Goal: Use online tool/utility: Utilize a website feature to perform a specific function

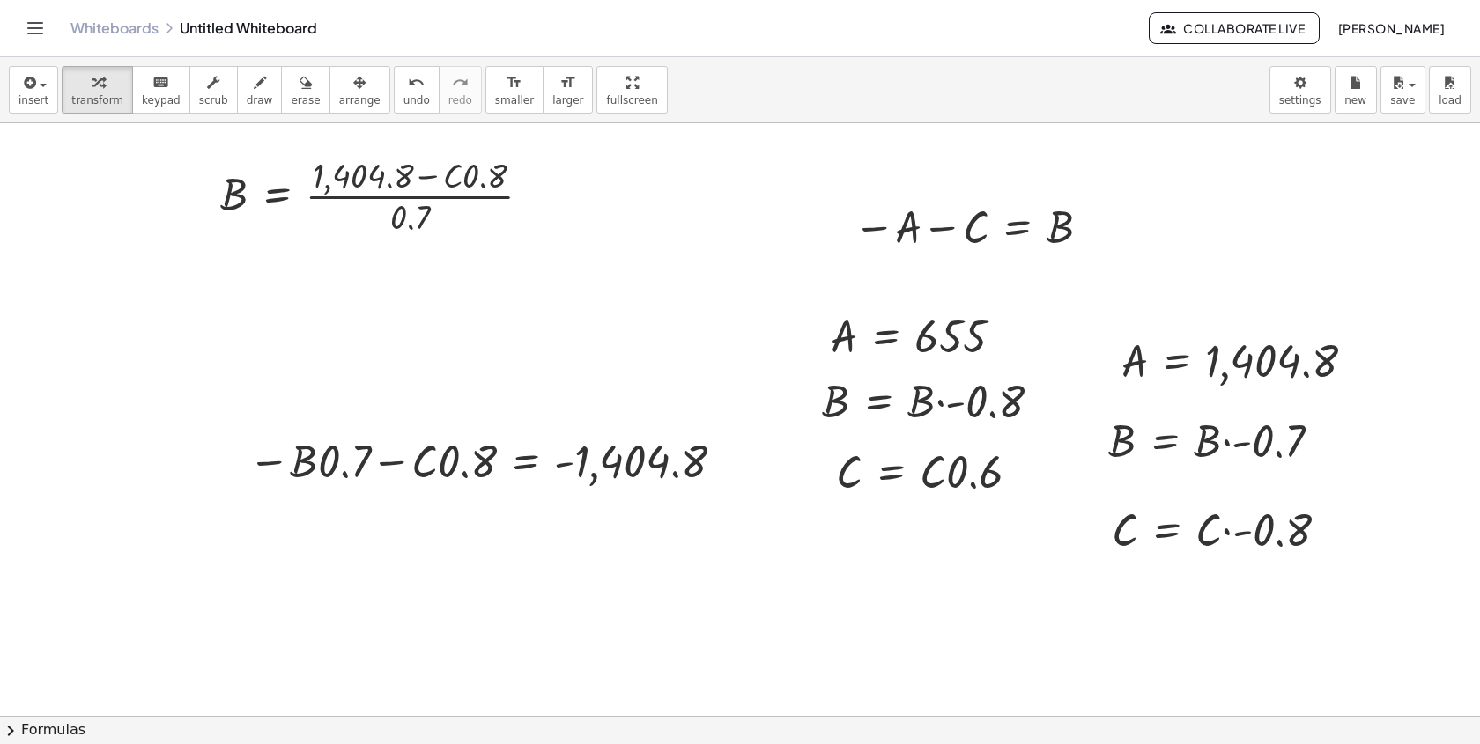
scroll to position [403, 0]
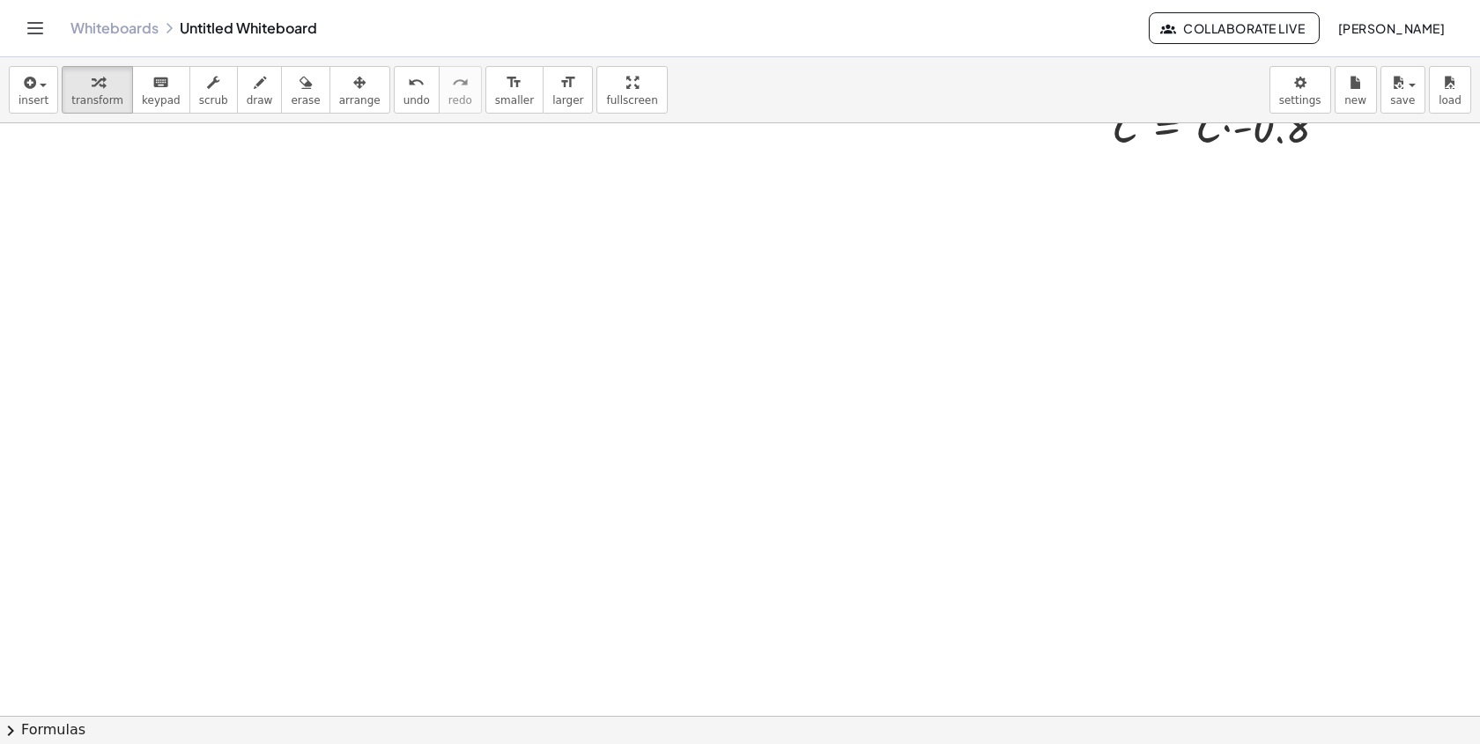
click at [557, 337] on div at bounding box center [740, 313] width 1480 height 1186
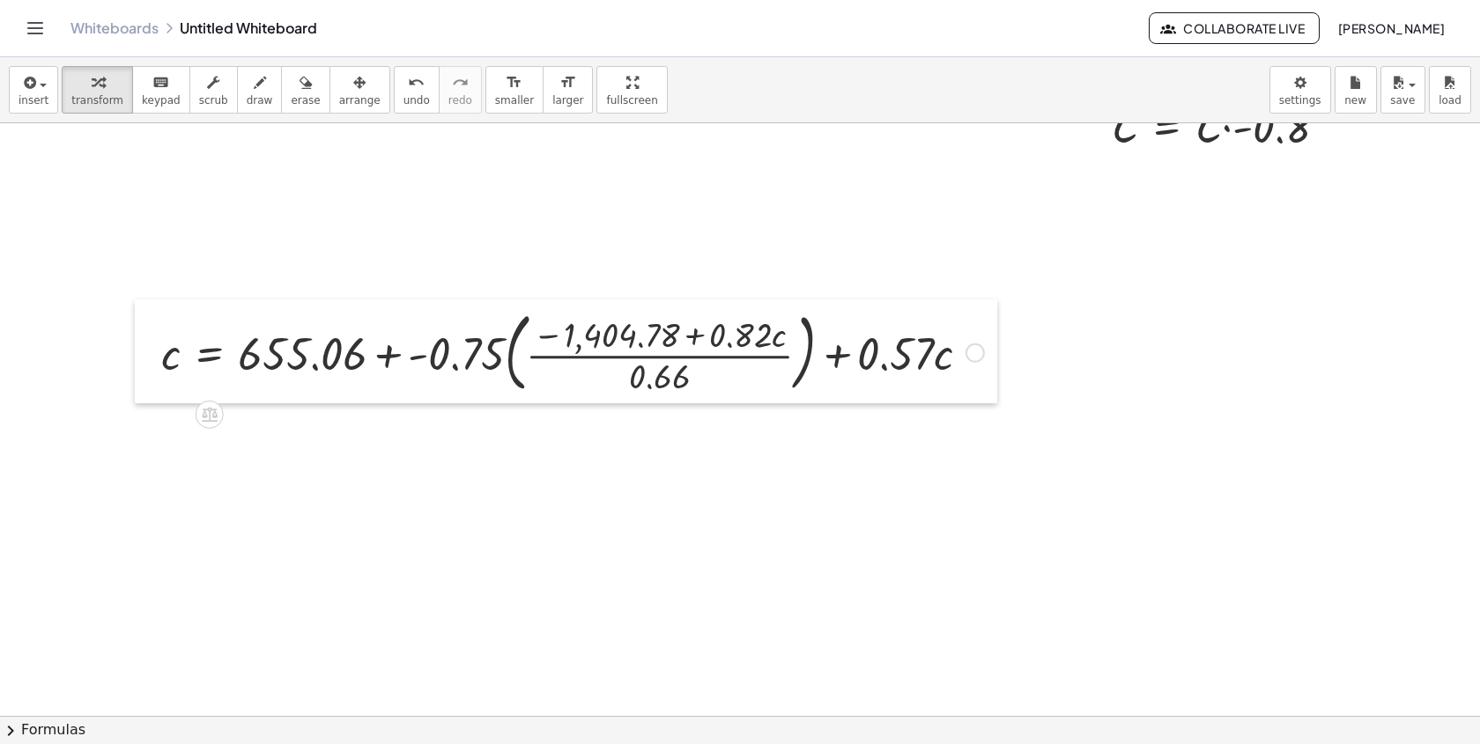
drag, startPoint x: 567, startPoint y: 380, endPoint x: 145, endPoint y: 343, distance: 423.6
click at [145, 343] on div at bounding box center [148, 352] width 26 height 104
click at [953, 360] on div at bounding box center [572, 351] width 840 height 95
click at [736, 358] on div at bounding box center [572, 351] width 840 height 95
click at [811, 353] on div at bounding box center [572, 351] width 840 height 95
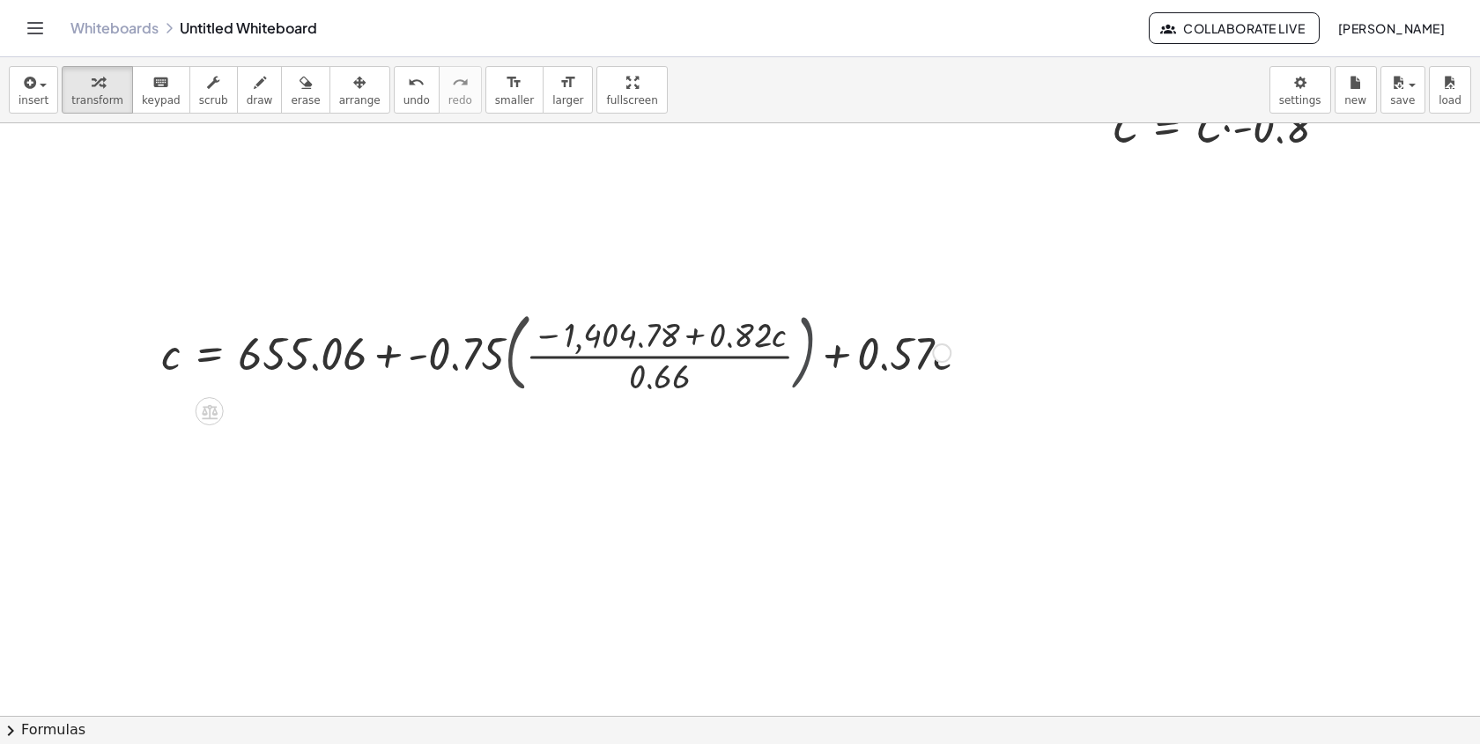
click at [811, 353] on div at bounding box center [555, 351] width 807 height 88
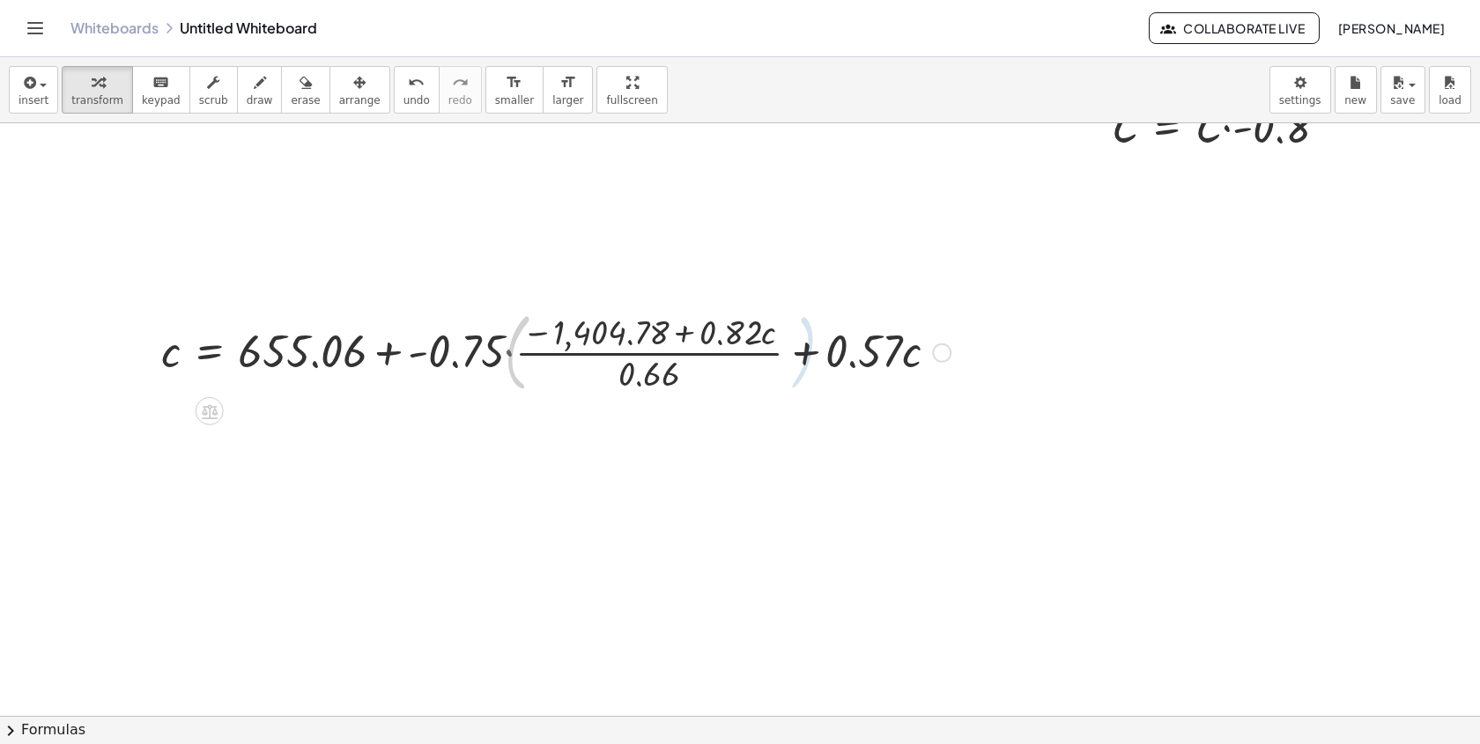
click at [555, 344] on div at bounding box center [572, 351] width 840 height 88
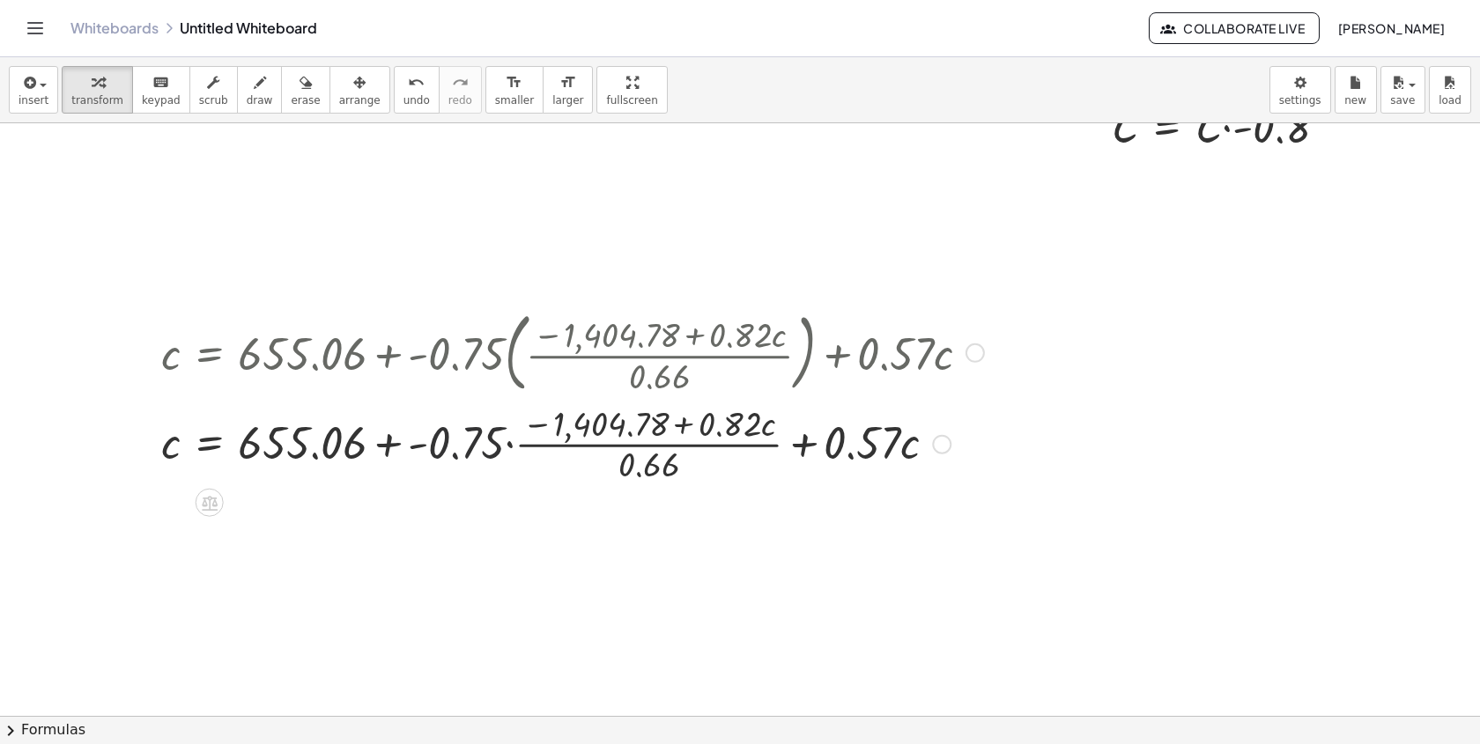
click at [504, 439] on div at bounding box center [572, 443] width 840 height 88
drag, startPoint x: 945, startPoint y: 443, endPoint x: 929, endPoint y: 230, distance: 213.9
click at [929, 231] on div "+ A + B + C = 0 + 1,404.8 + B + C = 0 + 1,404.8 + ⬚ + ⬚ = 0 + 1,404.8 + · B · -…" at bounding box center [740, 313] width 1480 height 1186
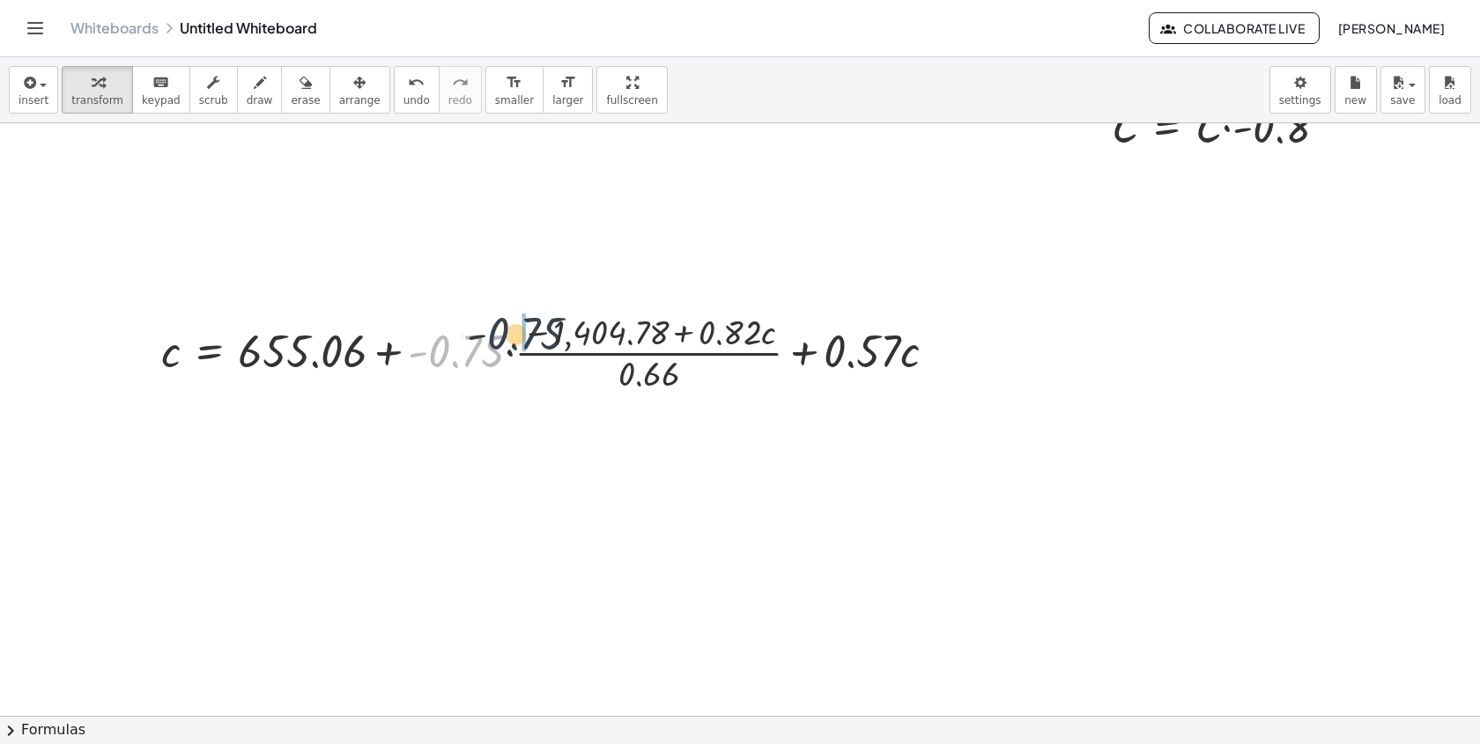
drag, startPoint x: 466, startPoint y: 367, endPoint x: 524, endPoint y: 346, distance: 61.9
click at [526, 346] on div at bounding box center [555, 351] width 807 height 88
click at [574, 348] on div at bounding box center [554, 351] width 805 height 93
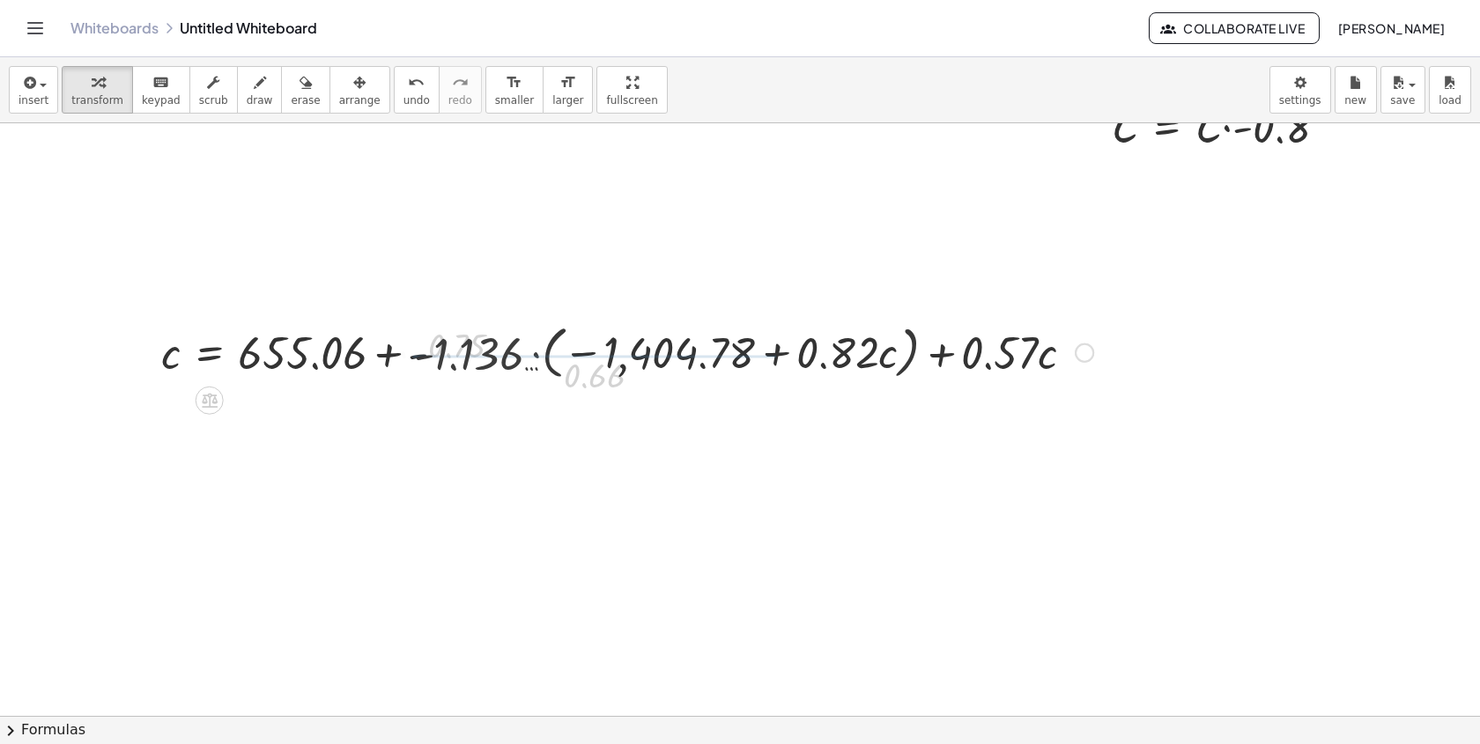
click at [513, 349] on div at bounding box center [627, 351] width 950 height 67
click at [546, 349] on div at bounding box center [627, 351] width 950 height 67
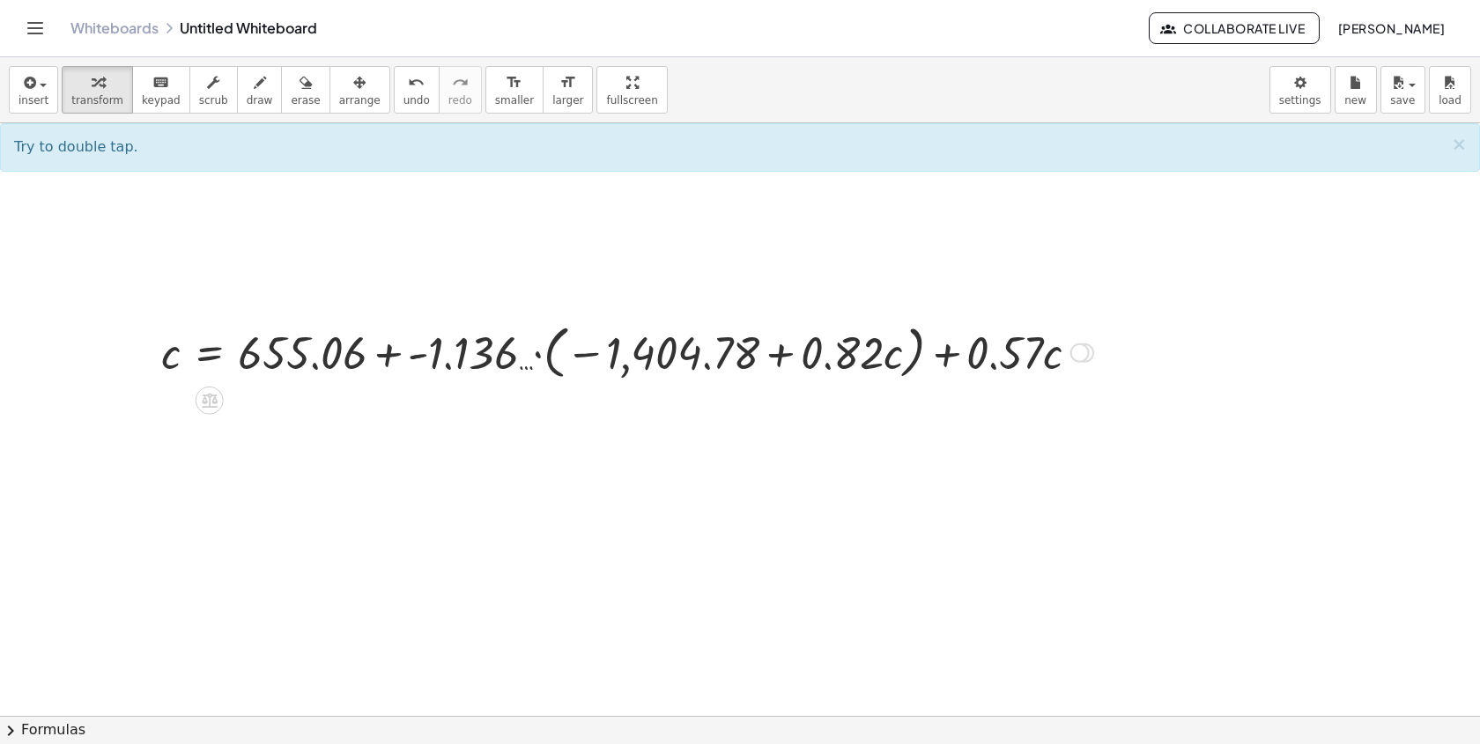
click at [558, 351] on div at bounding box center [627, 351] width 950 height 67
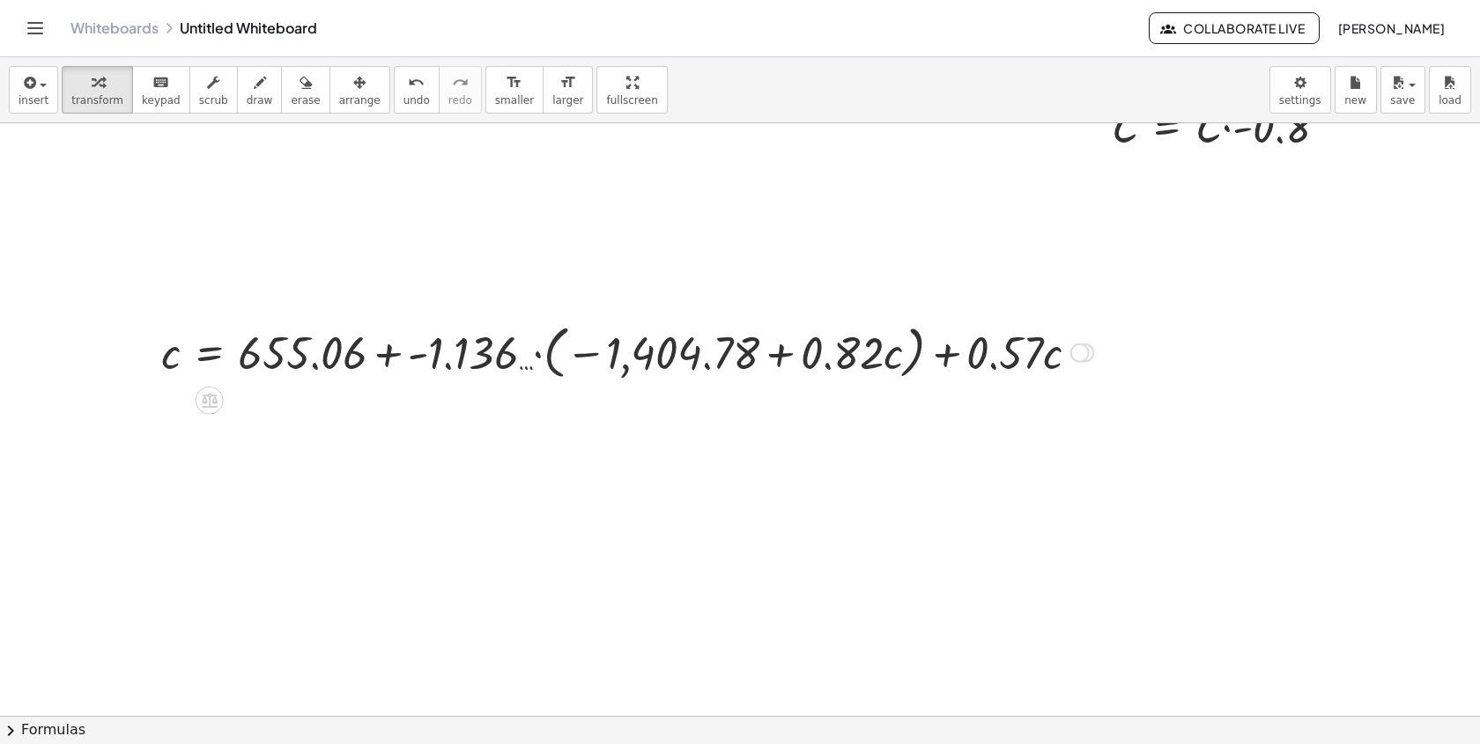
click at [557, 351] on div at bounding box center [627, 351] width 950 height 67
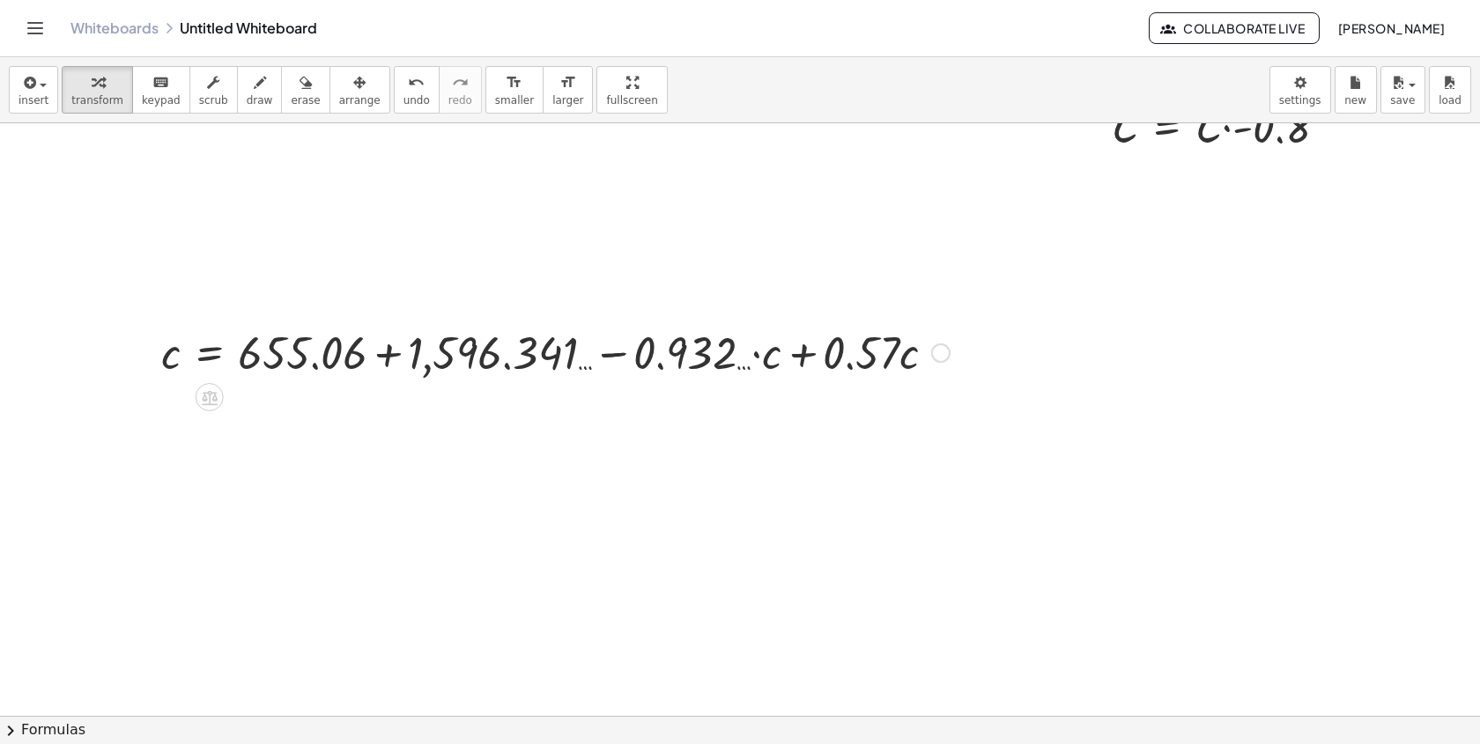
click at [783, 346] on div at bounding box center [555, 352] width 806 height 60
click at [586, 366] on div at bounding box center [488, 352] width 672 height 60
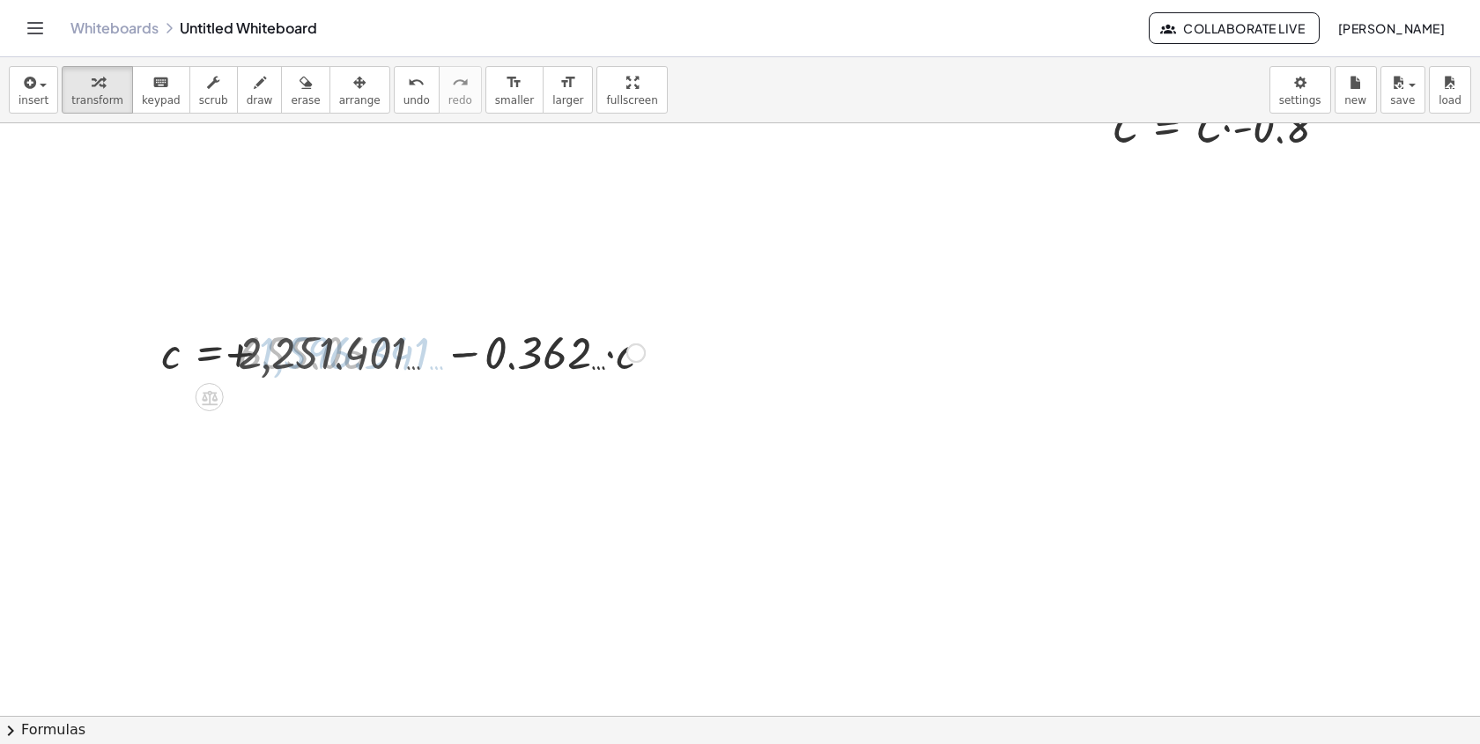
click at [417, 357] on div at bounding box center [402, 352] width 501 height 60
drag, startPoint x: 496, startPoint y: 364, endPoint x: 367, endPoint y: 364, distance: 128.6
click at [368, 364] on div at bounding box center [402, 352] width 501 height 60
click at [342, 356] on div at bounding box center [402, 352] width 501 height 60
drag, startPoint x: 330, startPoint y: 354, endPoint x: 522, endPoint y: 347, distance: 192.2
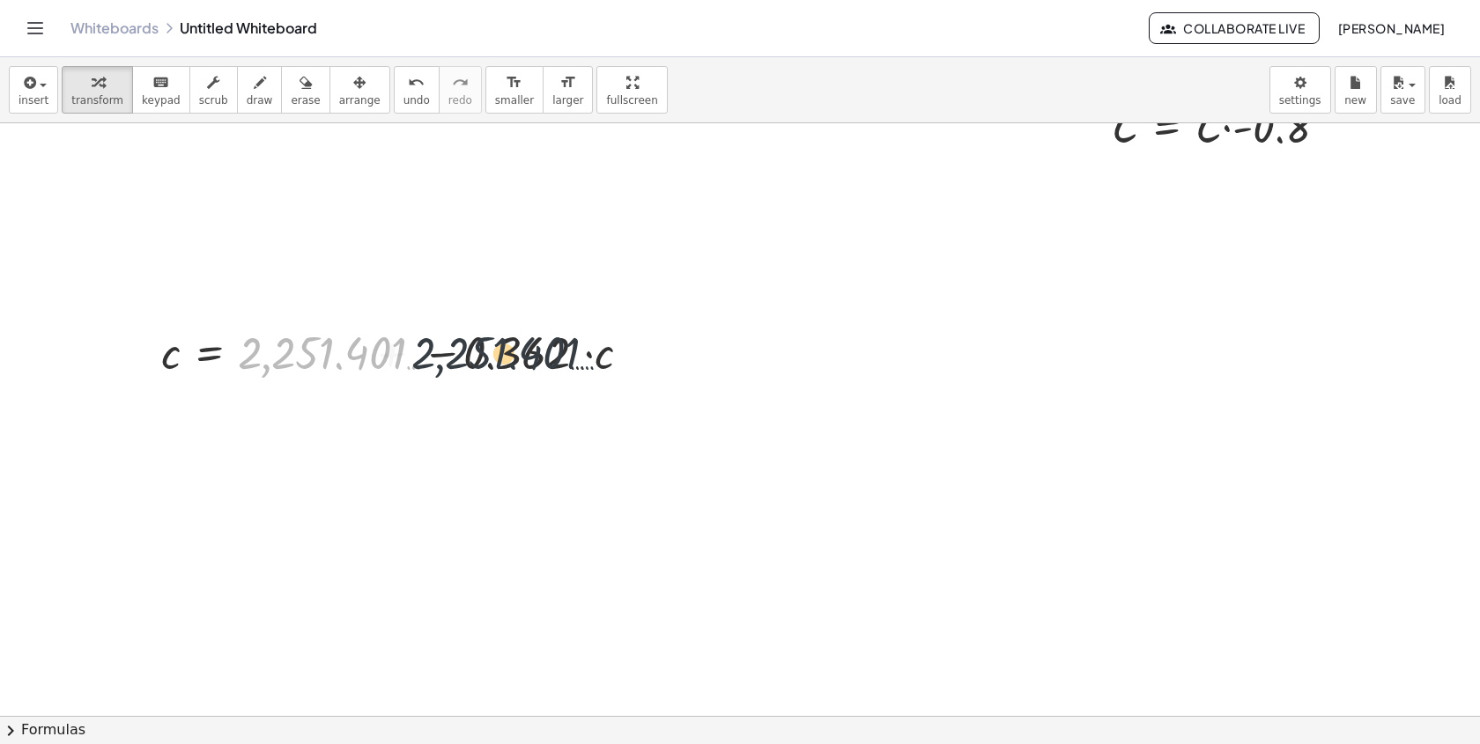
click at [522, 351] on div at bounding box center [402, 352] width 501 height 60
click at [526, 348] on div at bounding box center [402, 352] width 501 height 60
drag, startPoint x: 382, startPoint y: 360, endPoint x: 418, endPoint y: 348, distance: 38.2
click at [420, 350] on div at bounding box center [402, 352] width 501 height 60
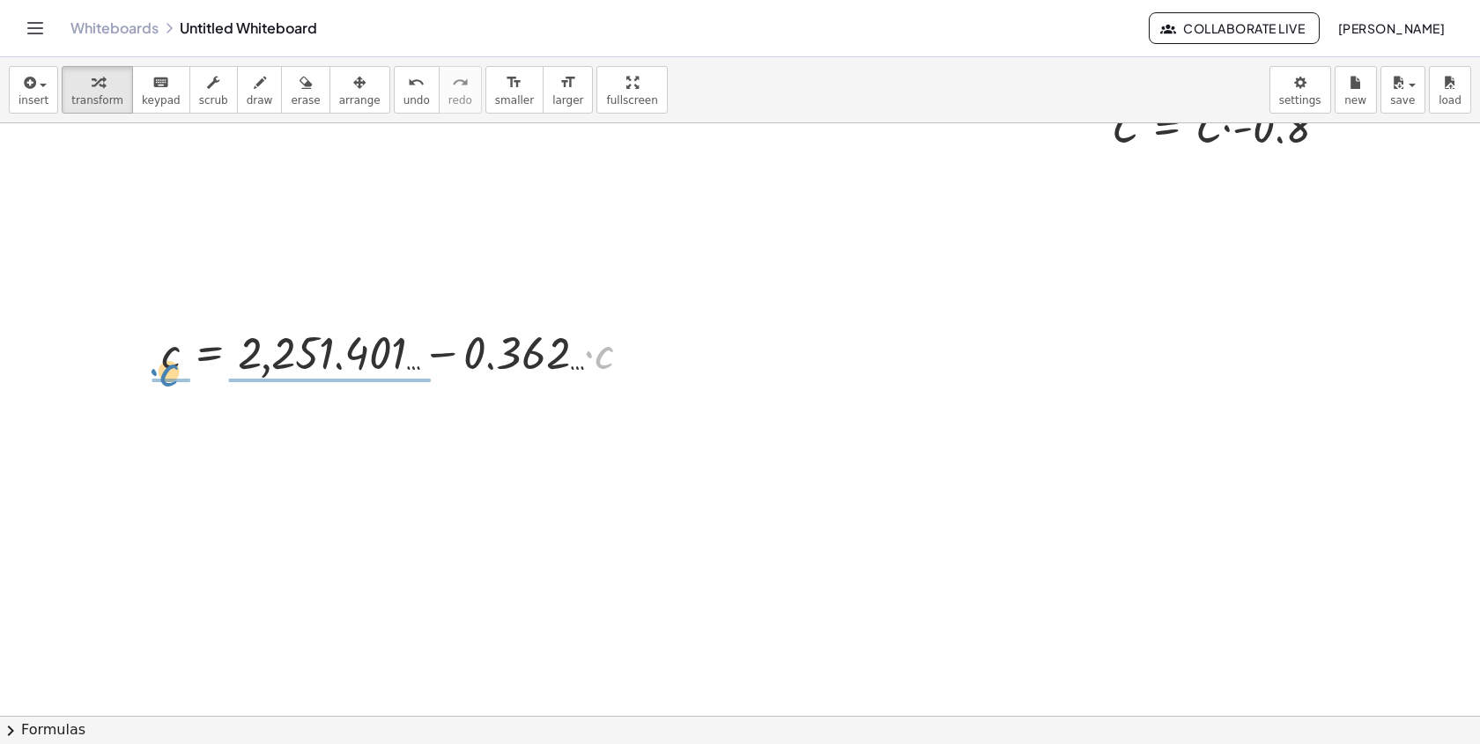
drag, startPoint x: 611, startPoint y: 364, endPoint x: 175, endPoint y: 381, distance: 435.6
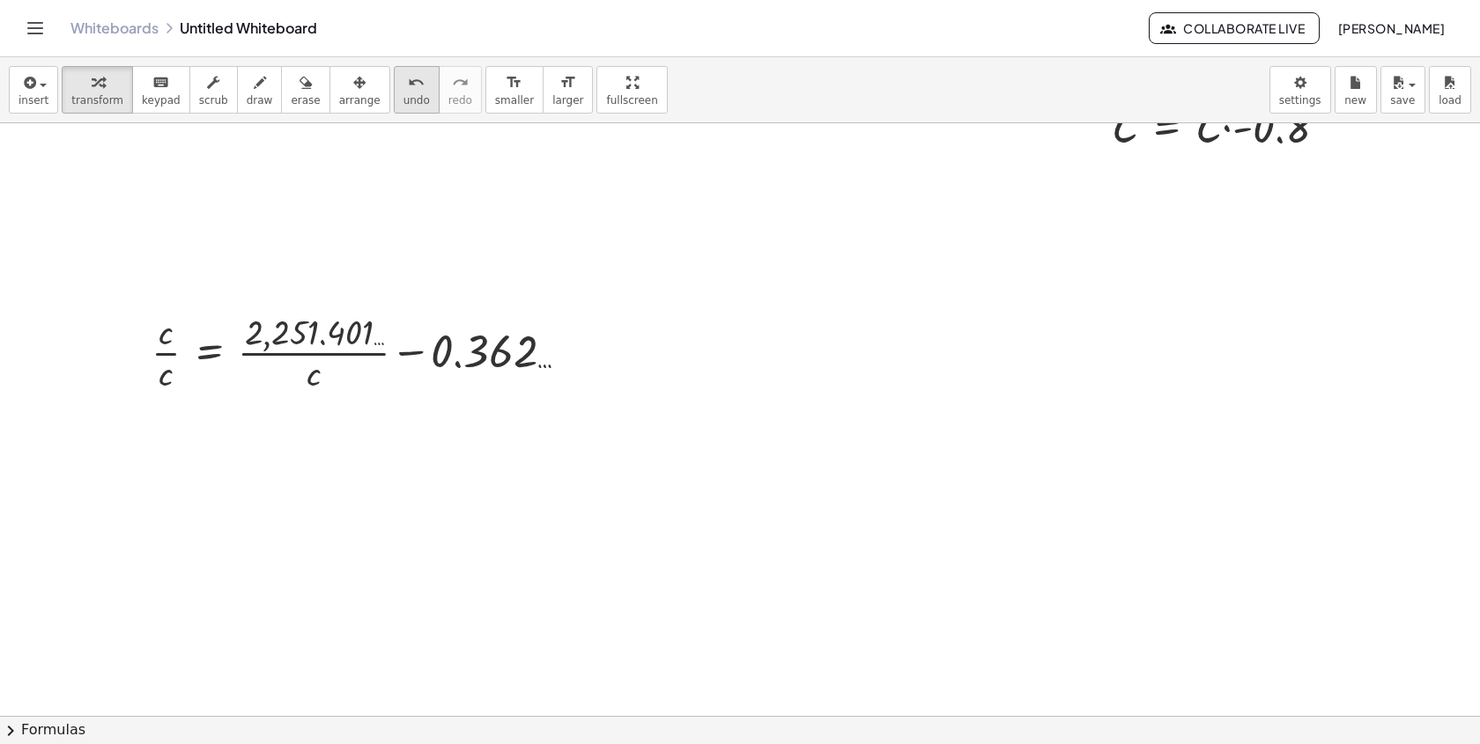
click at [394, 93] on button "undo undo" at bounding box center [417, 90] width 46 height 48
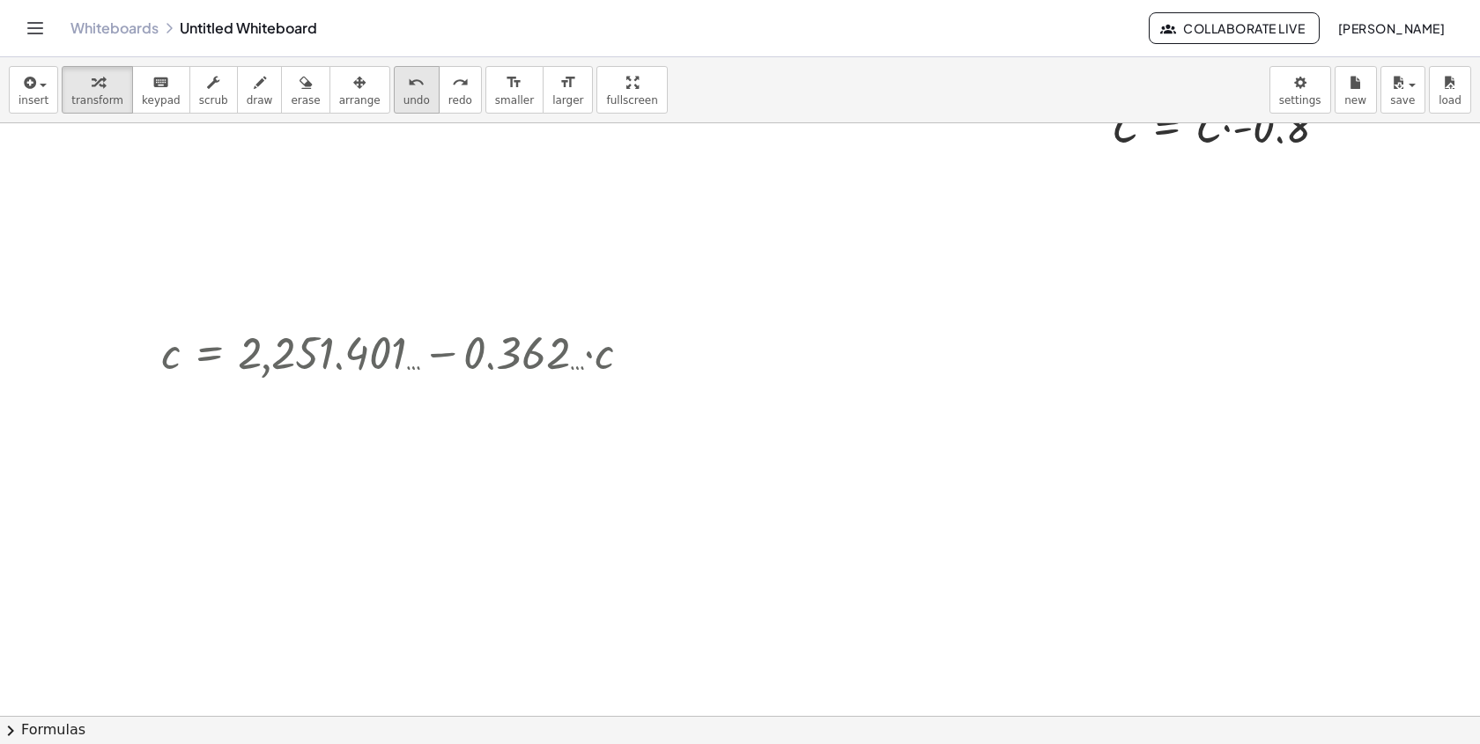
click at [394, 93] on button "undo undo" at bounding box center [417, 90] width 46 height 48
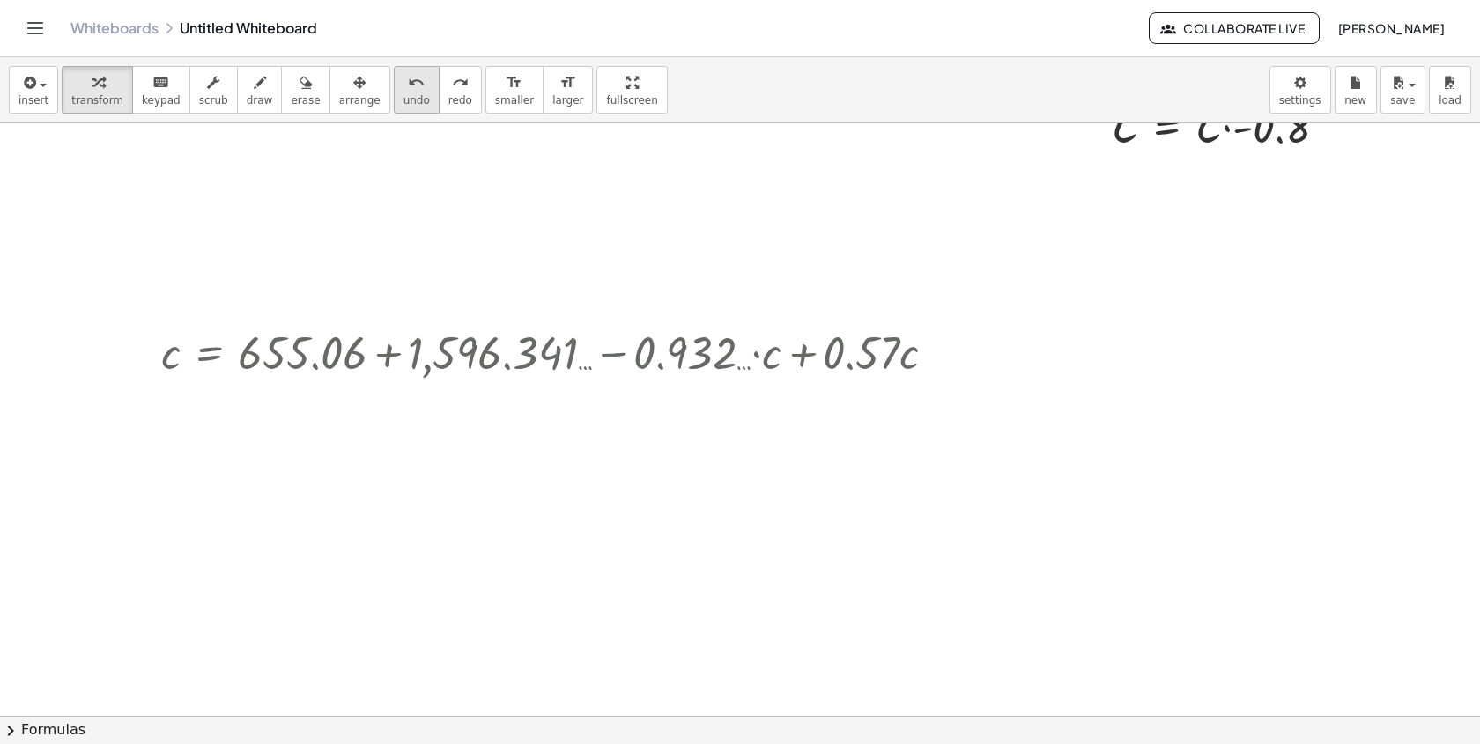
click at [394, 93] on button "undo undo" at bounding box center [417, 90] width 46 height 48
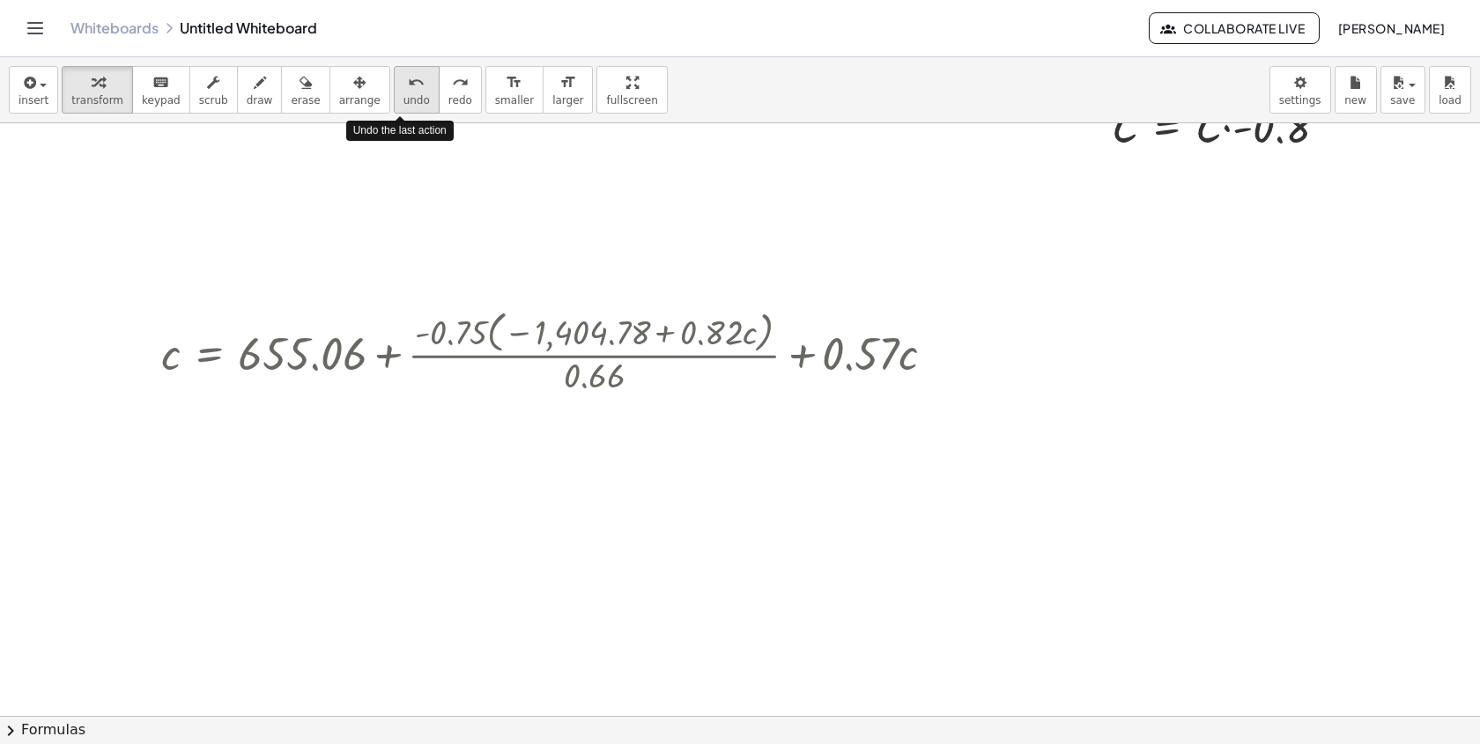
click at [394, 93] on button "undo undo" at bounding box center [417, 90] width 46 height 48
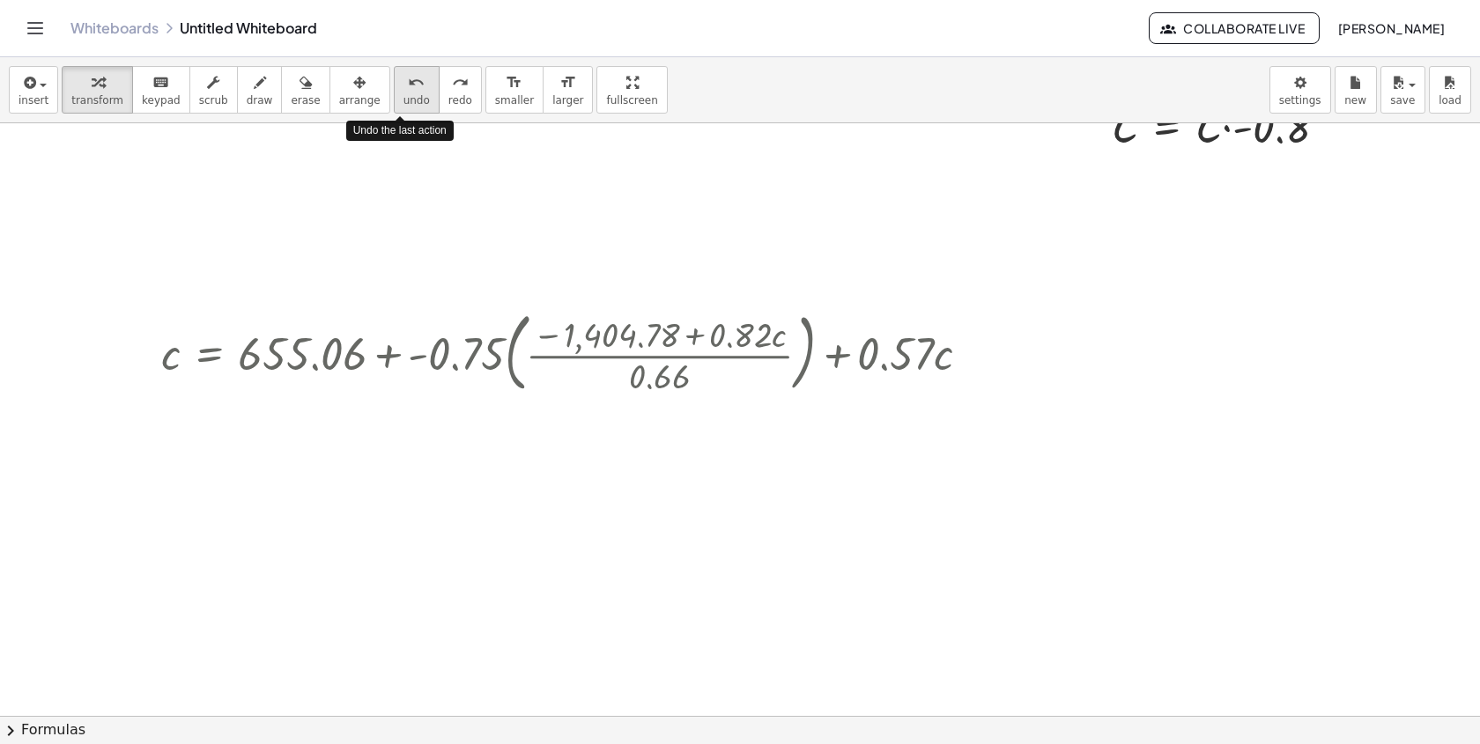
click at [394, 92] on button "undo undo" at bounding box center [417, 90] width 46 height 48
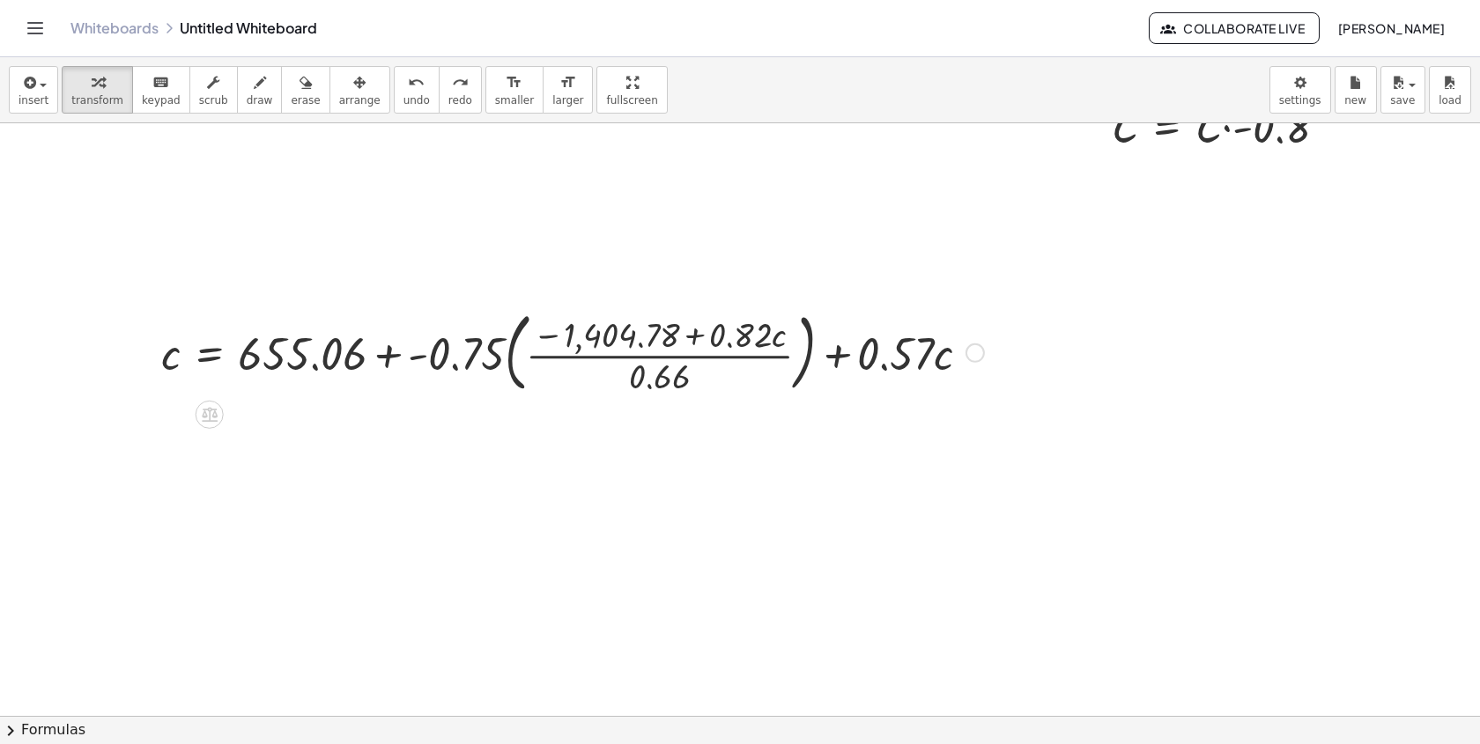
click at [977, 347] on div at bounding box center [975, 353] width 19 height 19
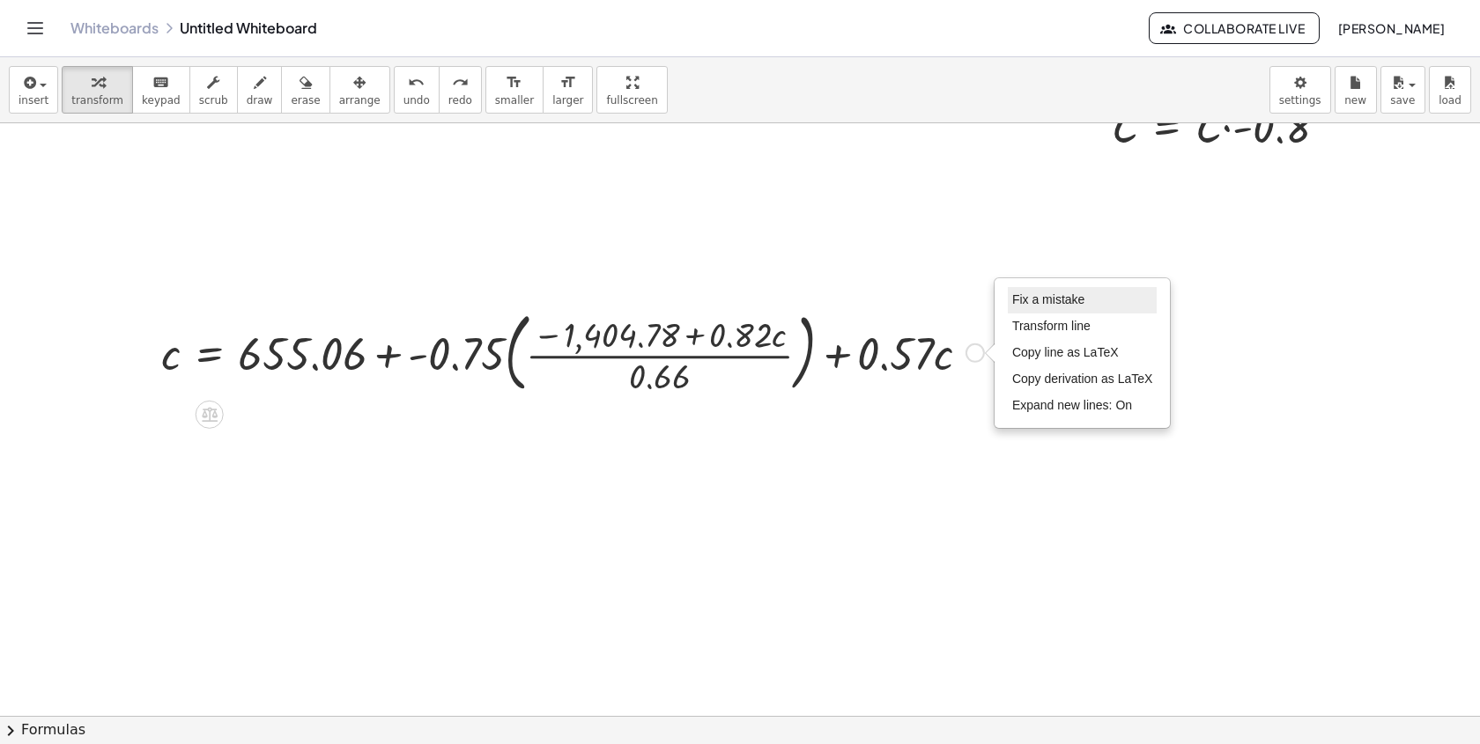
click at [1018, 304] on span "Fix a mistake" at bounding box center [1048, 299] width 72 height 14
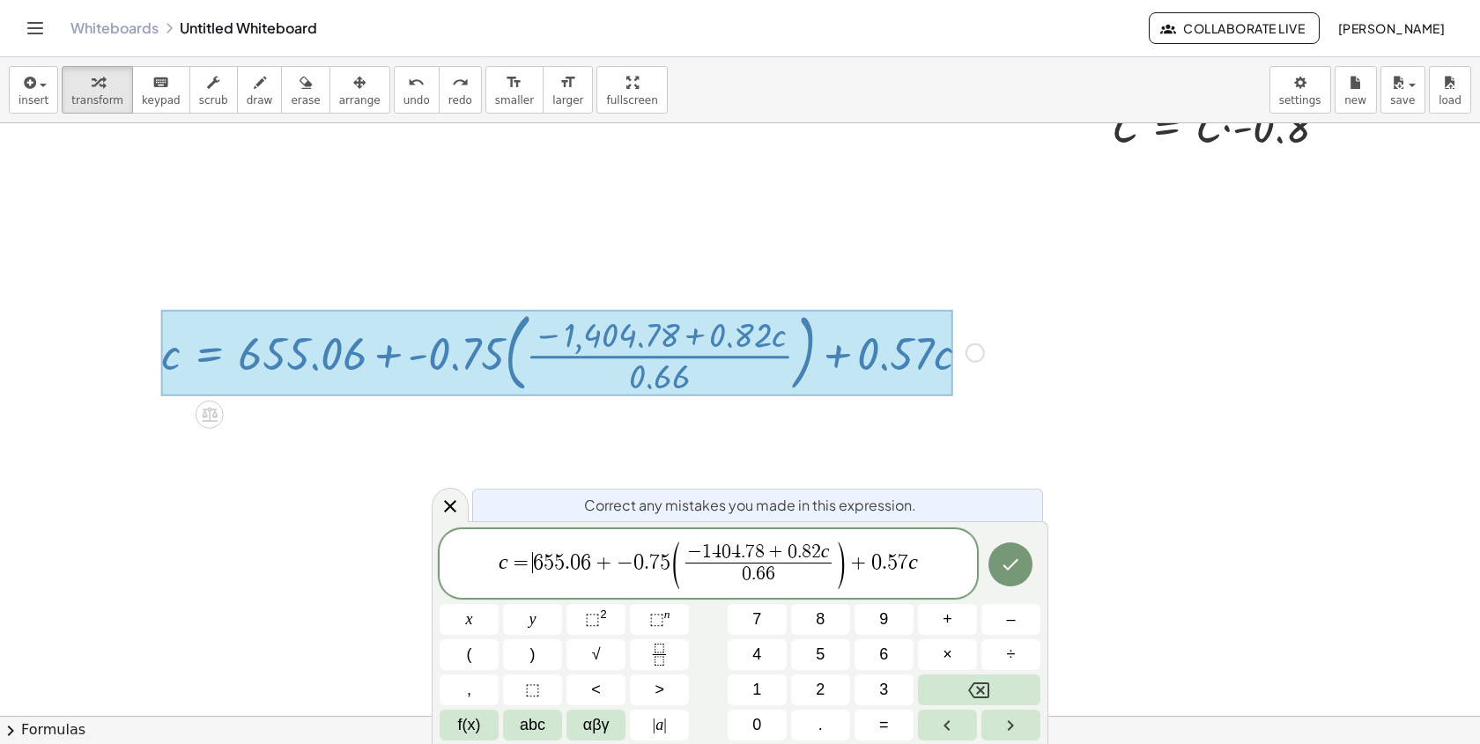
click at [527, 566] on span "=" at bounding box center [521, 562] width 26 height 21
click at [580, 564] on span "+" at bounding box center [587, 562] width 26 height 21
click at [486, 559] on span "​ 6 5 5 . 0 6 = + − 0 . 7 5 ( − 1 4 0 4 . 7 8 + 0 . 8 2 c 0 . 6 6 ​ ) + 0 . 5 7…" at bounding box center [708, 565] width 537 height 50
click at [618, 566] on span "−" at bounding box center [624, 562] width 17 height 21
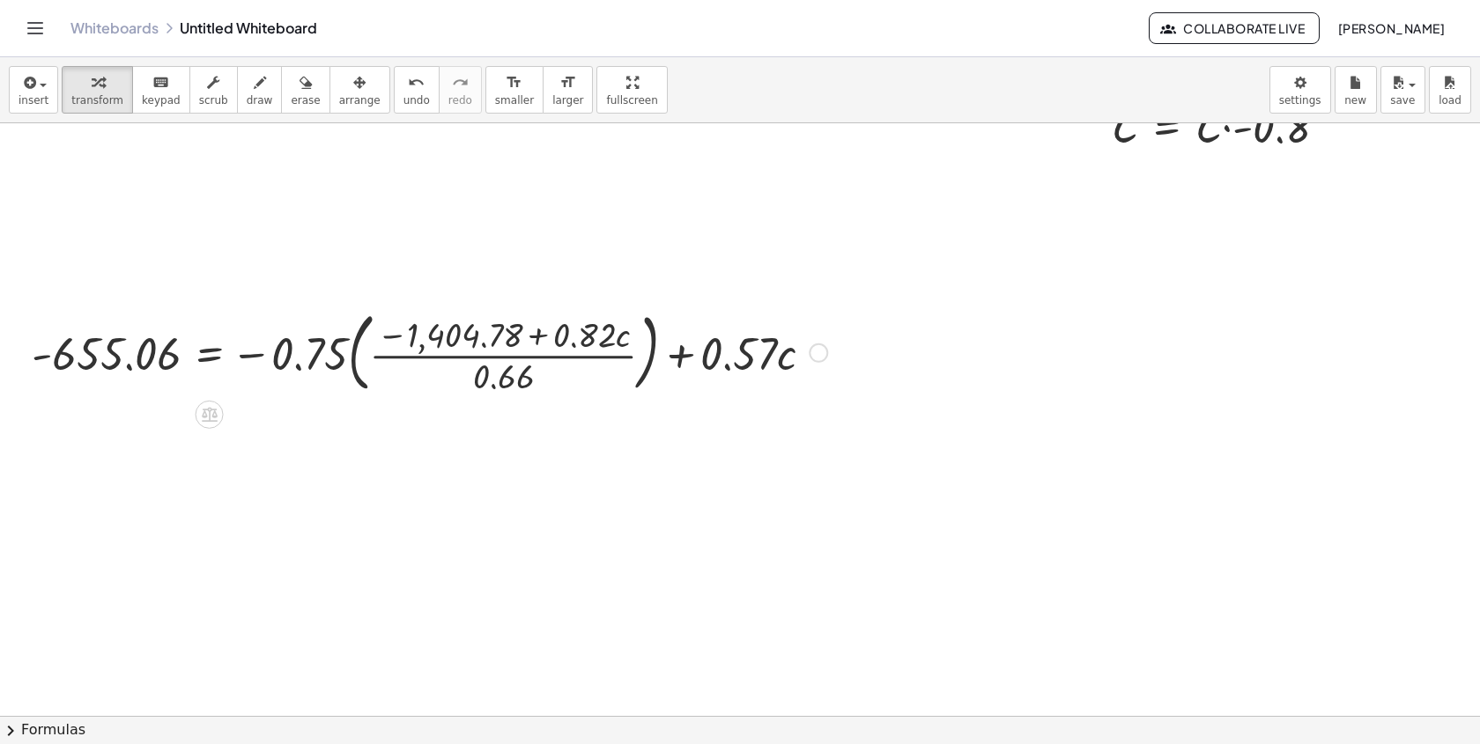
click at [352, 352] on div at bounding box center [429, 351] width 813 height 95
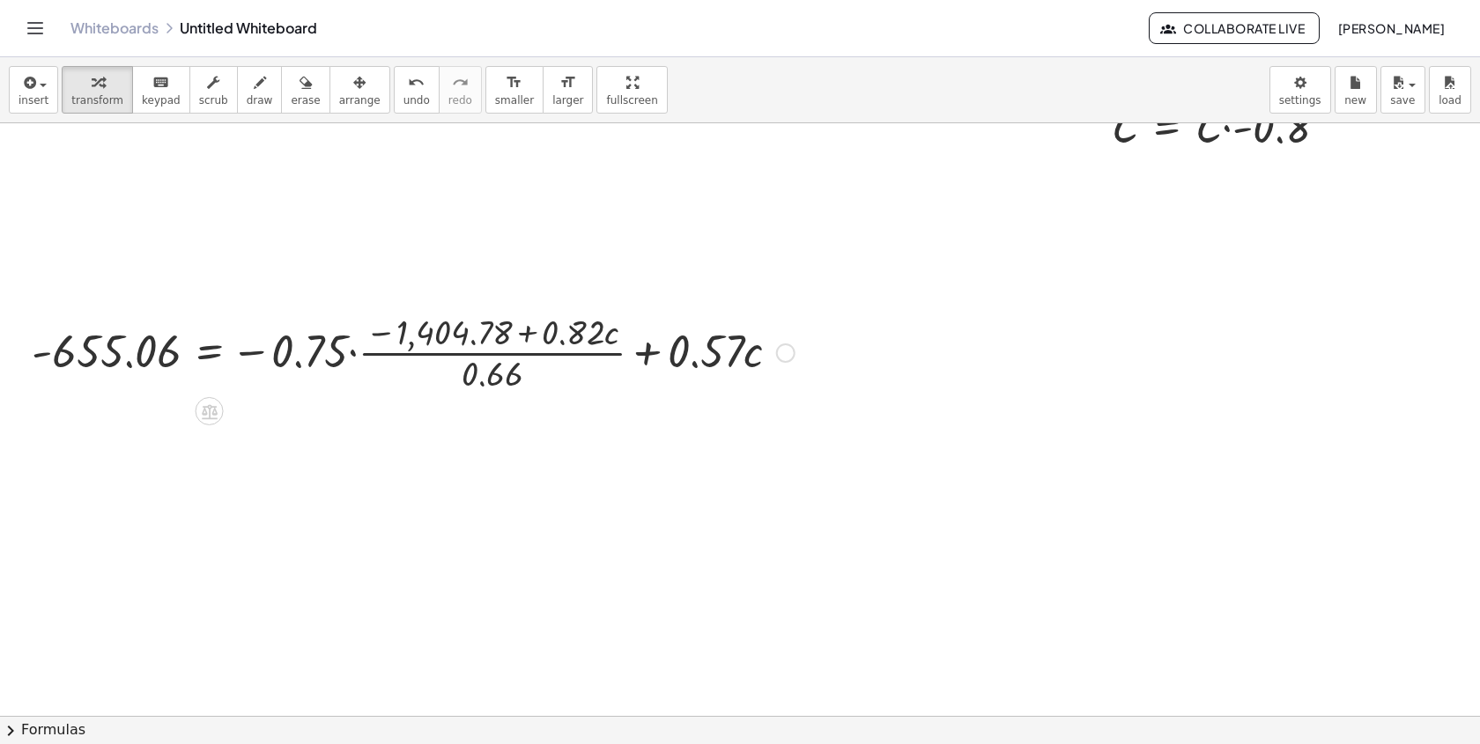
click at [603, 360] on div at bounding box center [429, 351] width 813 height 88
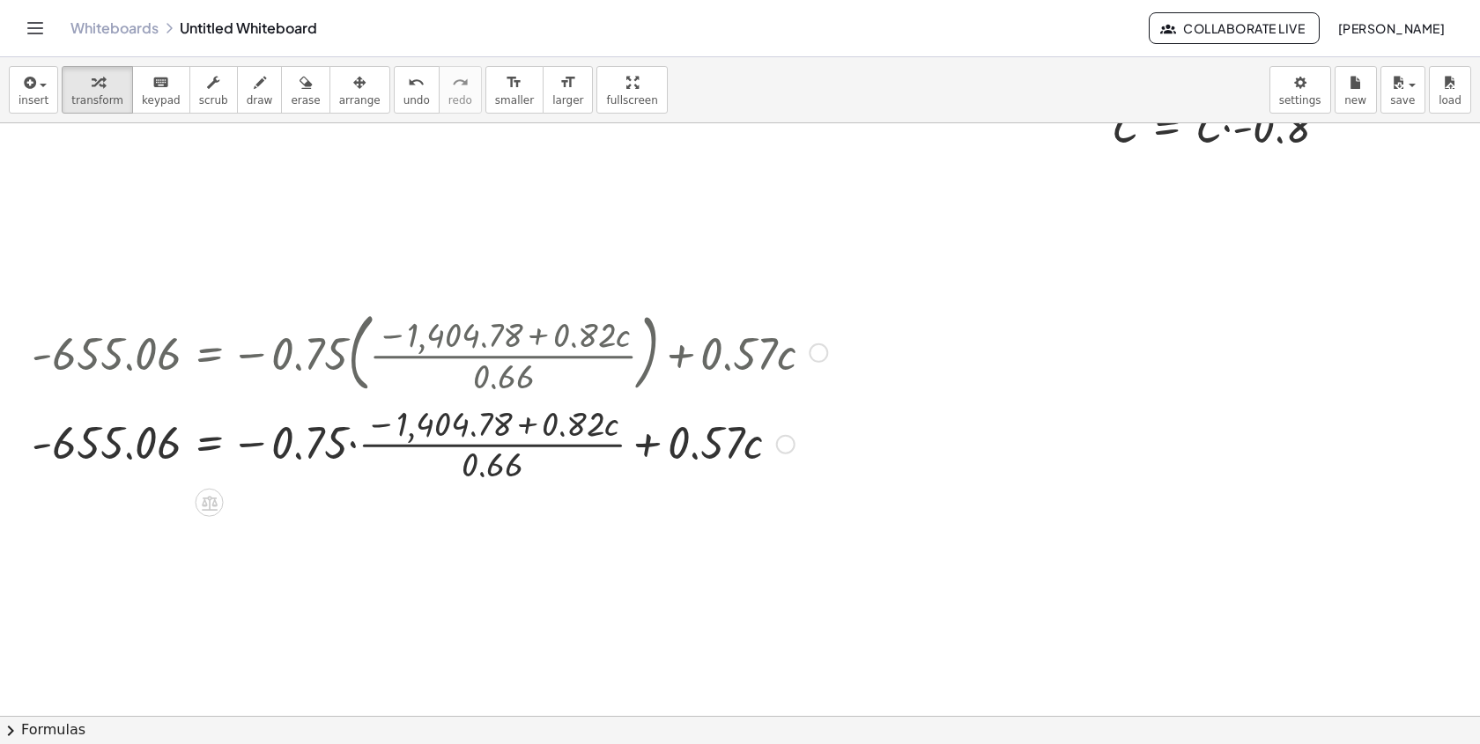
click at [594, 453] on div at bounding box center [429, 443] width 813 height 88
click at [593, 452] on div at bounding box center [429, 443] width 813 height 88
drag, startPoint x: 474, startPoint y: 480, endPoint x: 469, endPoint y: 447, distance: 33.9
click at [470, 444] on div at bounding box center [429, 443] width 813 height 88
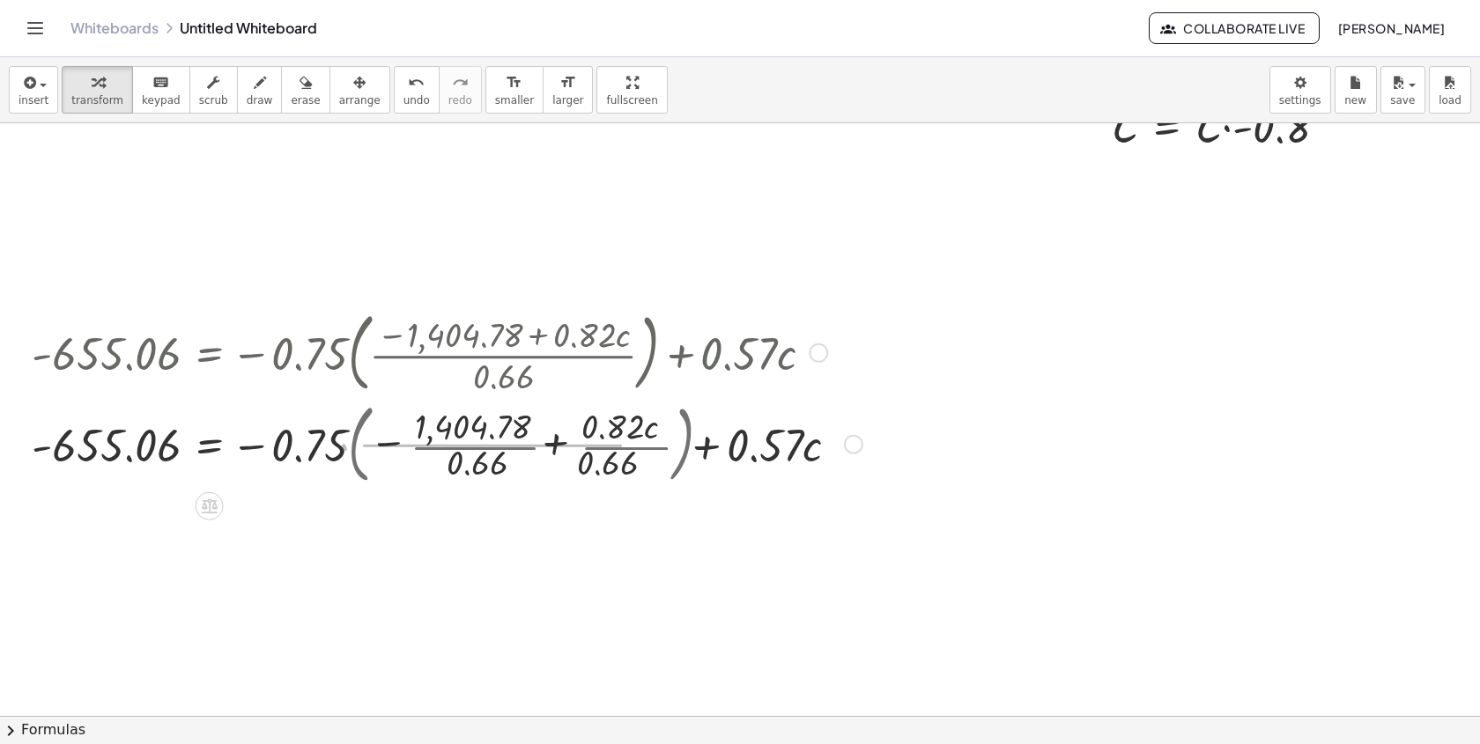
click at [424, 448] on div at bounding box center [447, 443] width 848 height 95
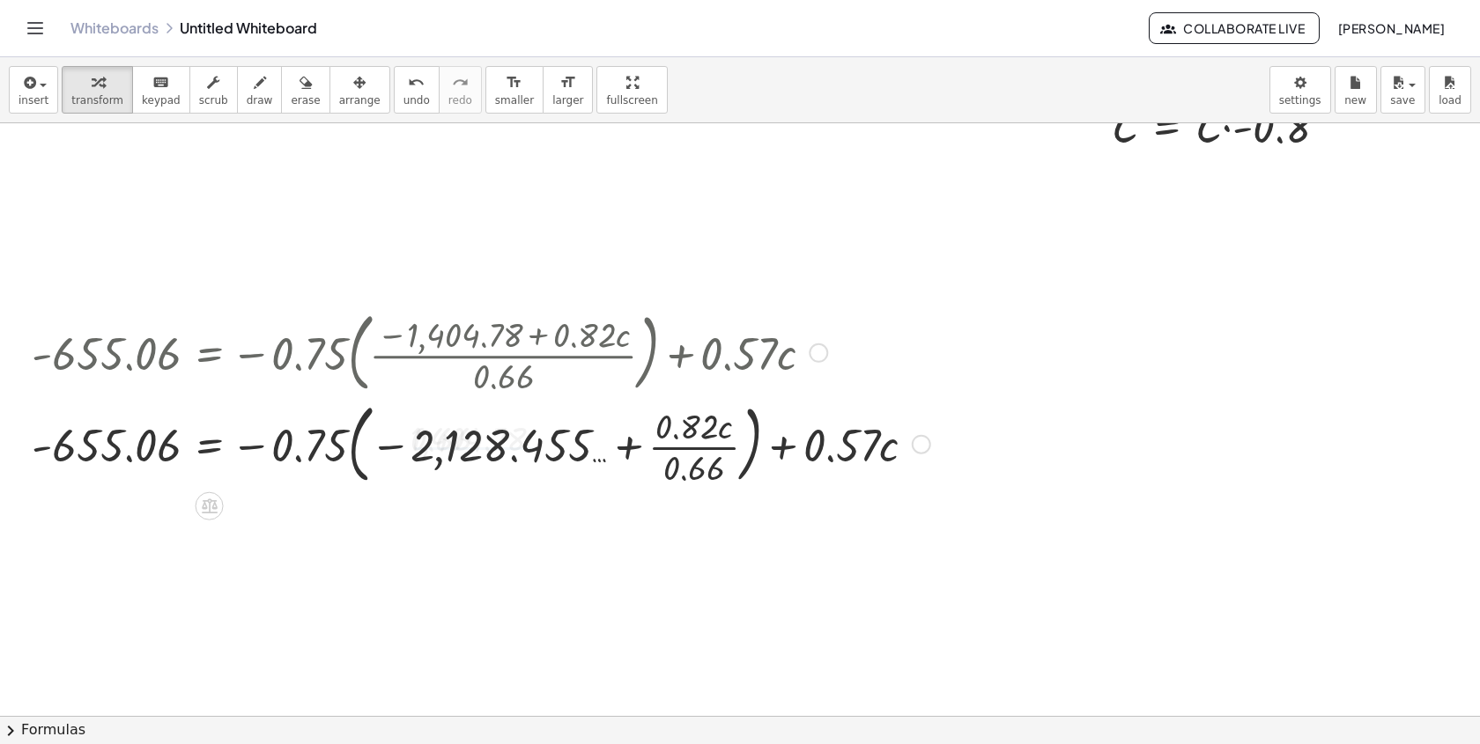
click at [370, 443] on div at bounding box center [481, 443] width 916 height 95
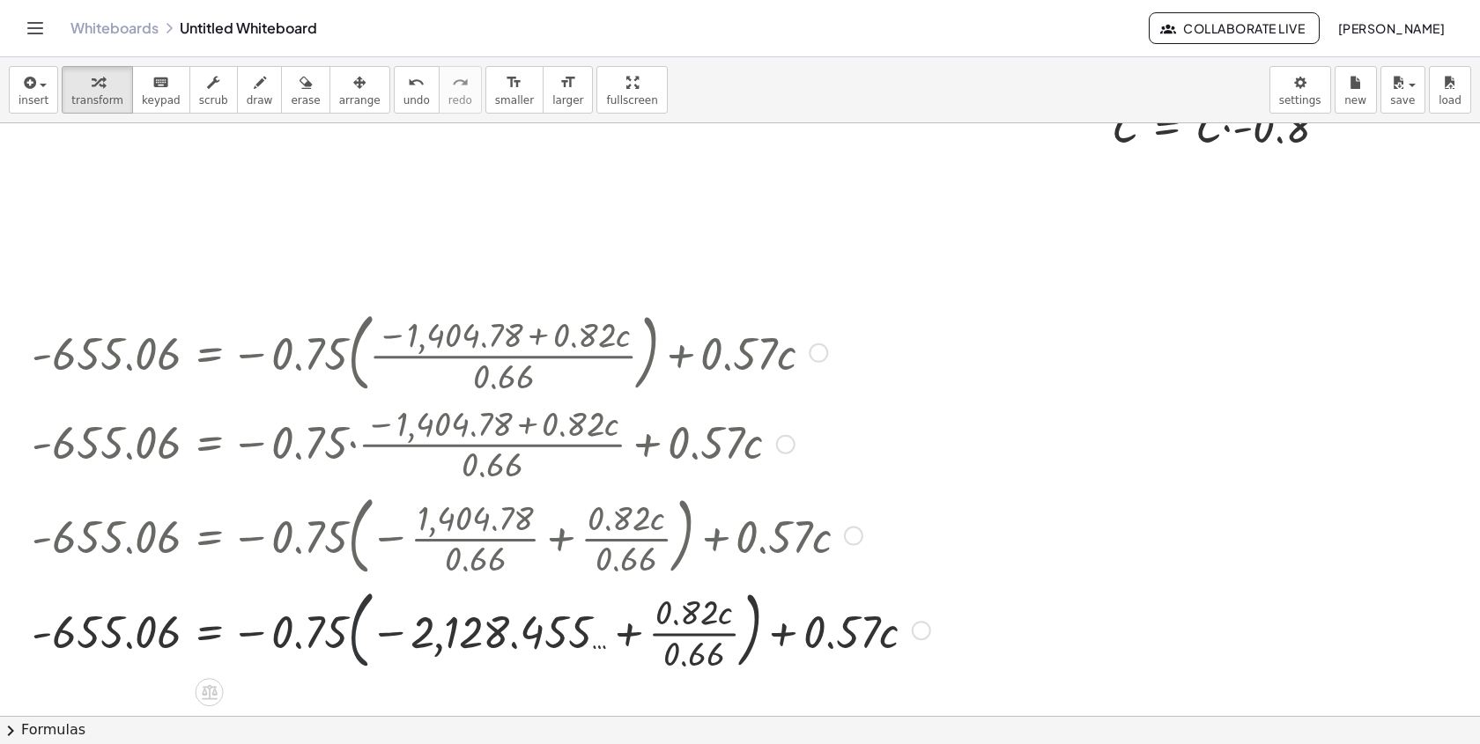
click at [362, 620] on div at bounding box center [481, 628] width 916 height 95
click at [337, 629] on div at bounding box center [481, 628] width 916 height 95
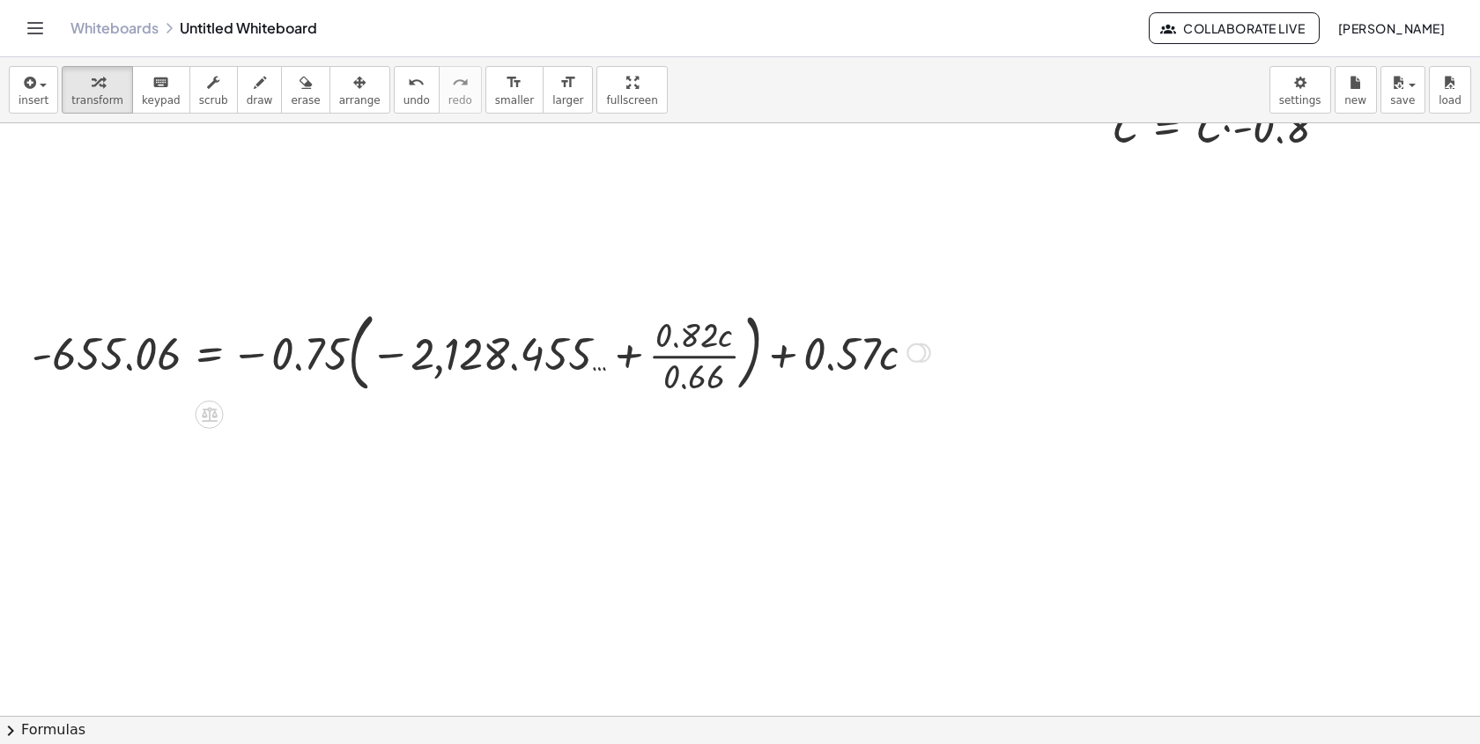
drag, startPoint x: 927, startPoint y: 633, endPoint x: 871, endPoint y: 138, distance: 498.2
click at [875, 144] on div "+ A + B + C = 0 + 1,404.8 + B + C = 0 + 1,404.8 + ⬚ + ⬚ = 0 + 1,404.8 + · B · -…" at bounding box center [740, 313] width 1480 height 1186
drag, startPoint x: 324, startPoint y: 368, endPoint x: 389, endPoint y: 367, distance: 65.2
click at [389, 367] on div at bounding box center [481, 351] width 916 height 95
click at [332, 355] on div at bounding box center [480, 351] width 914 height 95
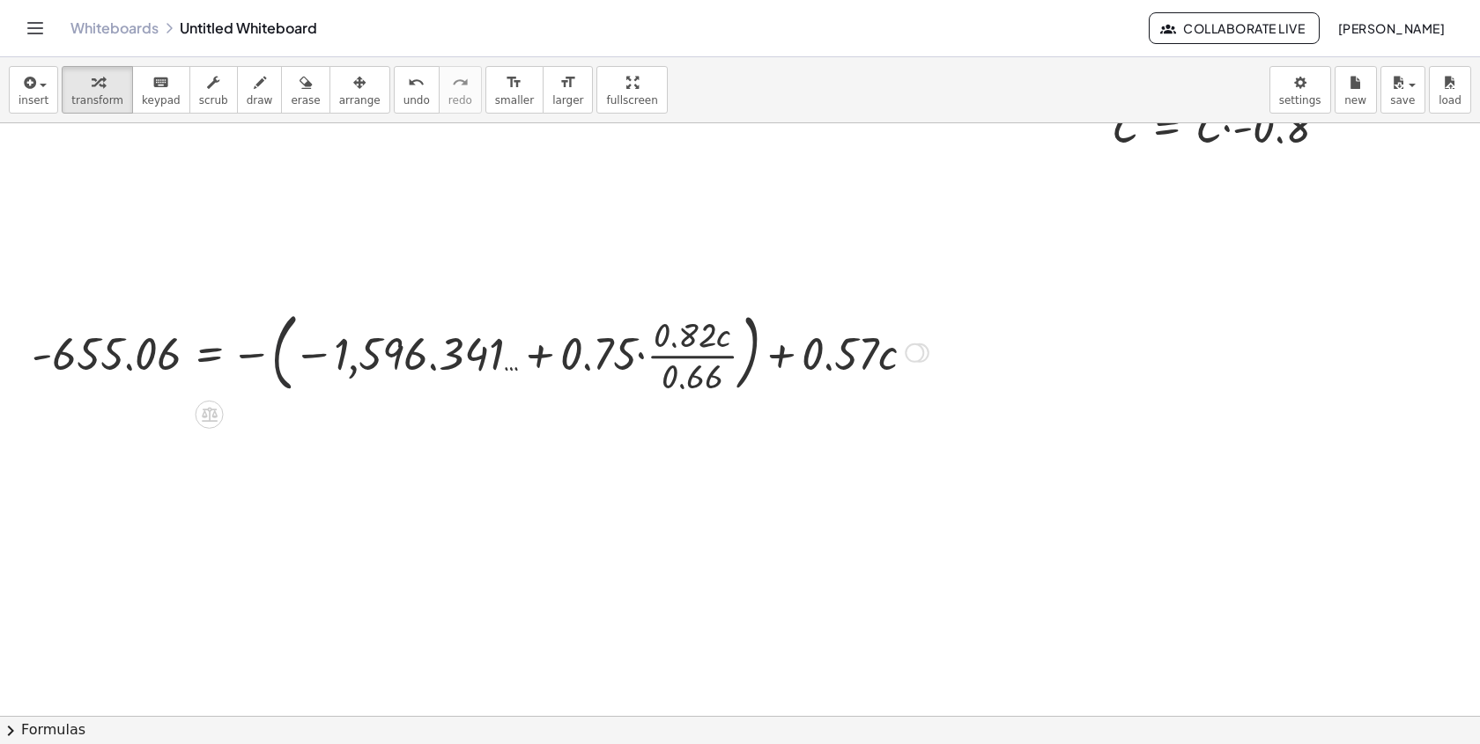
click at [272, 366] on div at bounding box center [480, 351] width 914 height 95
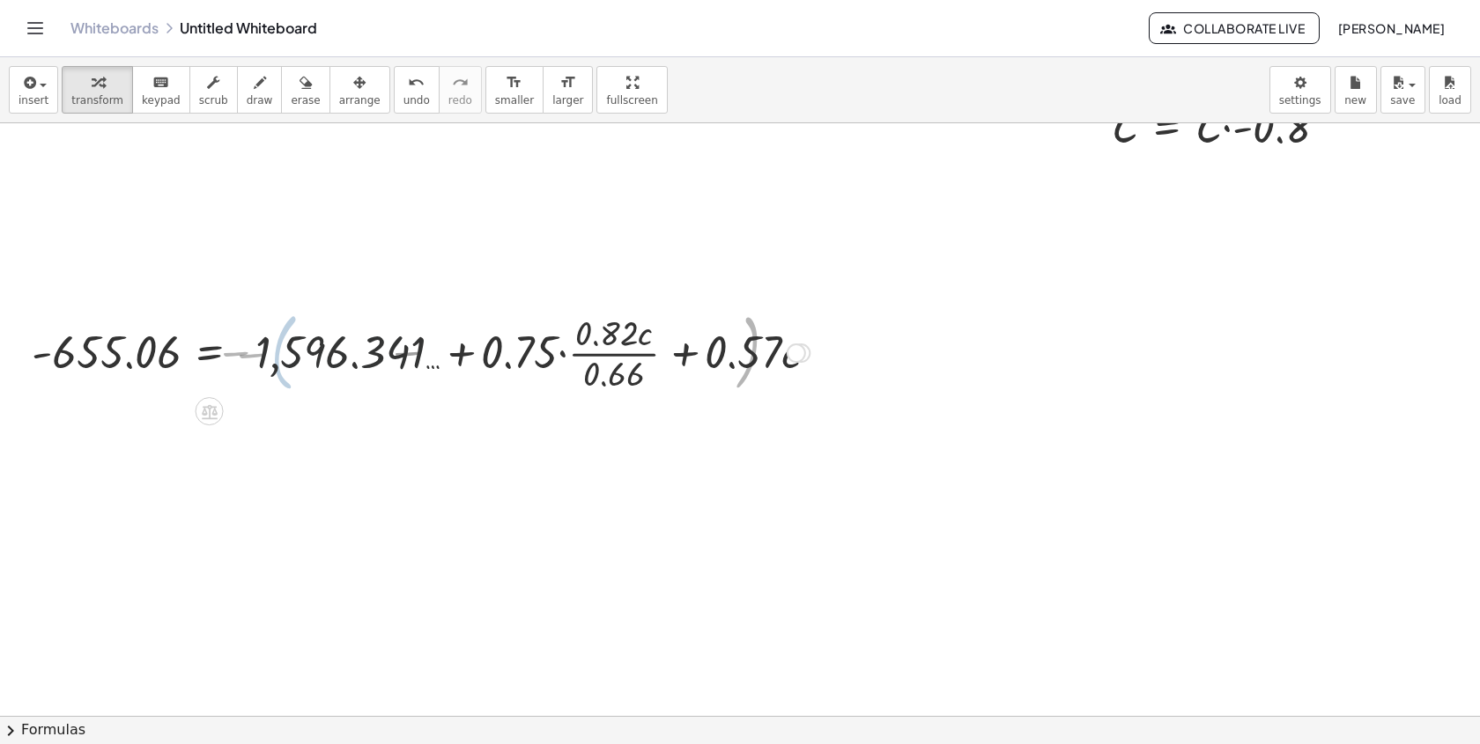
click at [247, 356] on div at bounding box center [421, 351] width 796 height 88
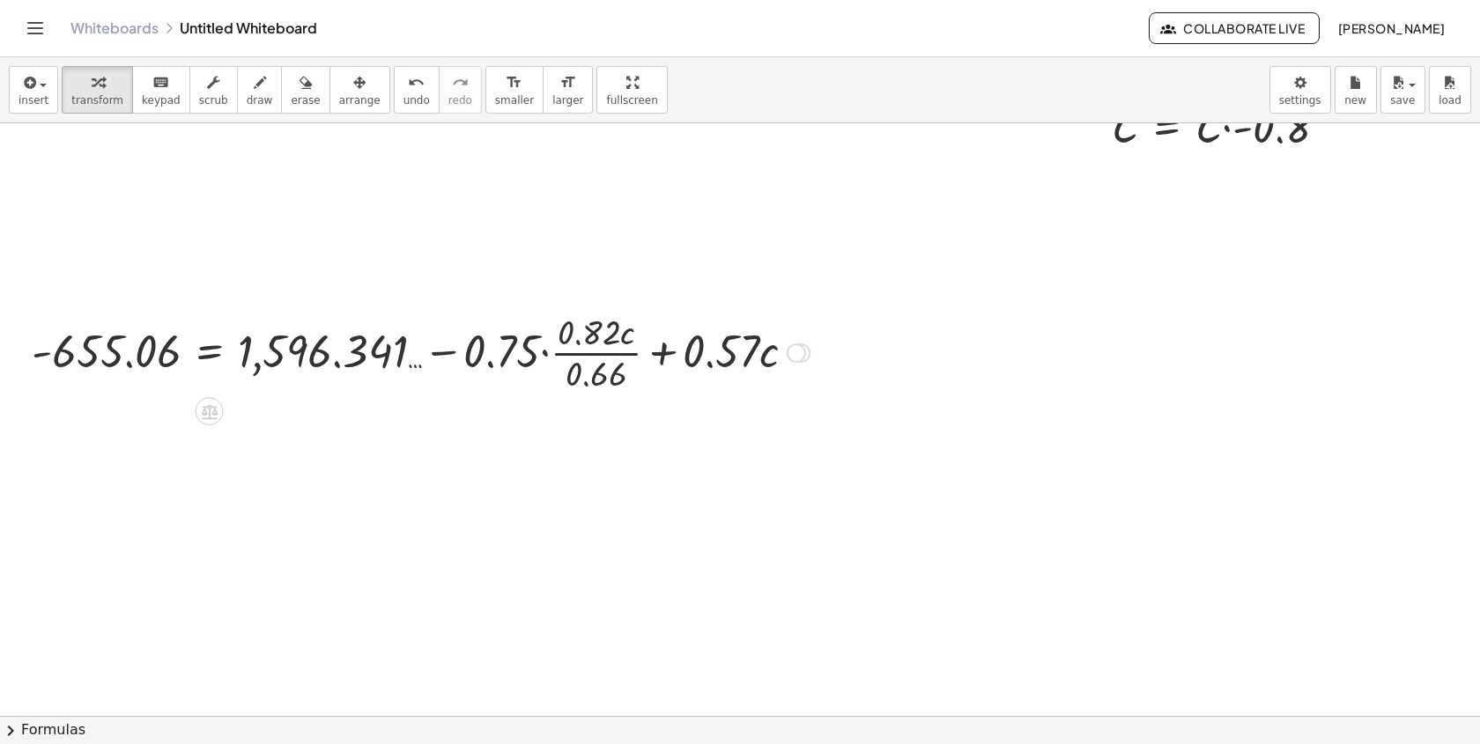
click at [589, 375] on div at bounding box center [421, 351] width 796 height 88
click at [580, 365] on div at bounding box center [446, 352] width 847 height 60
click at [351, 356] on div at bounding box center [406, 352] width 766 height 60
drag, startPoint x: 604, startPoint y: 359, endPoint x: 557, endPoint y: 337, distance: 52.4
click at [557, 337] on div at bounding box center [339, 352] width 632 height 60
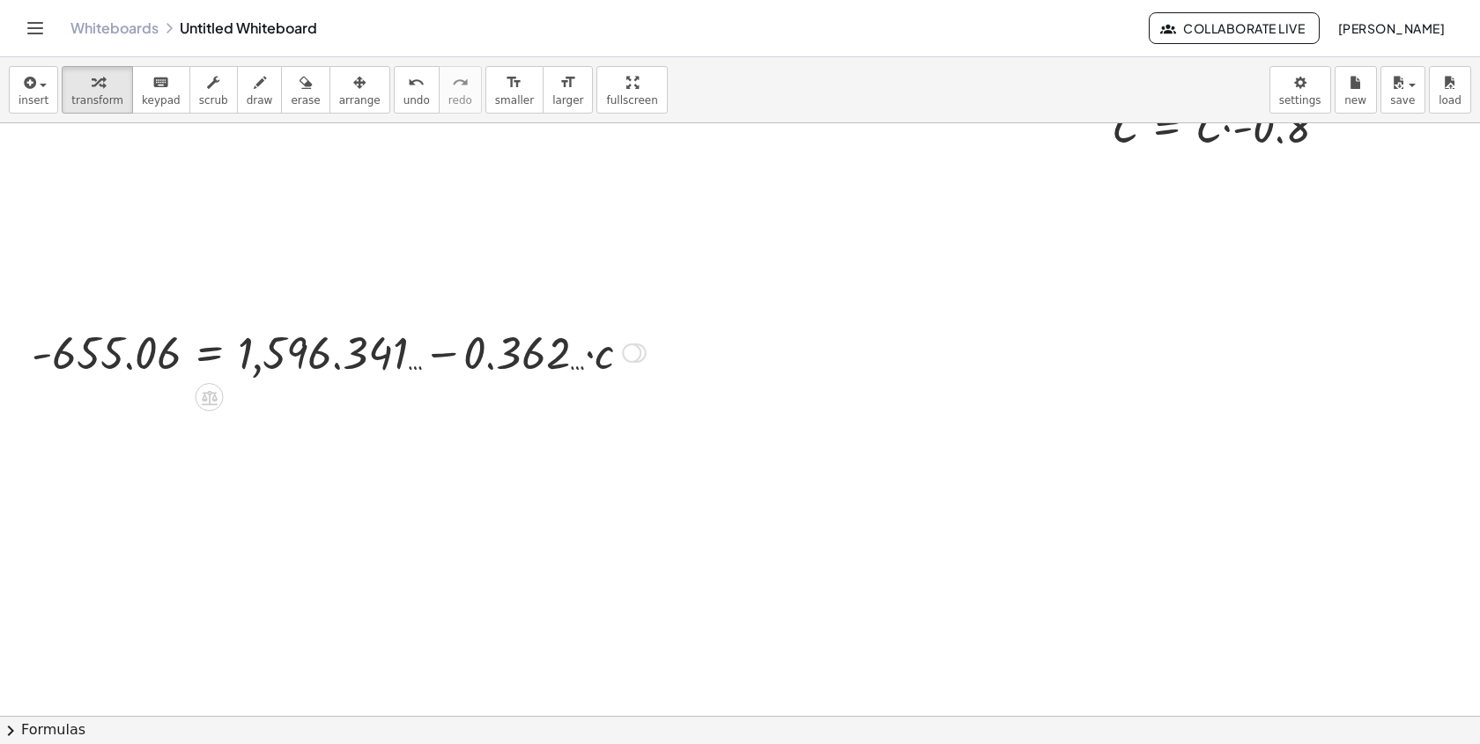
click at [340, 366] on div at bounding box center [339, 352] width 632 height 60
drag, startPoint x: 336, startPoint y: 361, endPoint x: 176, endPoint y: 354, distance: 159.6
click at [176, 355] on div at bounding box center [339, 352] width 632 height 60
click at [197, 359] on div at bounding box center [350, 352] width 665 height 60
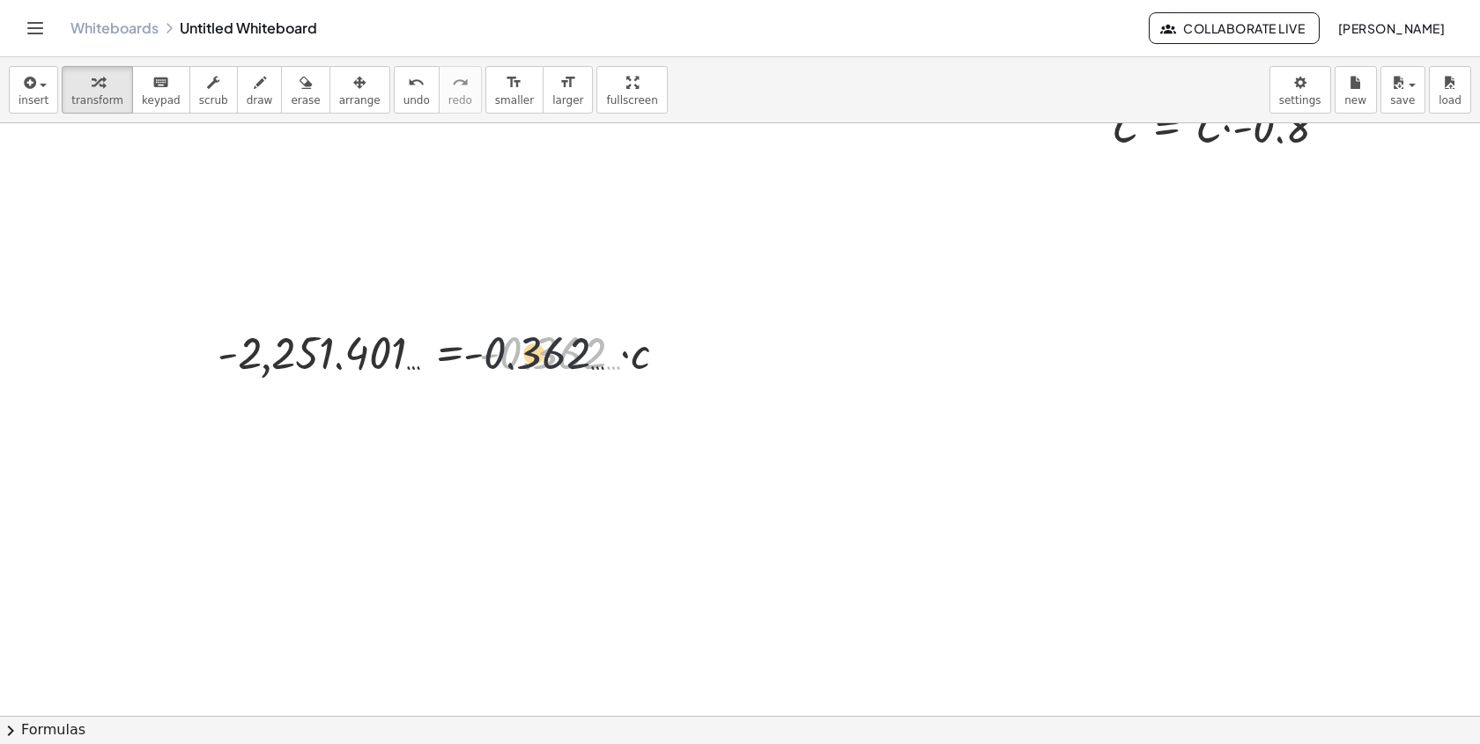
drag, startPoint x: 567, startPoint y: 360, endPoint x: 361, endPoint y: 364, distance: 206.2
click at [364, 364] on div at bounding box center [449, 352] width 481 height 60
click at [300, 343] on div at bounding box center [390, 351] width 298 height 88
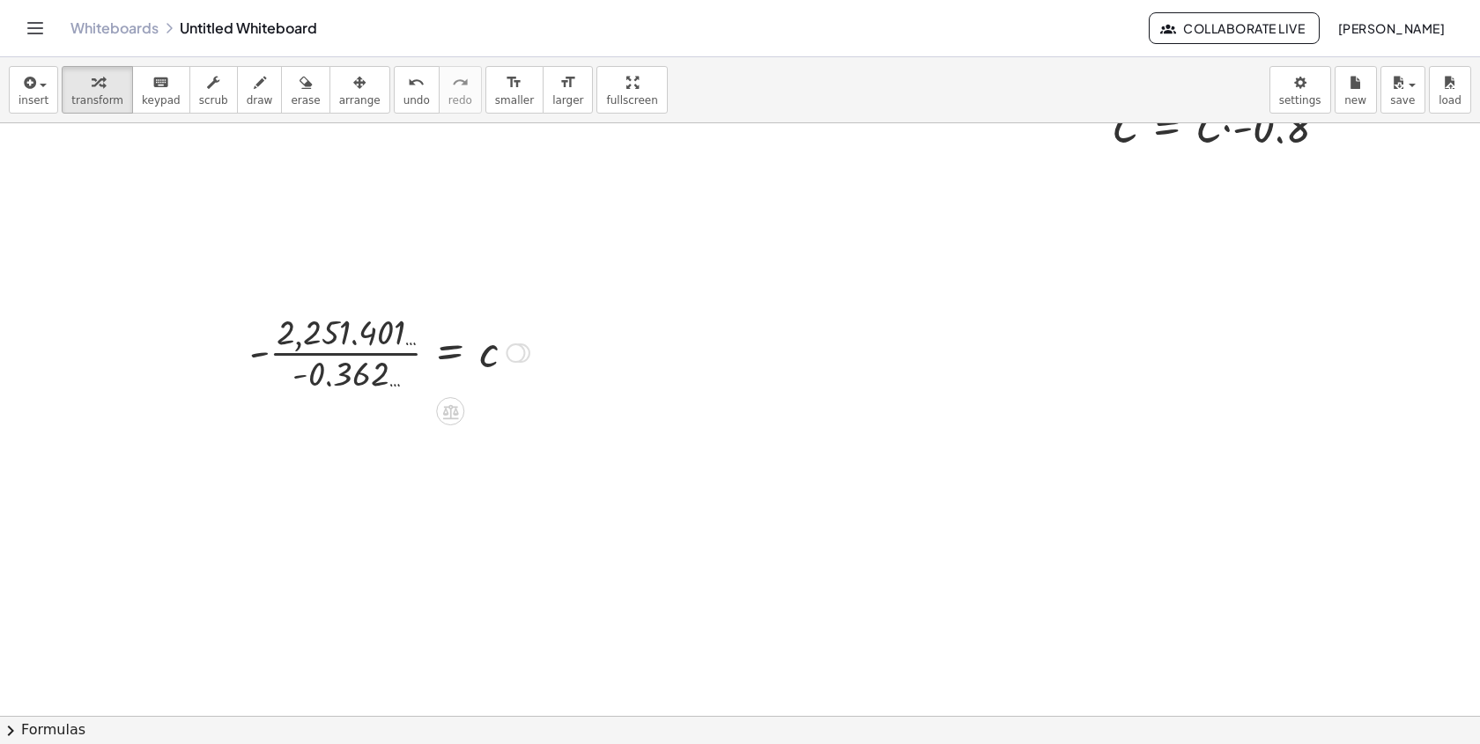
click at [340, 356] on div at bounding box center [390, 351] width 298 height 88
click at [195, 367] on div at bounding box center [353, 351] width 370 height 58
click at [403, 89] on div "undo" at bounding box center [416, 81] width 26 height 21
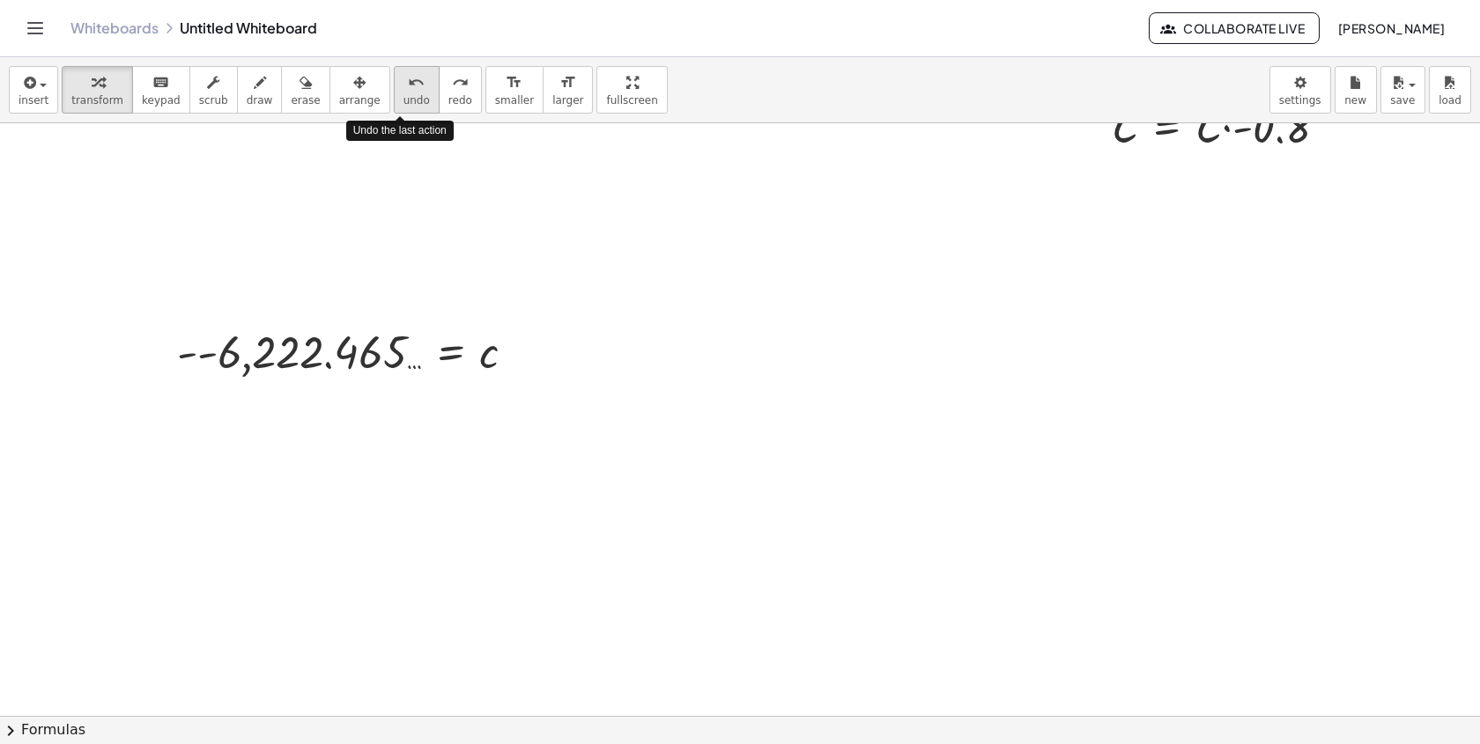
click at [403, 89] on div "undo" at bounding box center [416, 81] width 26 height 21
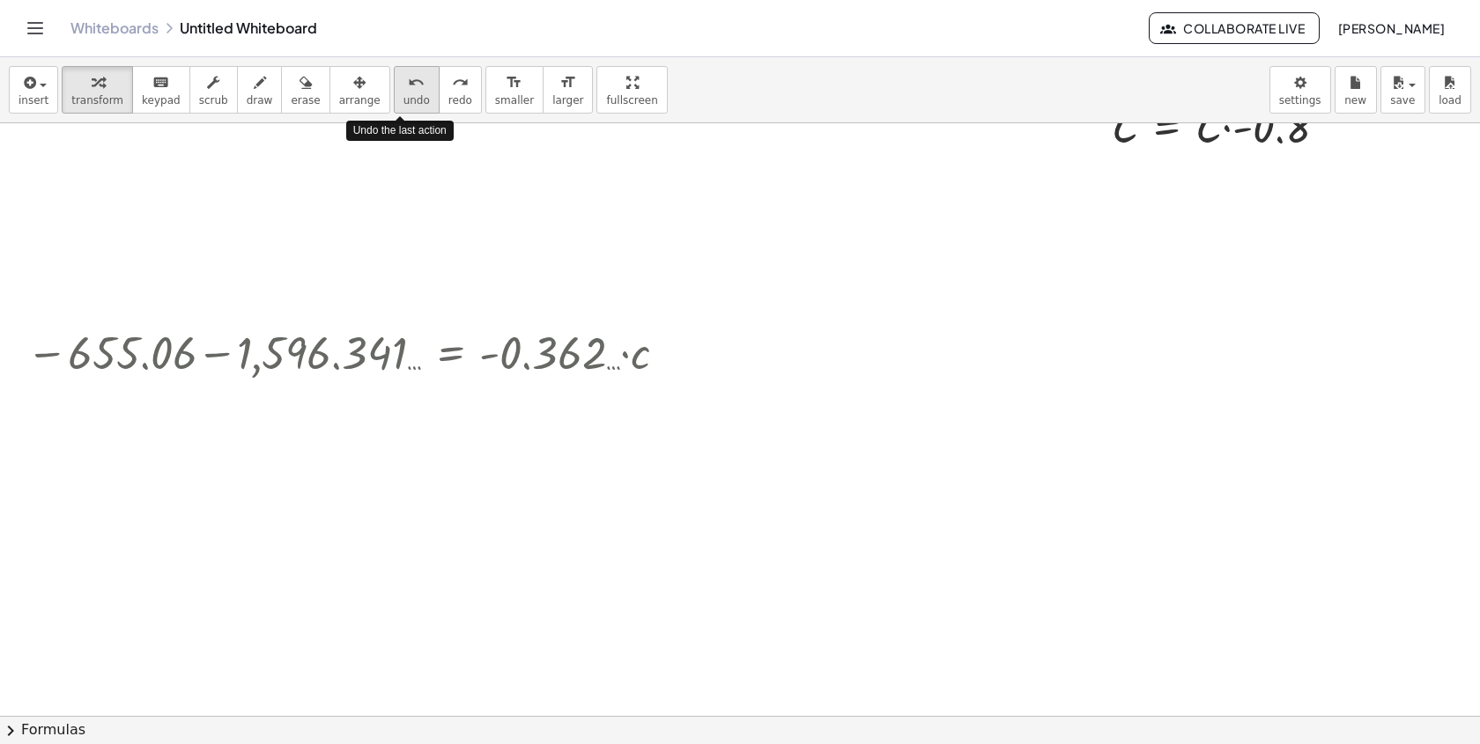
click at [403, 89] on div "undo" at bounding box center [416, 81] width 26 height 21
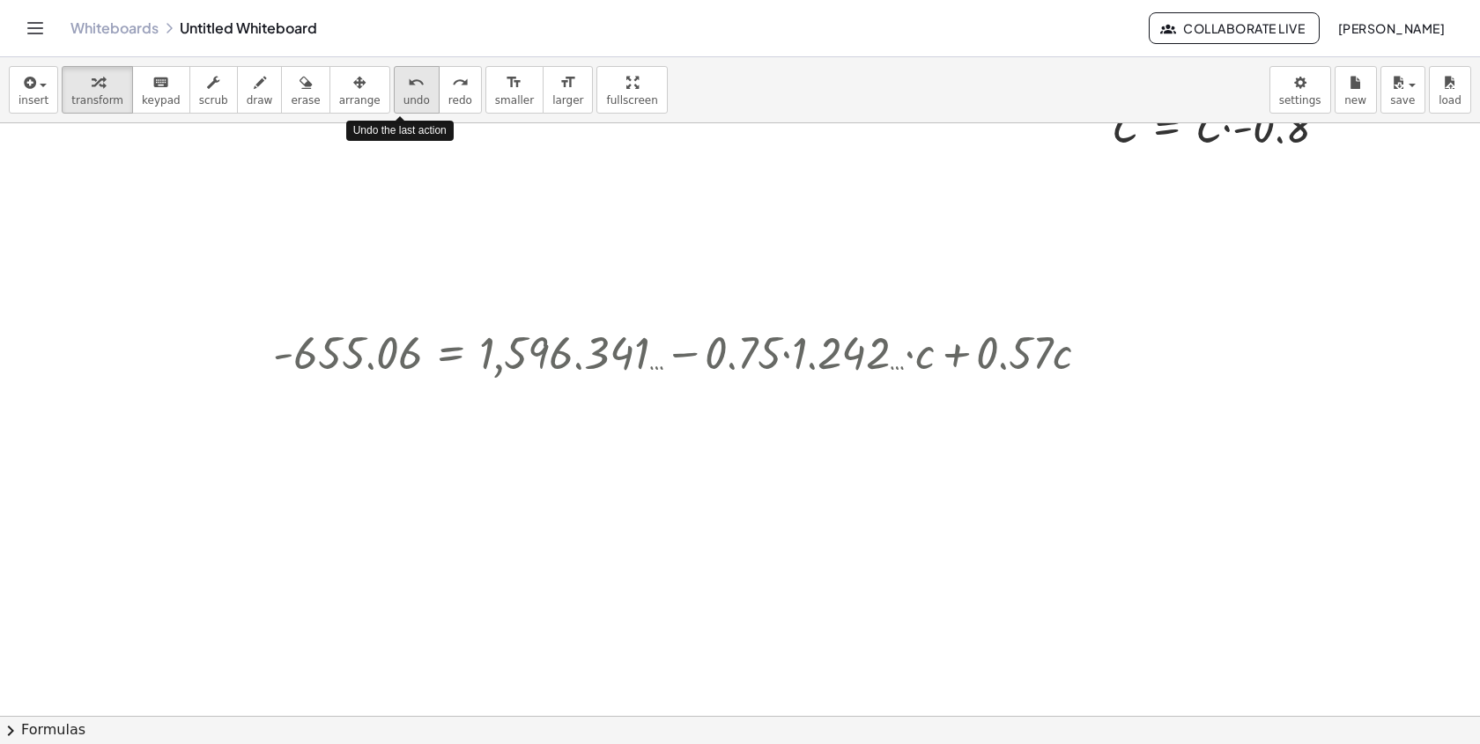
click at [403, 89] on div "undo" at bounding box center [416, 81] width 26 height 21
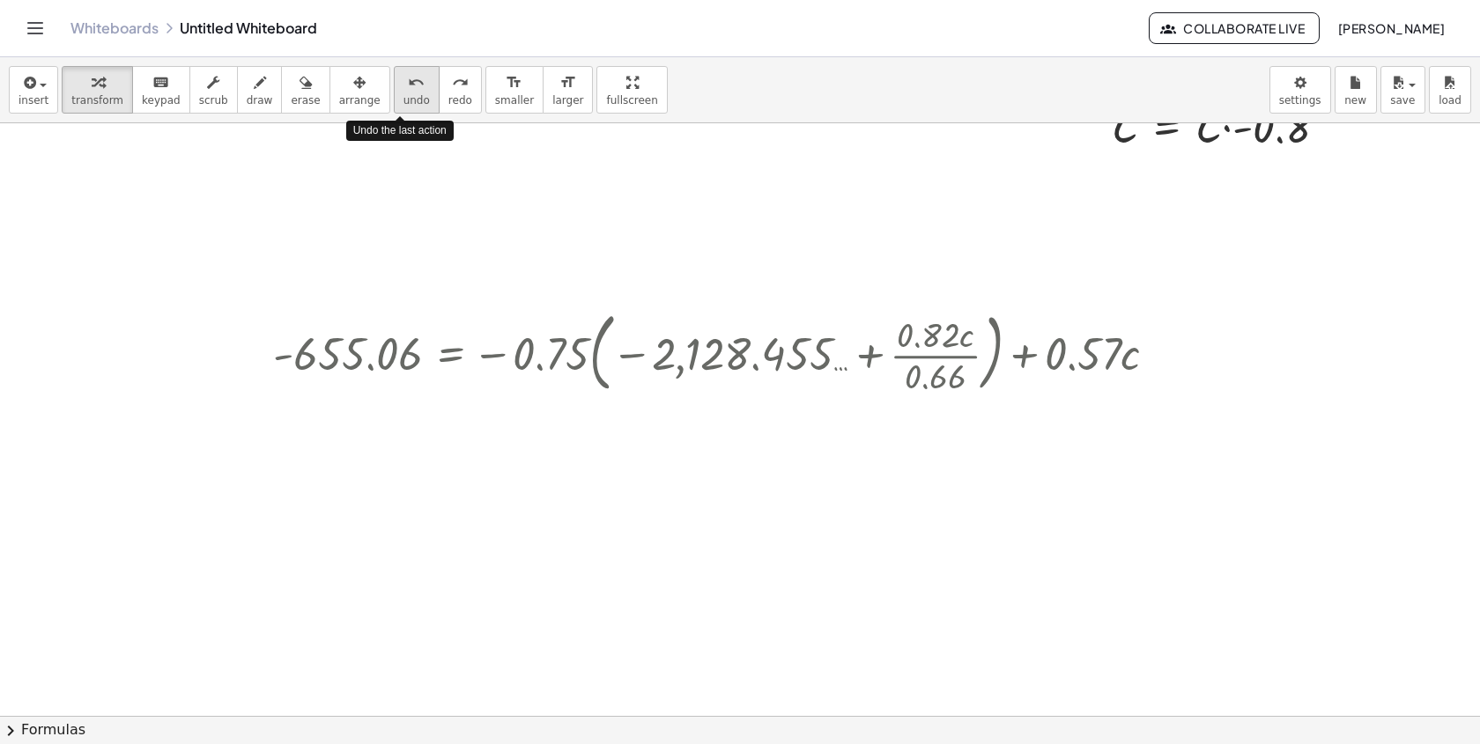
click at [403, 89] on div "undo" at bounding box center [416, 81] width 26 height 21
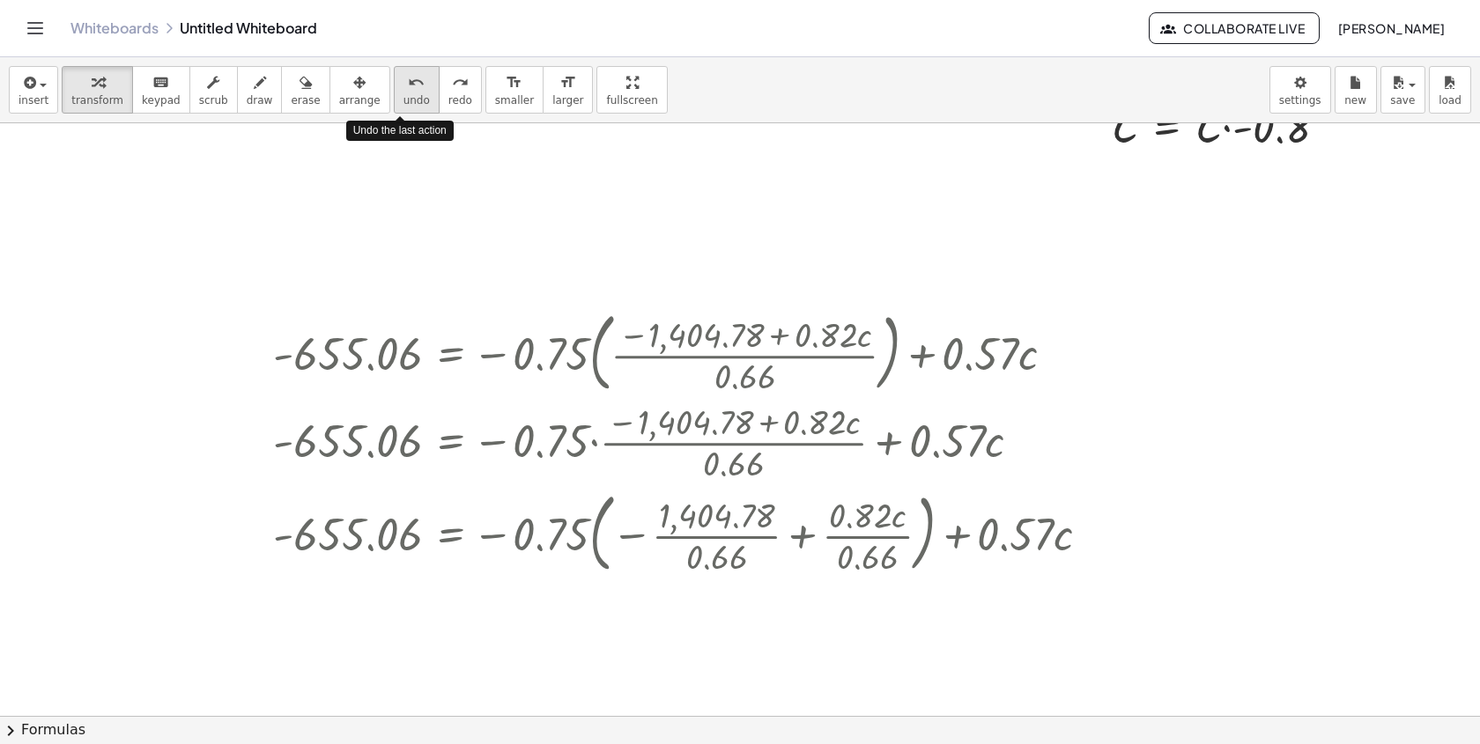
click at [403, 89] on div "undo" at bounding box center [416, 81] width 26 height 21
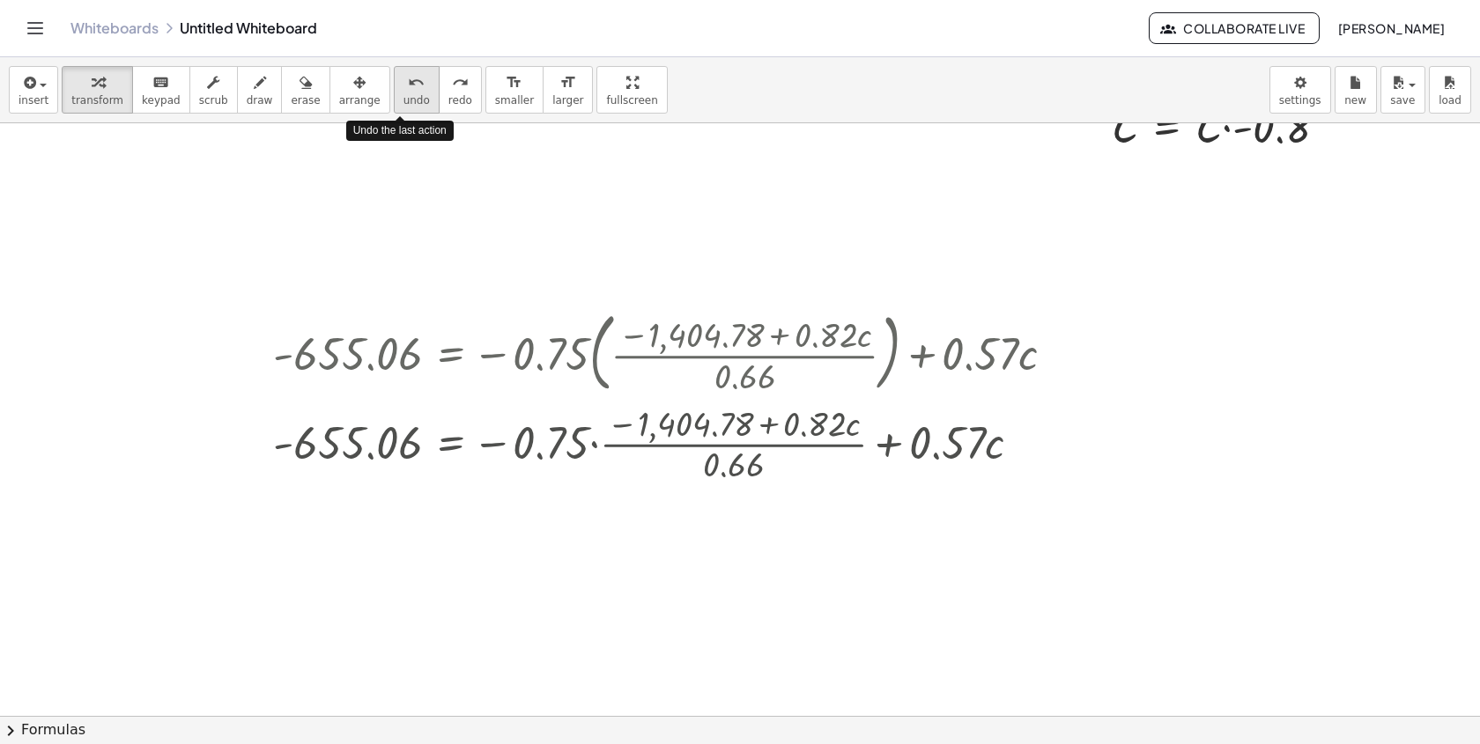
click at [403, 89] on div "undo" at bounding box center [416, 81] width 26 height 21
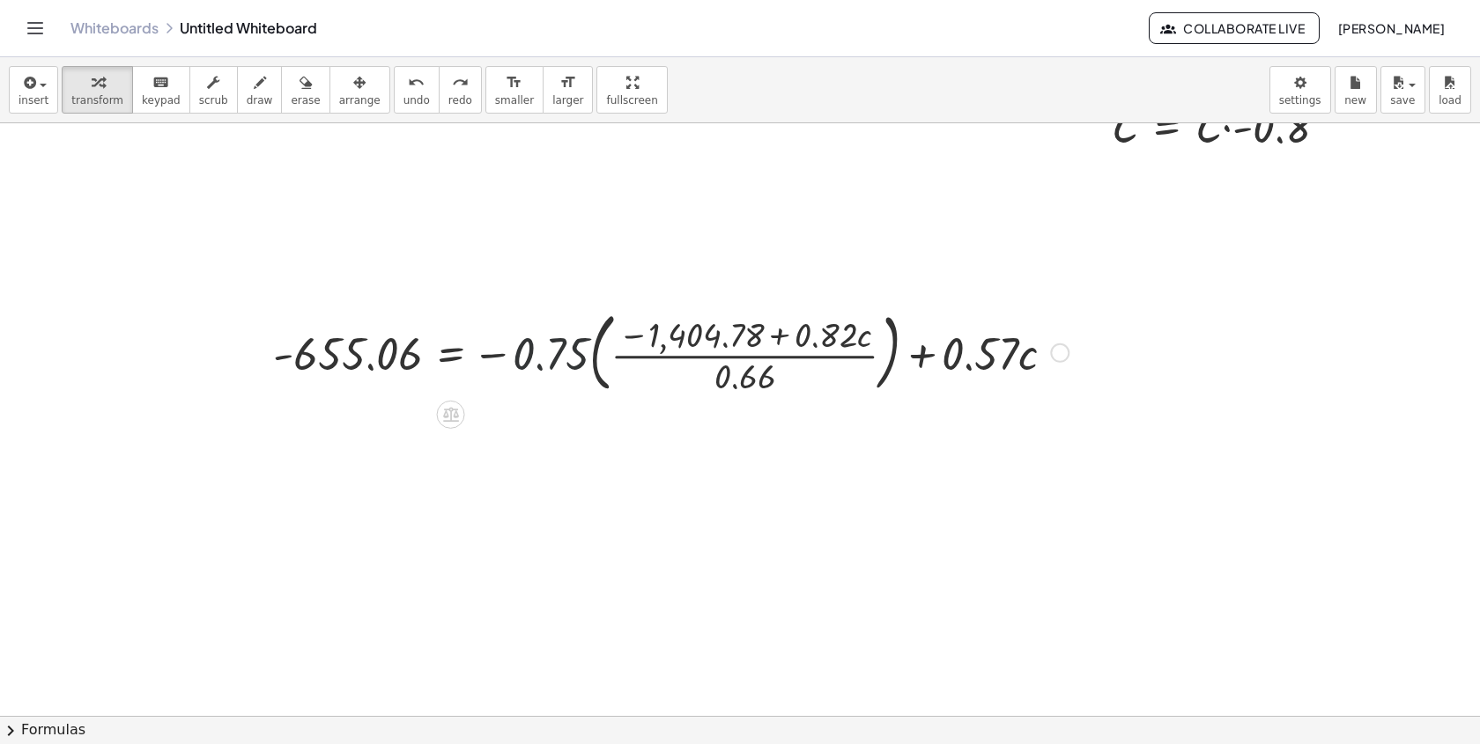
click at [588, 364] on div at bounding box center [670, 351] width 813 height 95
drag, startPoint x: 555, startPoint y: 354, endPoint x: 598, endPoint y: 353, distance: 43.2
click at [599, 353] on div at bounding box center [670, 351] width 813 height 95
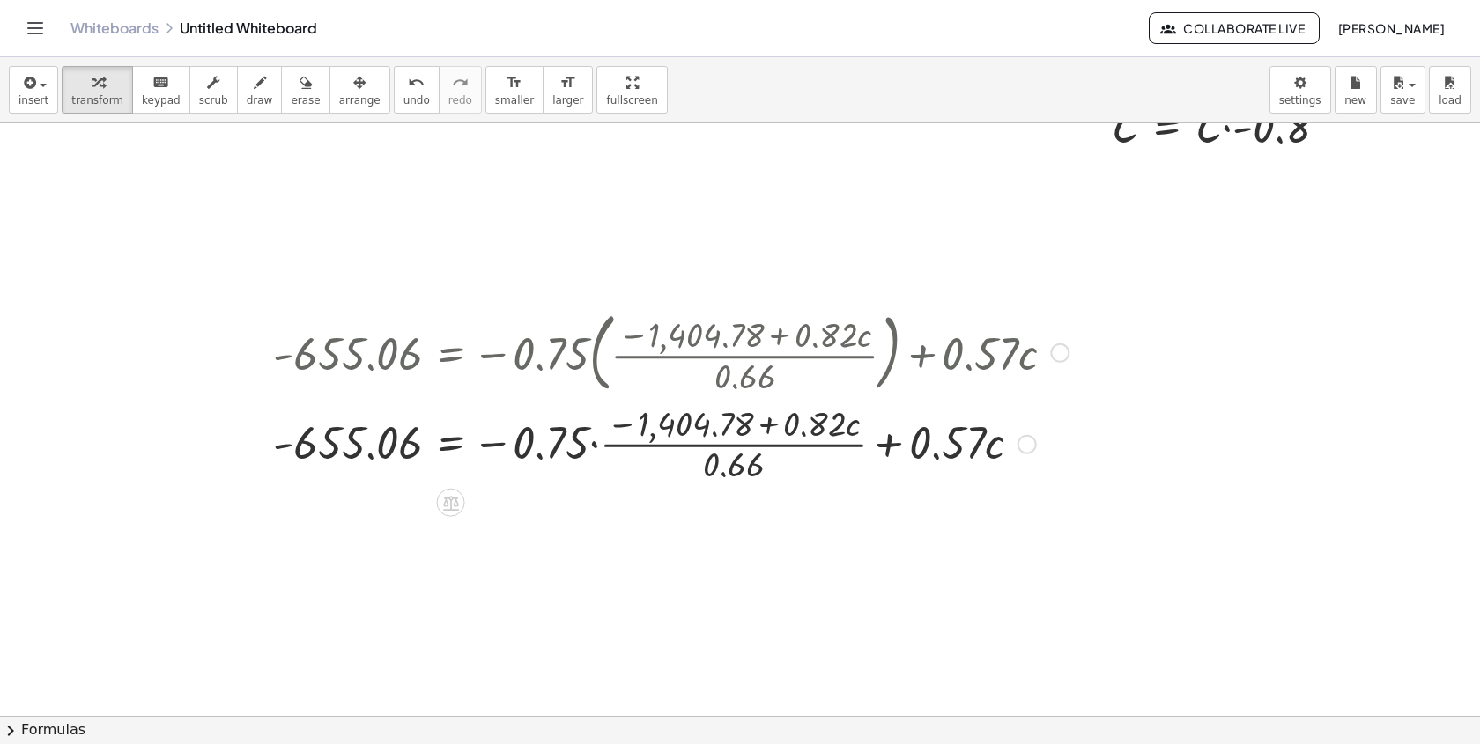
drag, startPoint x: 1027, startPoint y: 443, endPoint x: 1018, endPoint y: 298, distance: 145.7
click at [1019, 303] on div "- 655.06 = − · 0.75 · ( · ( − 1,404.78 + · 0.82 · c ) · 0.66 ) + · 0.57 · c - 6…" at bounding box center [664, 396] width 835 height 192
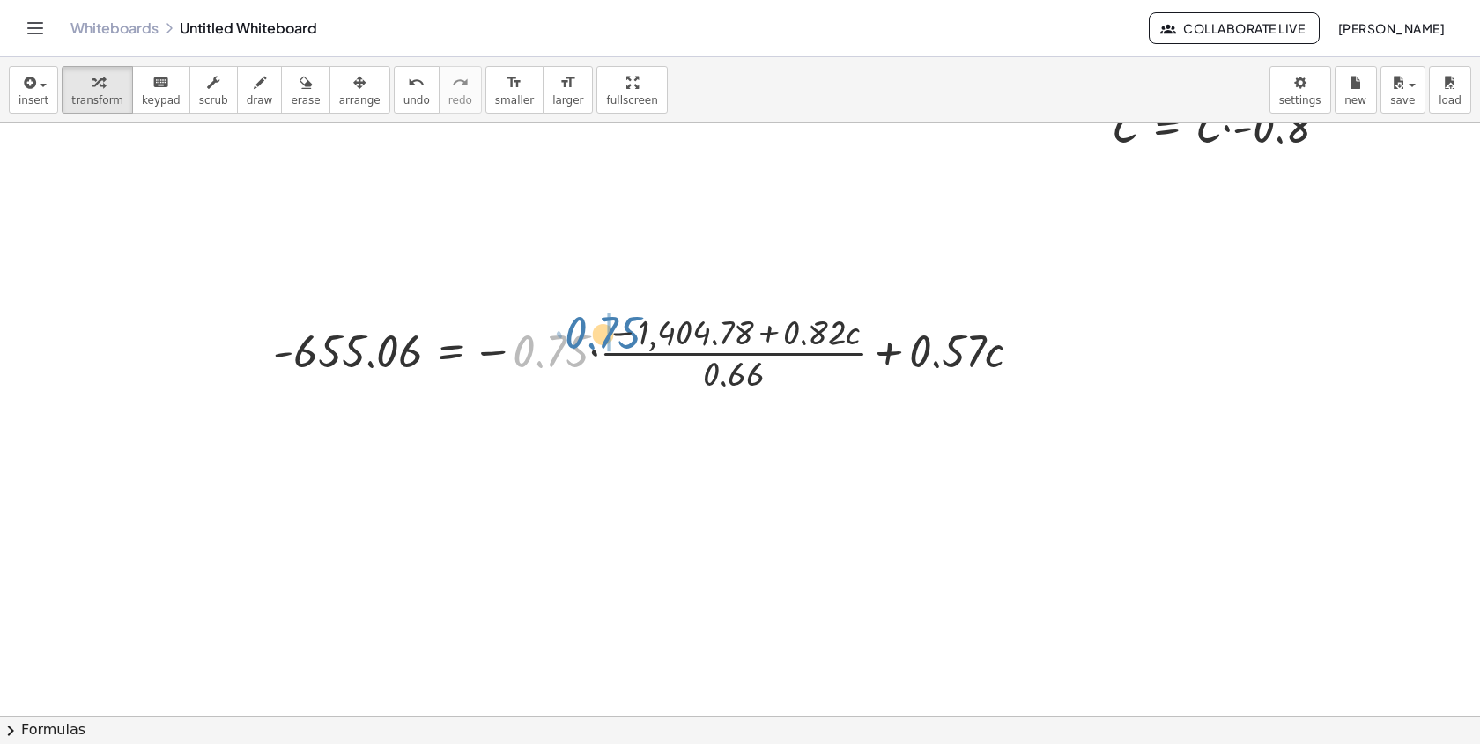
drag, startPoint x: 560, startPoint y: 356, endPoint x: 610, endPoint y: 338, distance: 52.4
click at [611, 338] on div at bounding box center [654, 351] width 781 height 88
click at [662, 335] on div at bounding box center [655, 351] width 783 height 93
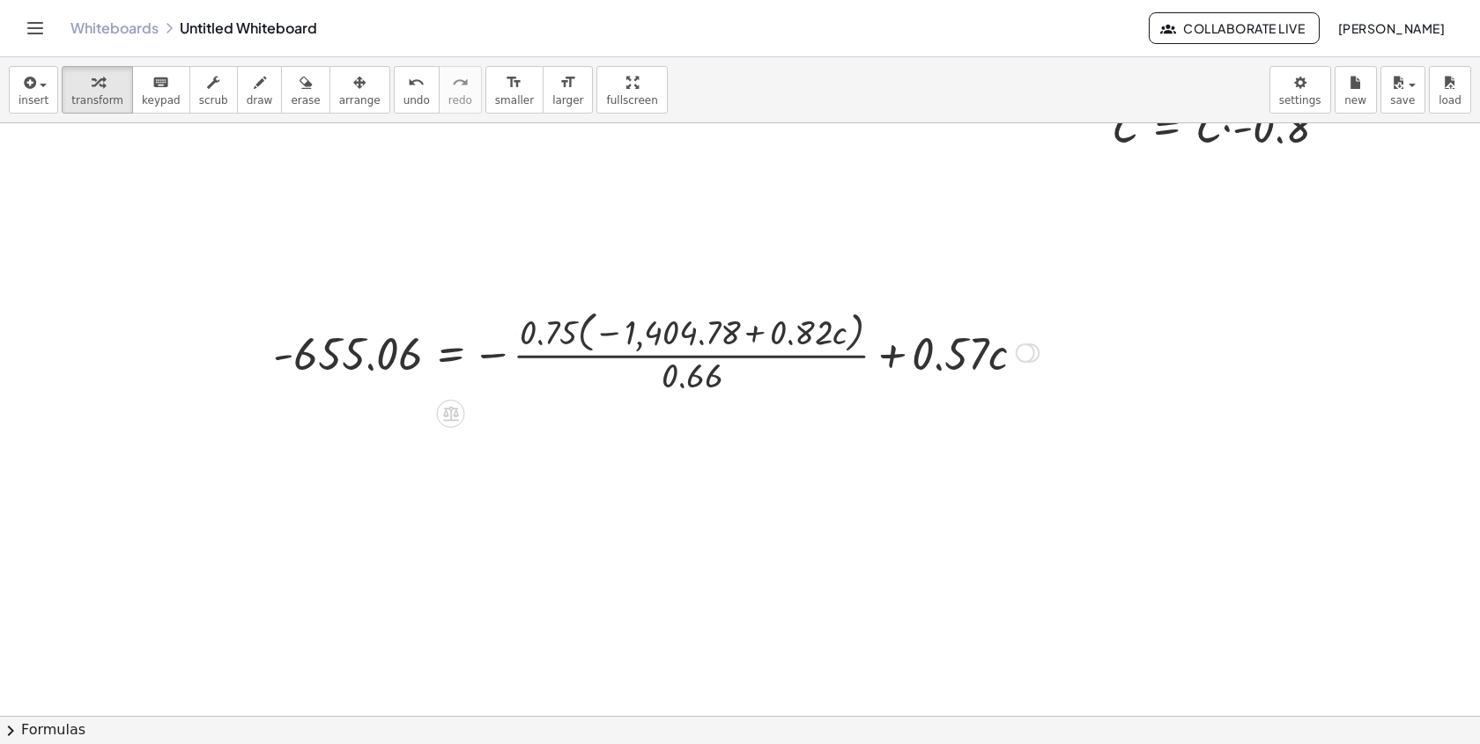
click at [578, 342] on div at bounding box center [655, 351] width 783 height 93
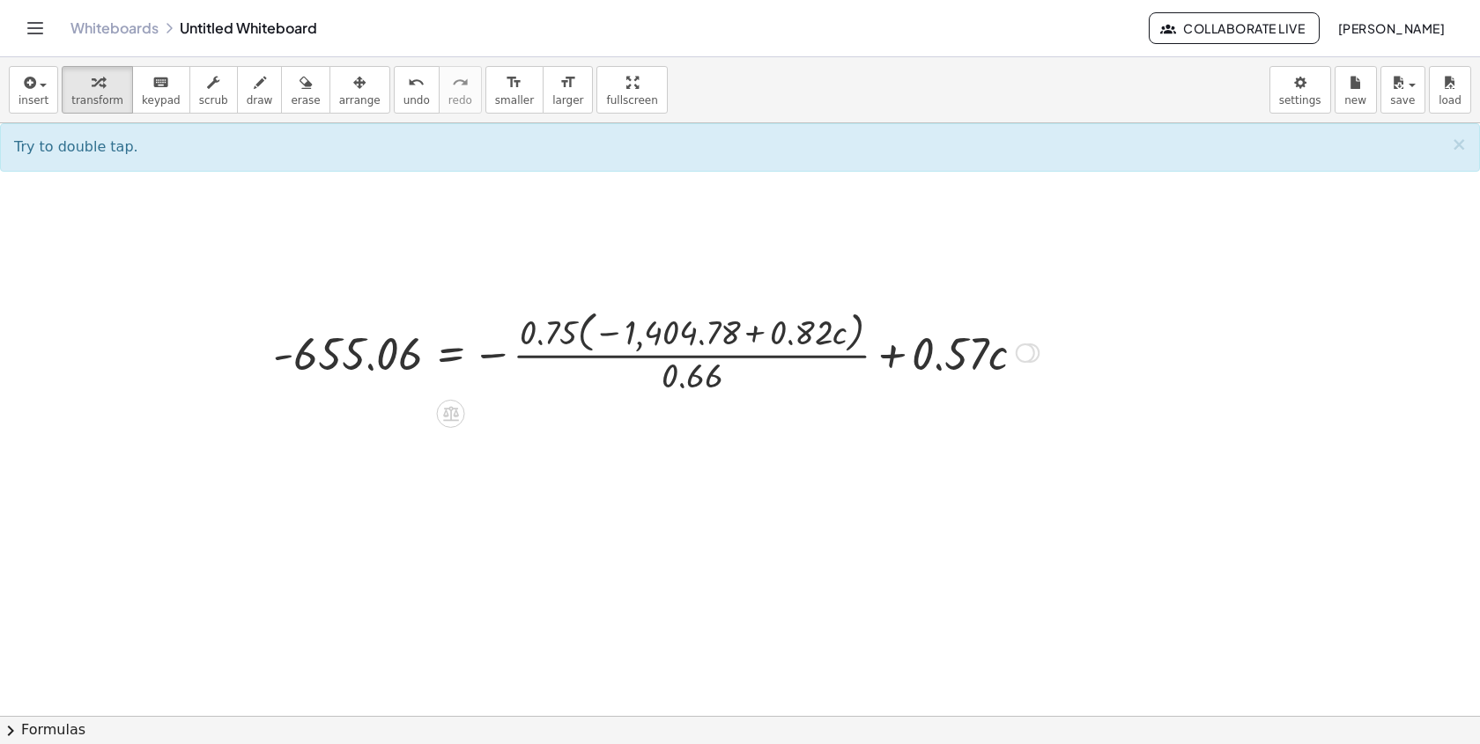
click at [587, 338] on div at bounding box center [655, 351] width 783 height 93
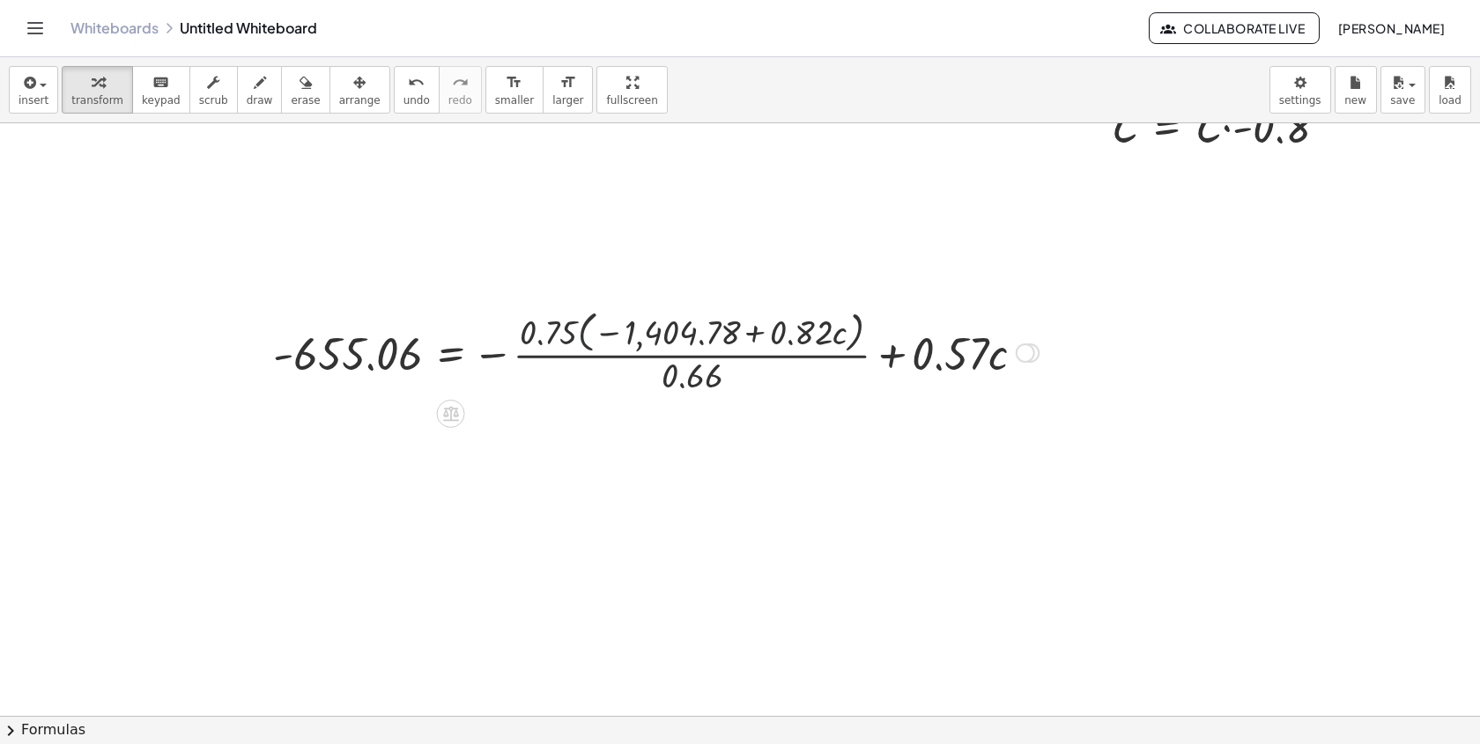
click at [588, 338] on div at bounding box center [655, 351] width 783 height 93
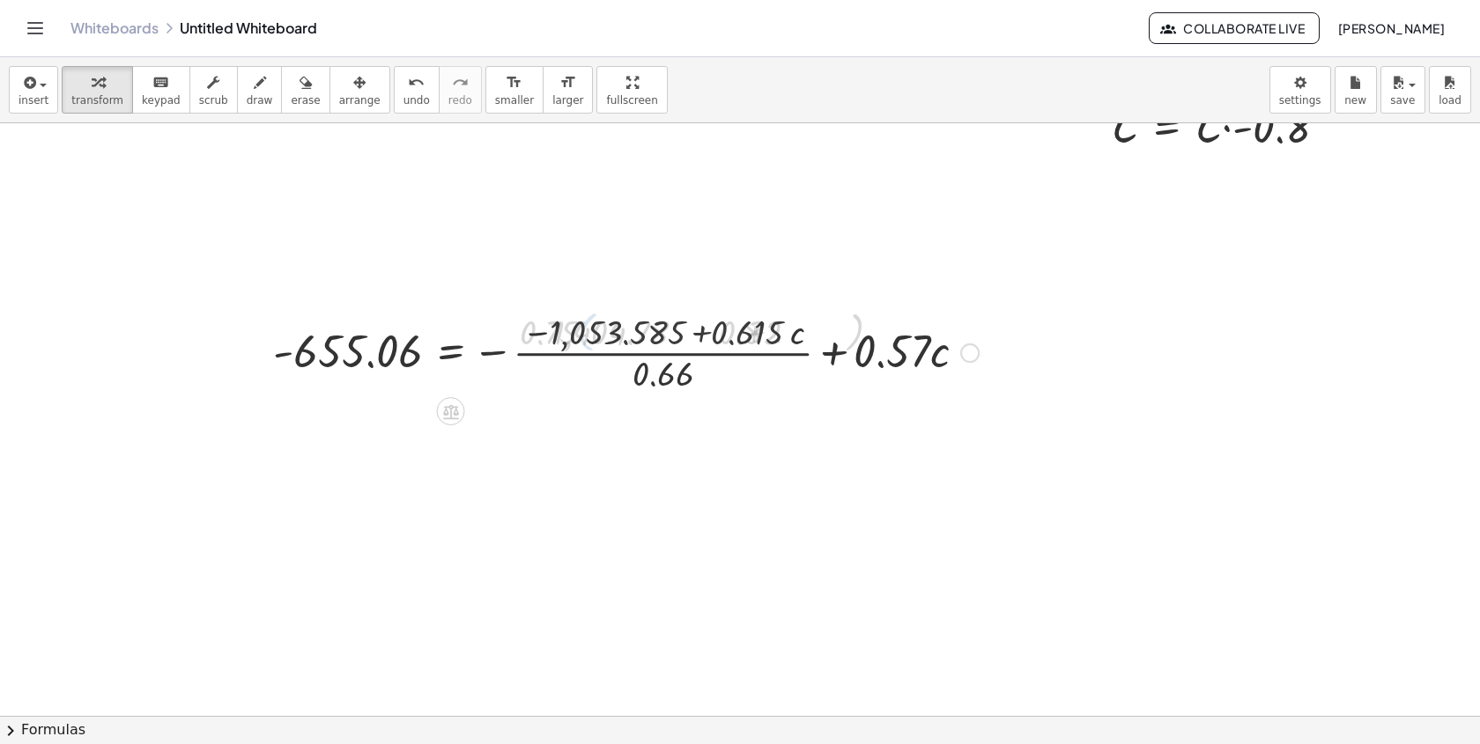
click at [588, 337] on div at bounding box center [625, 351] width 723 height 88
click at [678, 379] on div at bounding box center [625, 351] width 723 height 88
drag, startPoint x: 772, startPoint y: 329, endPoint x: 920, endPoint y: 344, distance: 148.8
click at [920, 345] on div at bounding box center [625, 351] width 723 height 88
drag, startPoint x: 752, startPoint y: 325, endPoint x: 825, endPoint y: 342, distance: 75.0
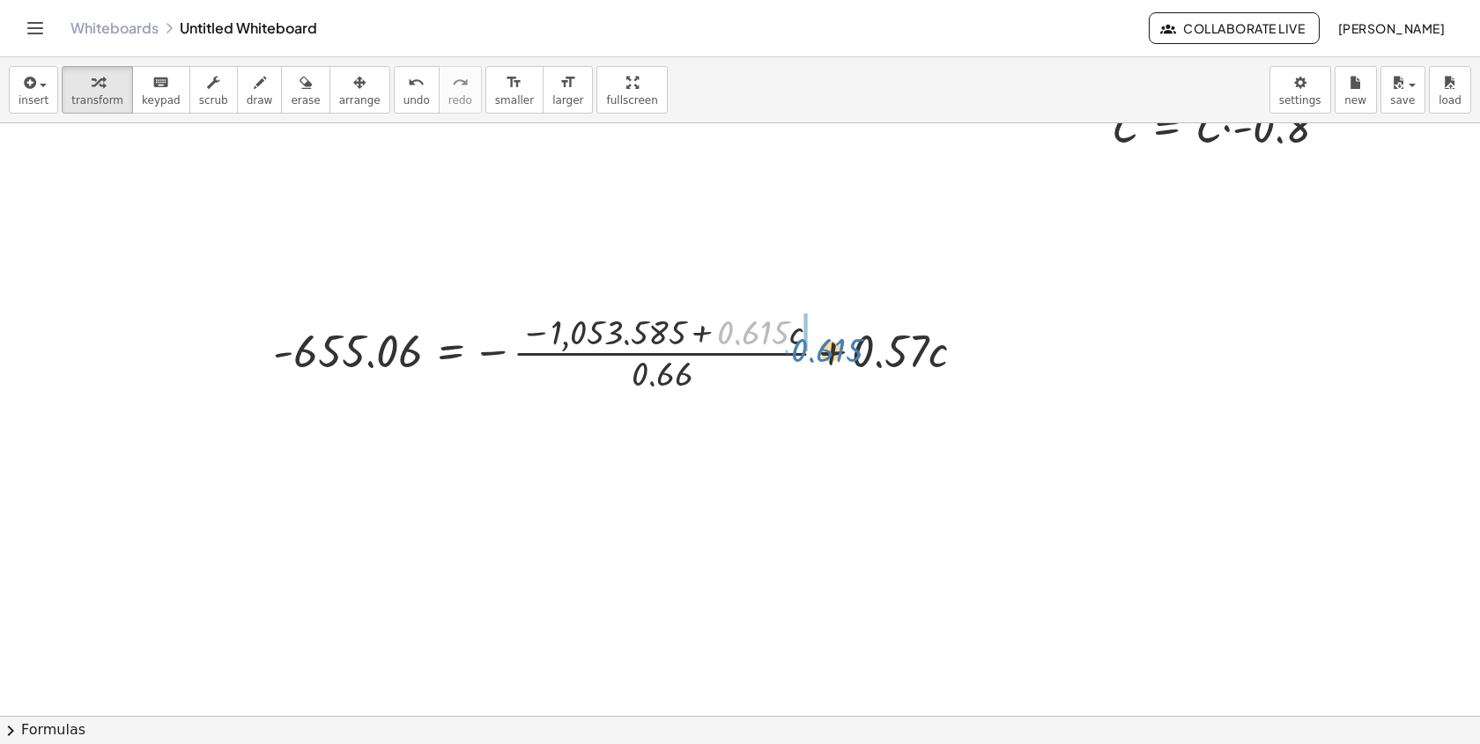
click at [825, 342] on div at bounding box center [625, 351] width 723 height 88
drag, startPoint x: 722, startPoint y: 337, endPoint x: 817, endPoint y: 334, distance: 94.3
click at [817, 334] on div at bounding box center [625, 351] width 723 height 88
drag, startPoint x: 744, startPoint y: 332, endPoint x: 717, endPoint y: 332, distance: 27.3
click at [717, 333] on div at bounding box center [625, 351] width 723 height 88
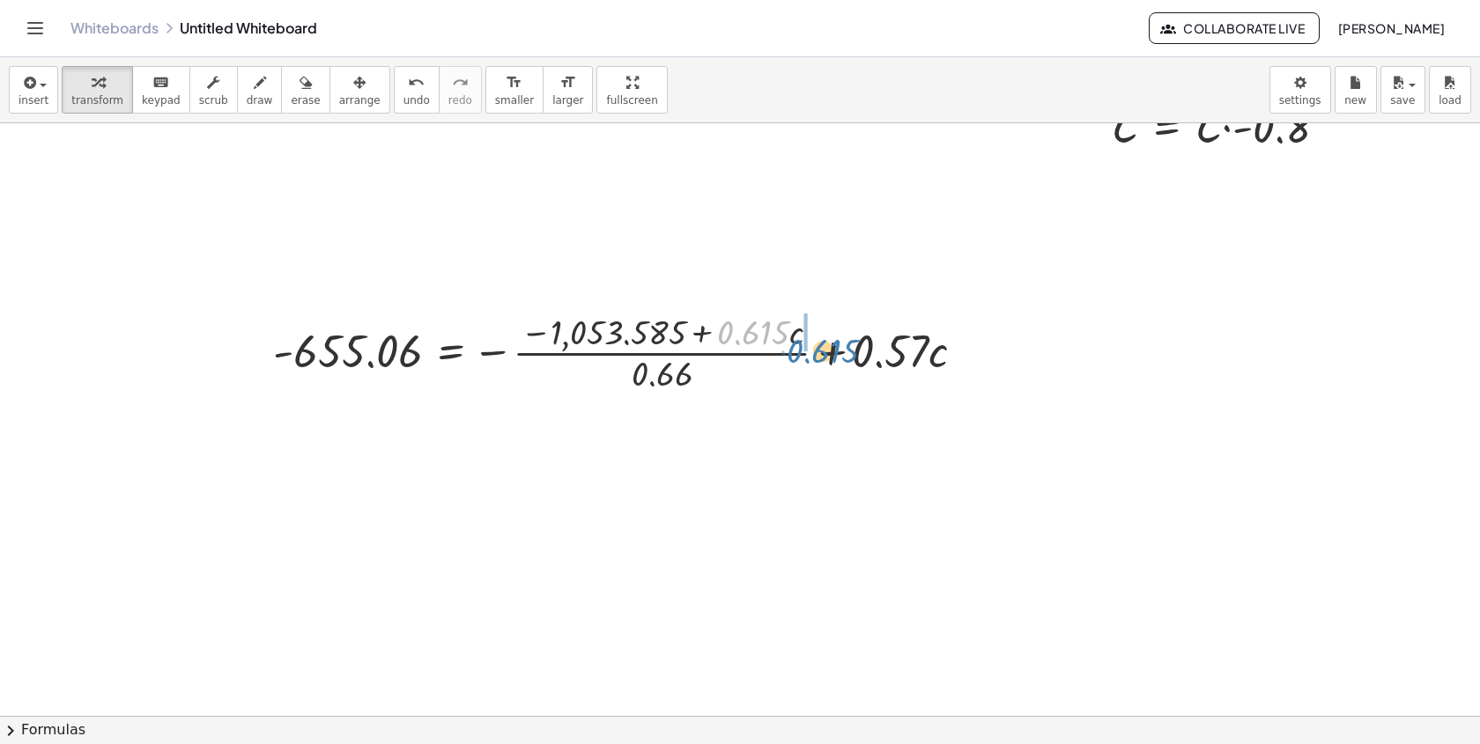
drag, startPoint x: 762, startPoint y: 322, endPoint x: 830, endPoint y: 337, distance: 69.5
click at [830, 337] on div at bounding box center [625, 351] width 723 height 88
click at [418, 111] on button "undo undo" at bounding box center [417, 90] width 46 height 48
drag, startPoint x: 638, startPoint y: 374, endPoint x: 637, endPoint y: 344, distance: 30.8
click at [638, 344] on div at bounding box center [625, 351] width 723 height 88
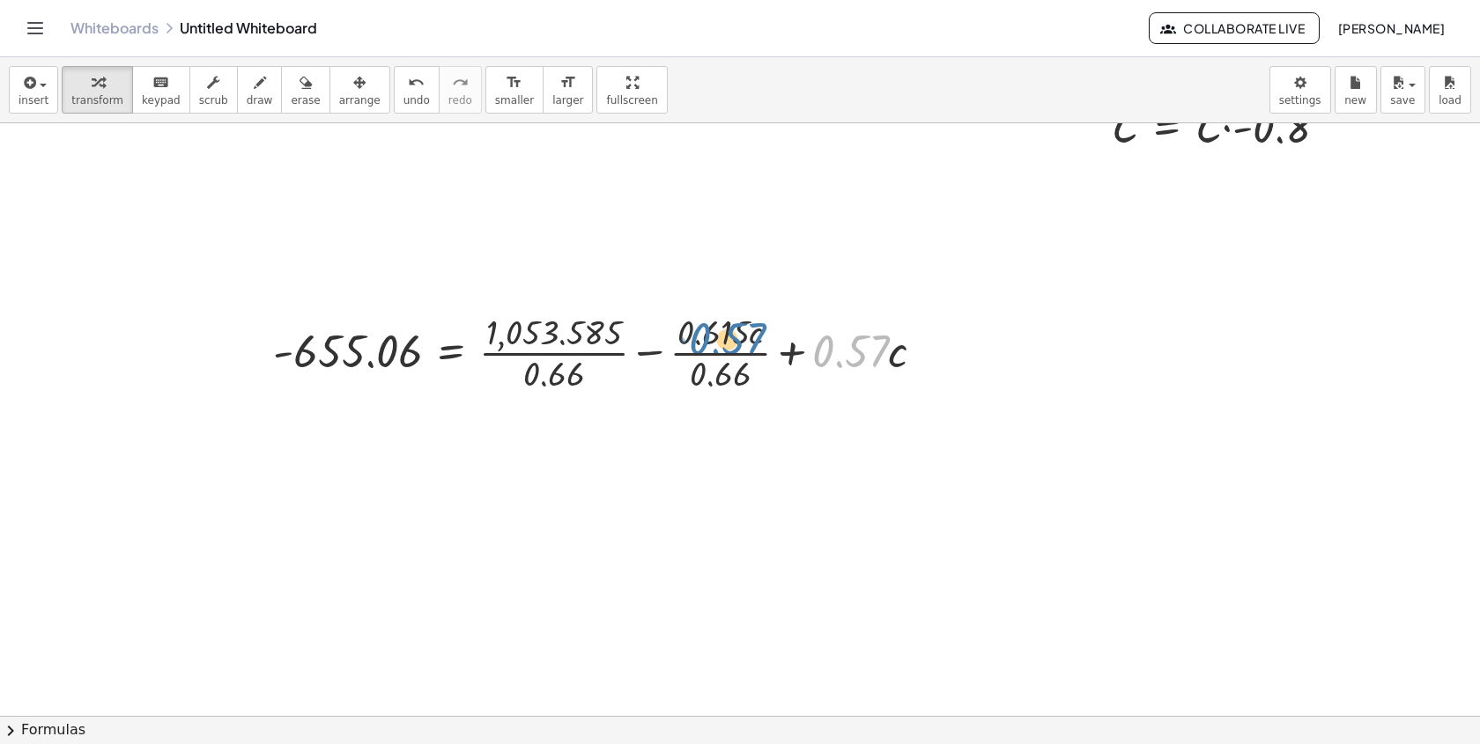
drag, startPoint x: 848, startPoint y: 358, endPoint x: 789, endPoint y: 352, distance: 59.3
click at [781, 351] on div at bounding box center [606, 351] width 684 height 88
click at [789, 346] on div at bounding box center [606, 351] width 684 height 88
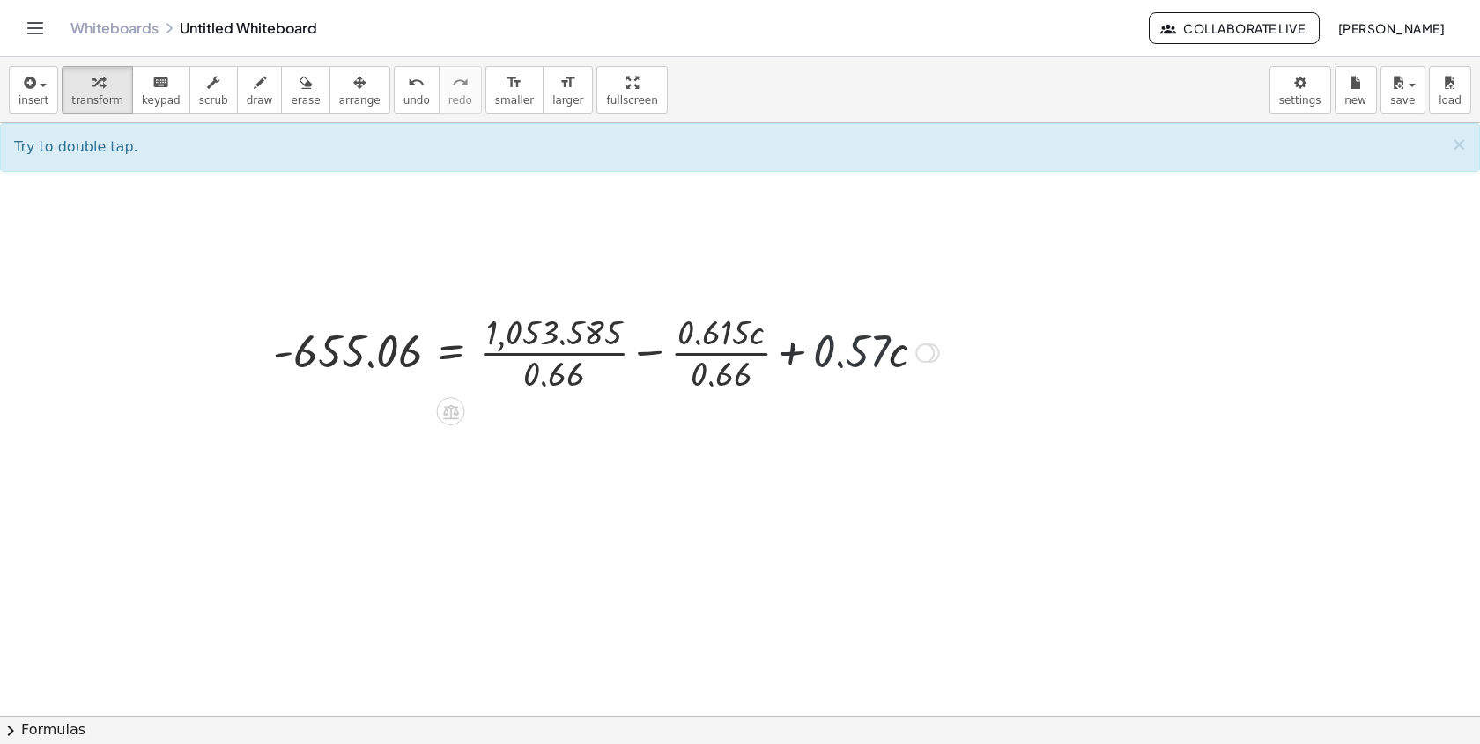
click at [788, 345] on div at bounding box center [606, 351] width 684 height 88
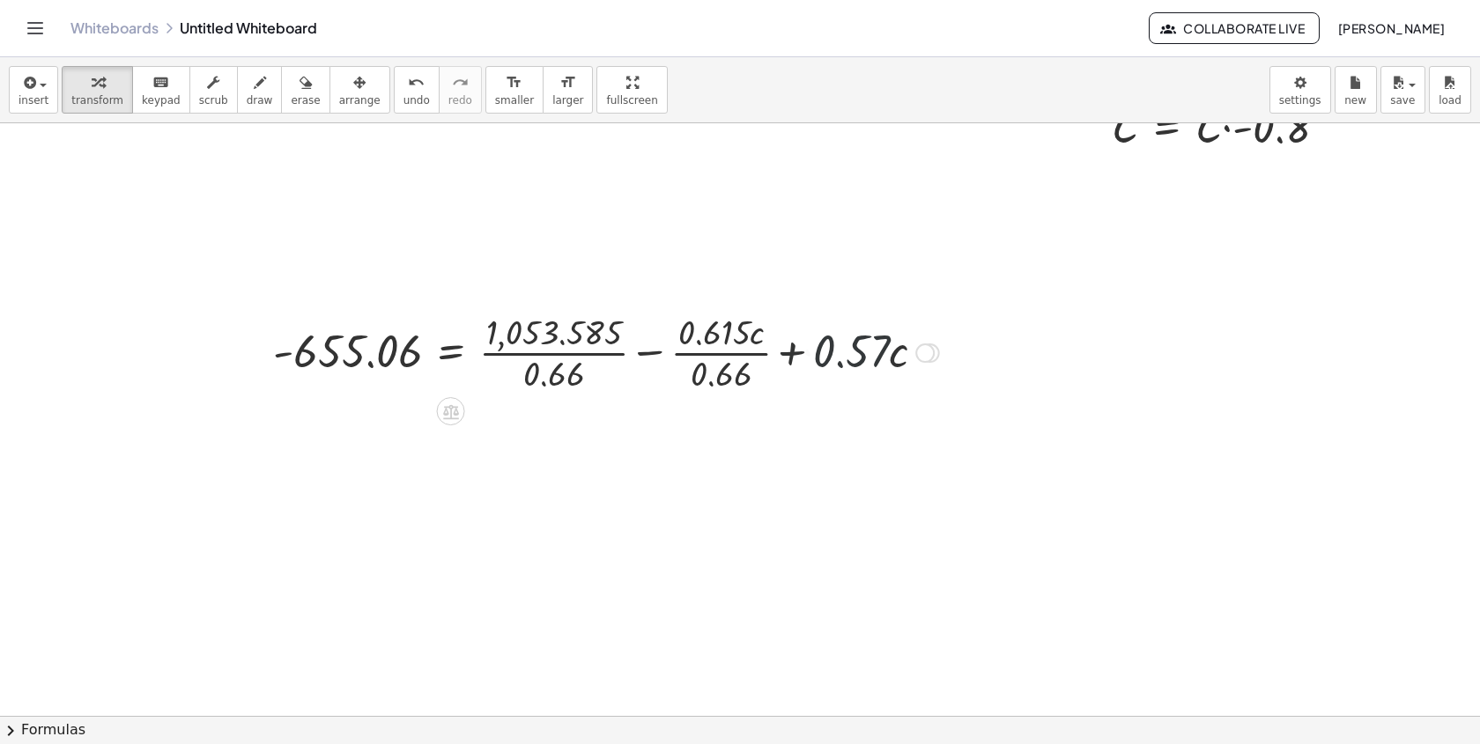
click at [788, 345] on div at bounding box center [606, 351] width 684 height 88
drag, startPoint x: 890, startPoint y: 381, endPoint x: 876, endPoint y: 343, distance: 41.2
click at [410, 100] on span "undo" at bounding box center [416, 100] width 26 height 12
click at [798, 357] on div at bounding box center [635, 351] width 743 height 88
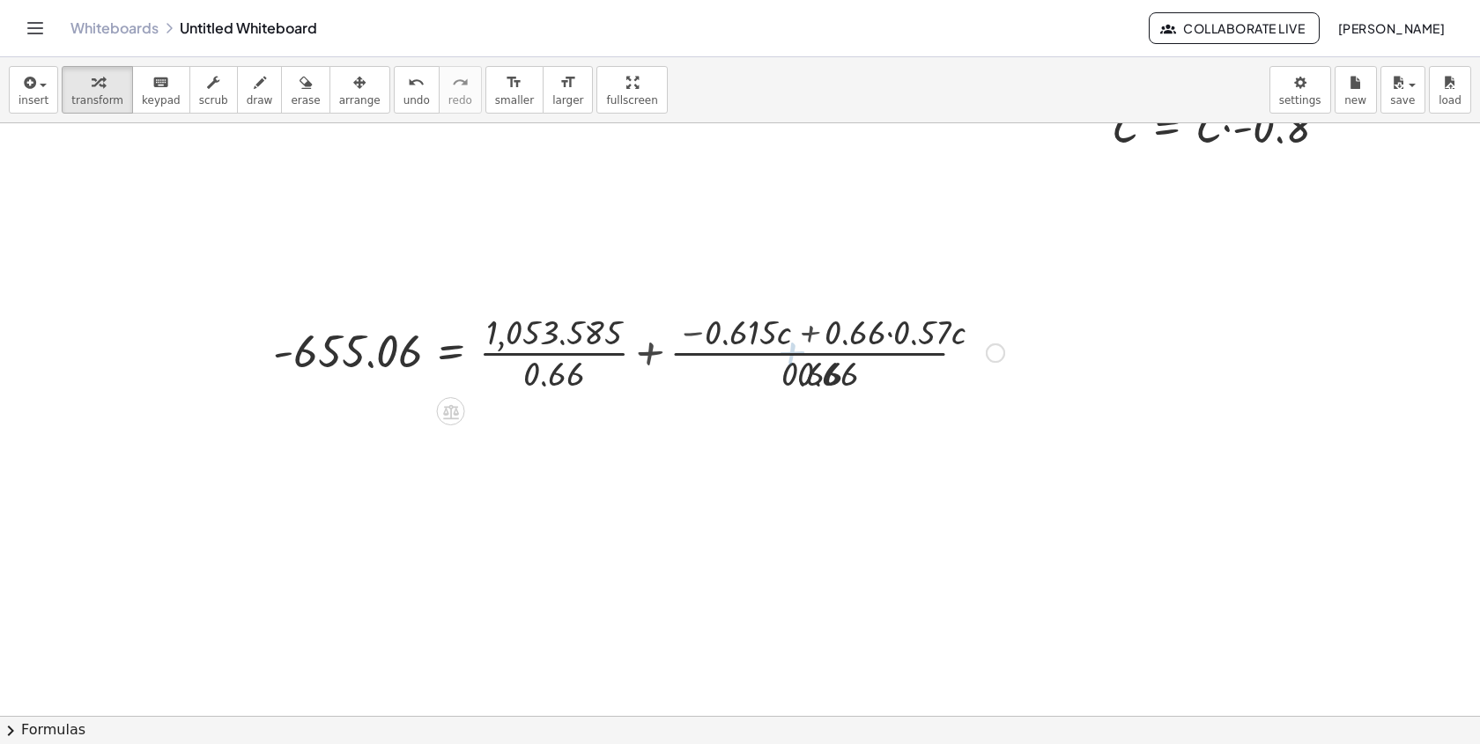
click at [859, 340] on div at bounding box center [638, 351] width 749 height 88
drag, startPoint x: 854, startPoint y: 336, endPoint x: 832, endPoint y: 374, distance: 44.6
click at [832, 374] on div at bounding box center [638, 351] width 749 height 88
drag, startPoint x: 840, startPoint y: 375, endPoint x: 855, endPoint y: 331, distance: 46.5
click at [855, 331] on div at bounding box center [638, 351] width 749 height 88
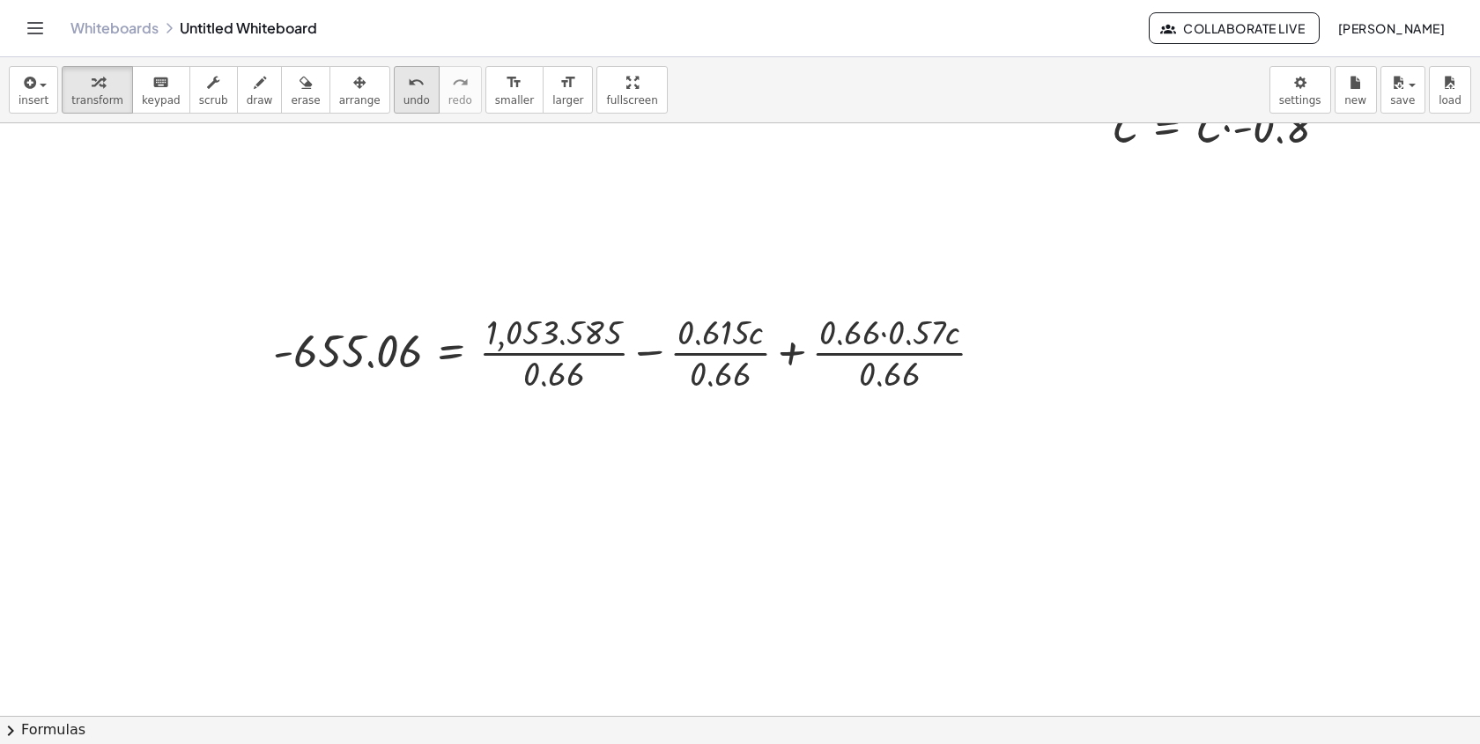
click at [408, 102] on span "undo" at bounding box center [416, 100] width 26 height 12
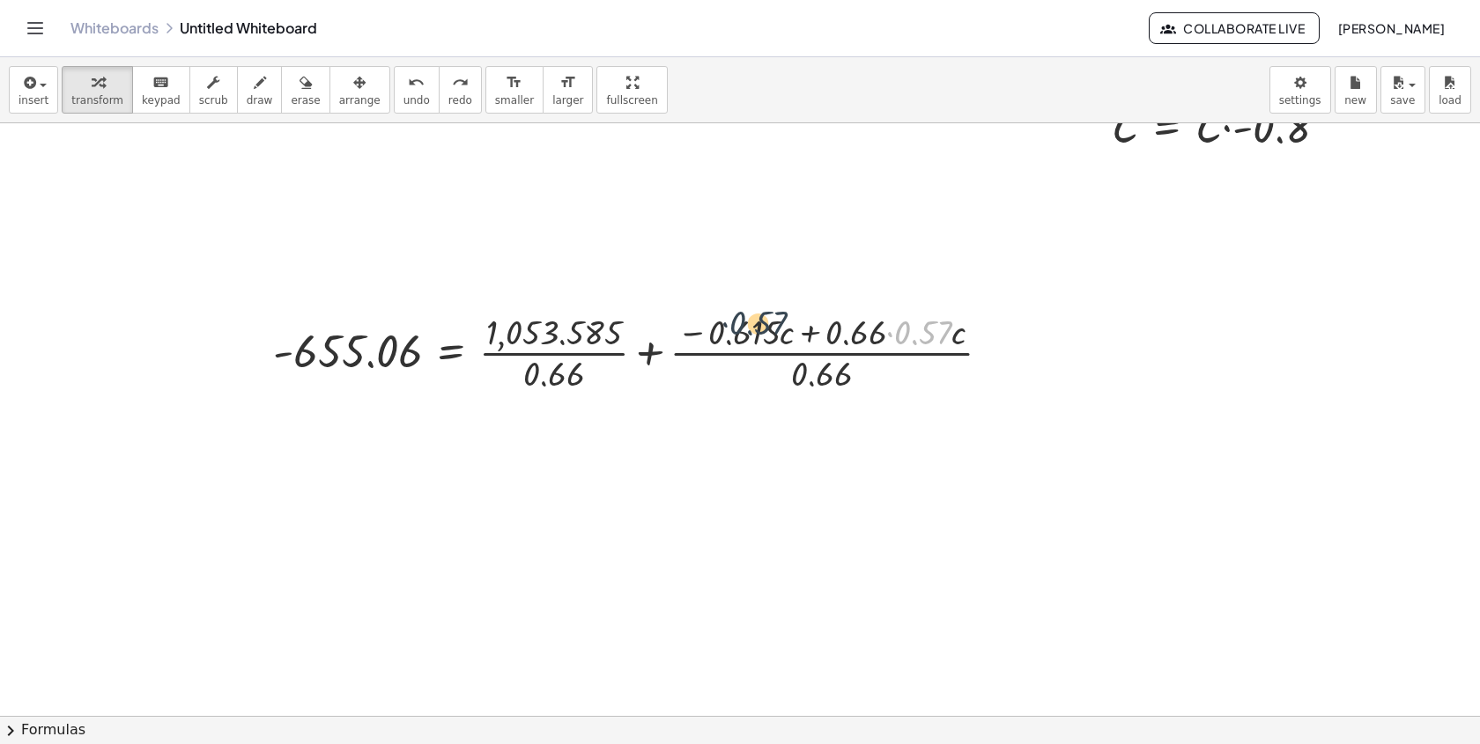
drag, startPoint x: 921, startPoint y: 327, endPoint x: 752, endPoint y: 315, distance: 169.6
click at [752, 317] on div at bounding box center [638, 351] width 749 height 88
drag, startPoint x: 961, startPoint y: 338, endPoint x: 937, endPoint y: 335, distance: 24.0
click at [937, 337] on div at bounding box center [638, 351] width 749 height 88
drag, startPoint x: 867, startPoint y: 334, endPoint x: 699, endPoint y: 334, distance: 168.3
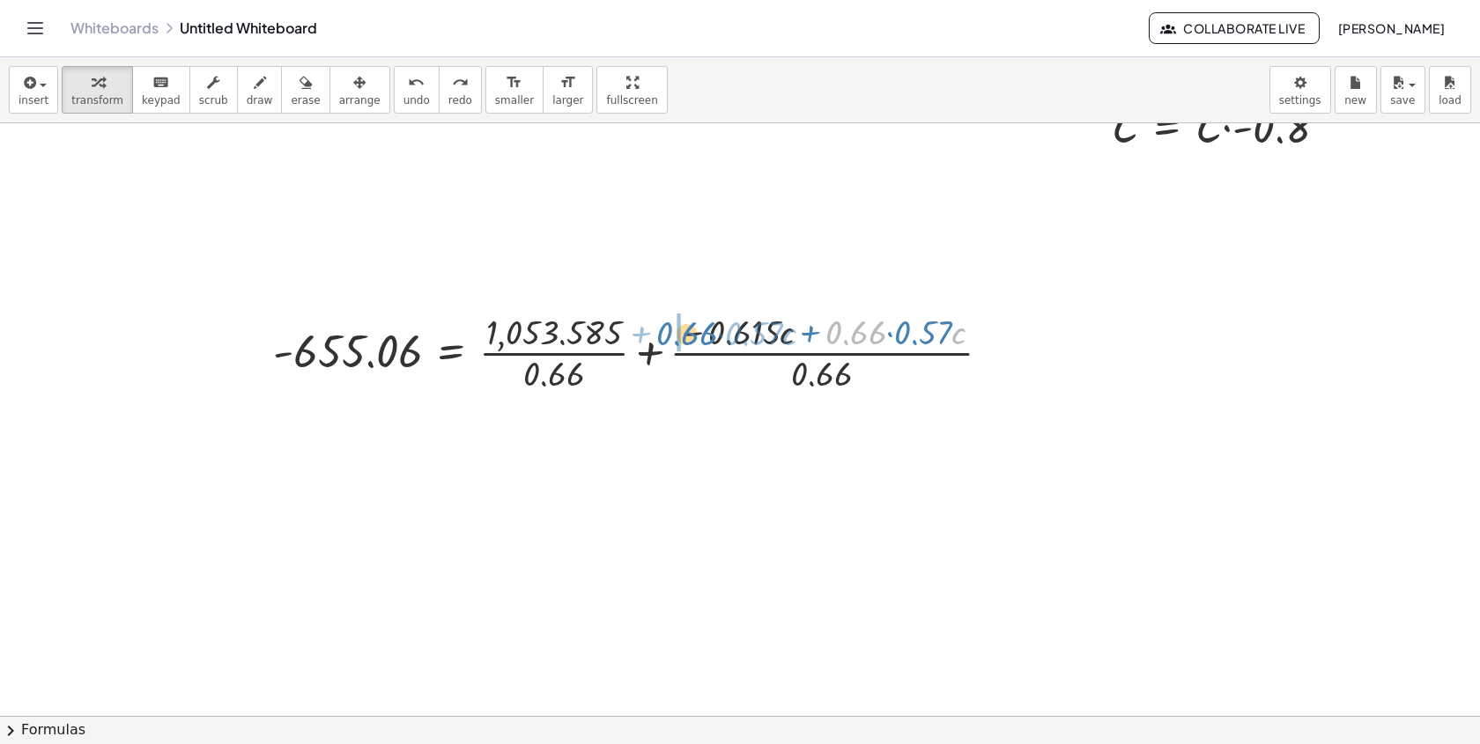
click at [699, 334] on div at bounding box center [638, 351] width 749 height 88
click at [837, 337] on div at bounding box center [623, 351] width 718 height 88
click at [736, 328] on div at bounding box center [623, 351] width 718 height 88
click at [743, 331] on div at bounding box center [623, 351] width 718 height 88
click at [790, 337] on div at bounding box center [607, 351] width 687 height 88
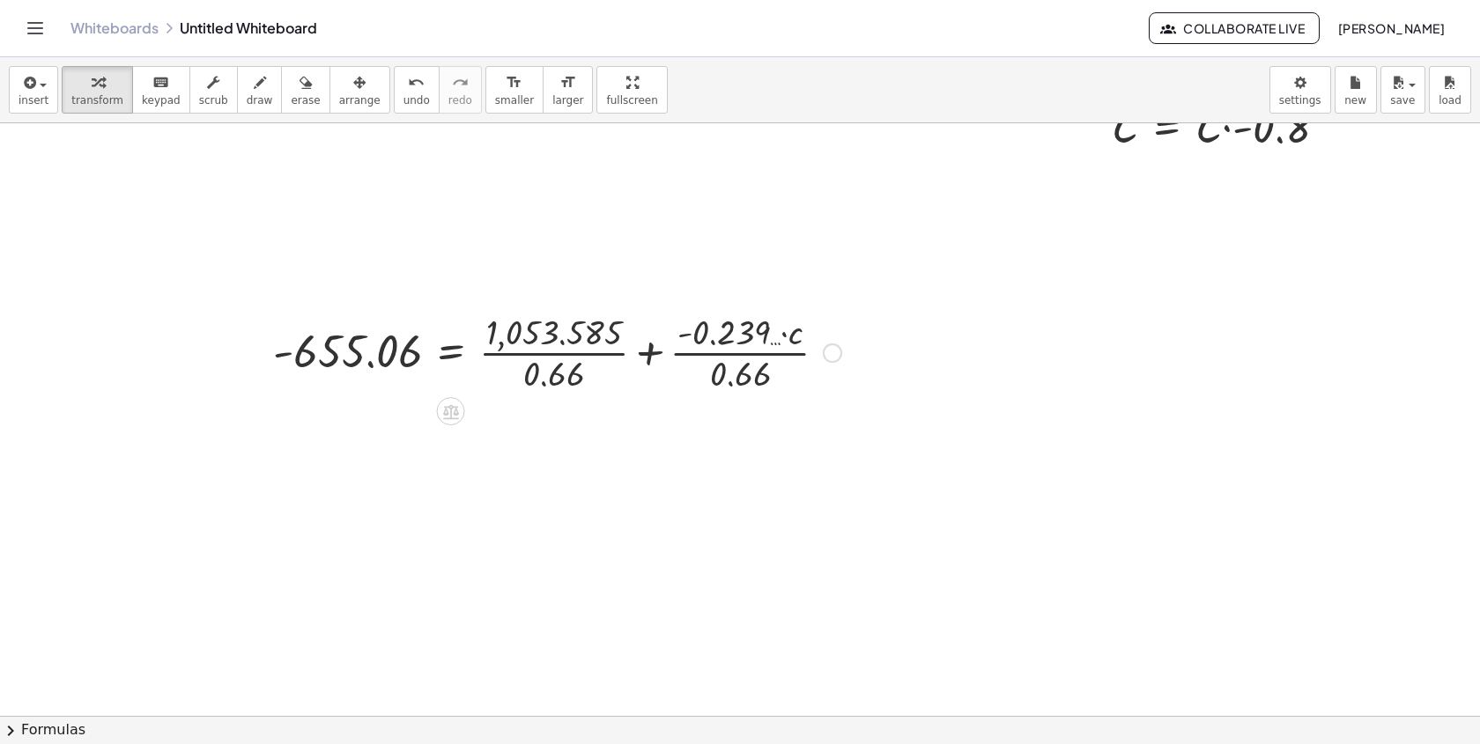
click at [771, 335] on div at bounding box center [557, 351] width 586 height 88
click at [780, 335] on div at bounding box center [557, 351] width 586 height 88
drag, startPoint x: 790, startPoint y: 332, endPoint x: 748, endPoint y: 331, distance: 42.3
click at [746, 332] on div at bounding box center [557, 351] width 586 height 88
click at [734, 360] on div at bounding box center [557, 351] width 586 height 88
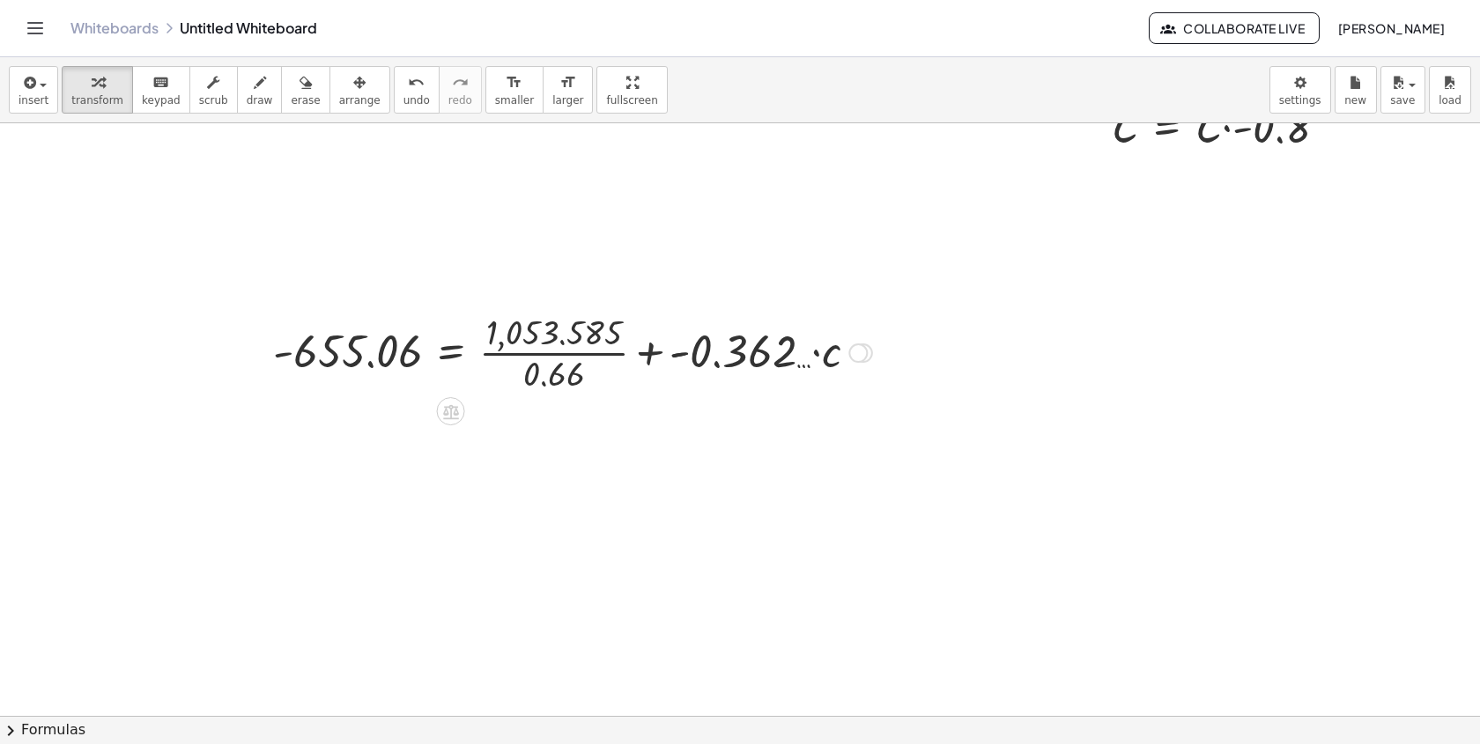
click at [803, 355] on div at bounding box center [572, 351] width 617 height 88
click at [403, 107] on button "undo undo" at bounding box center [417, 90] width 46 height 48
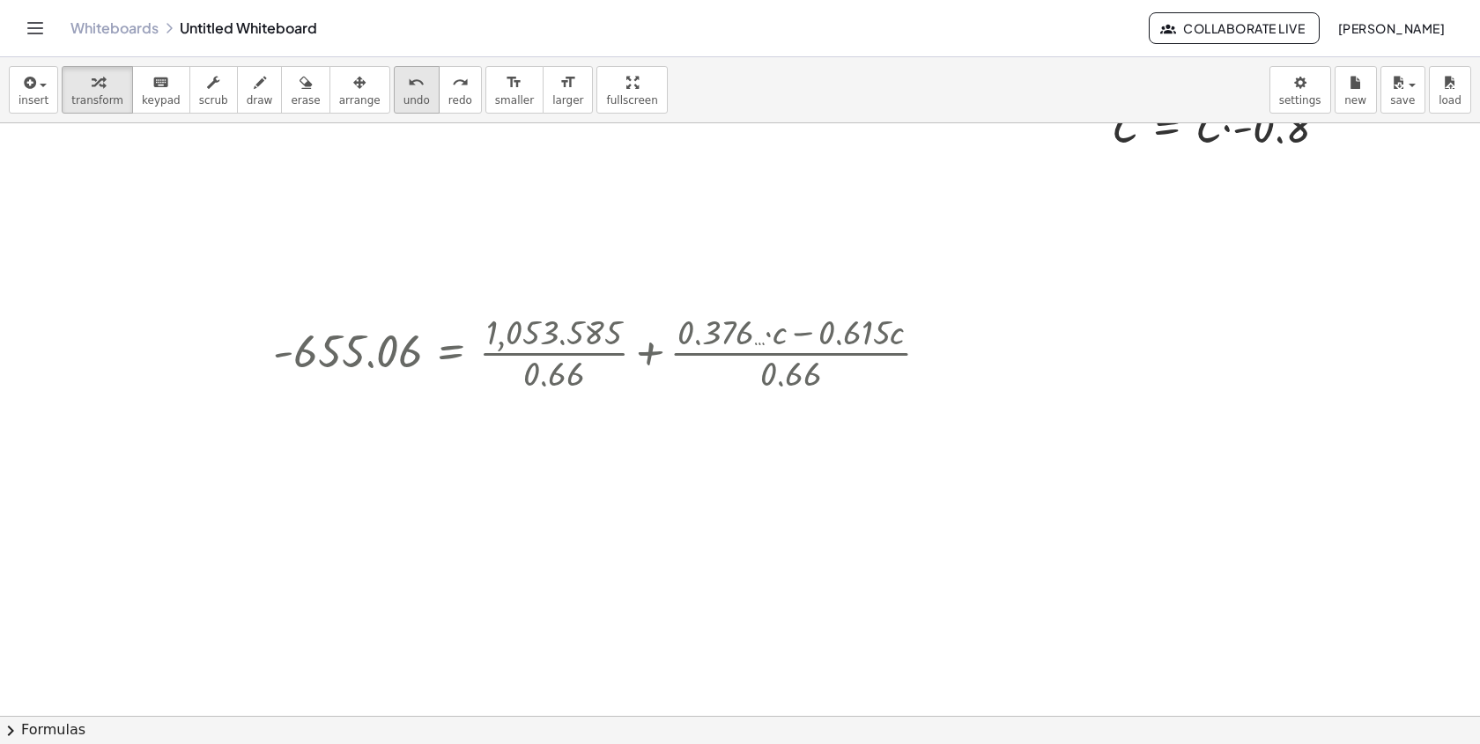
click at [403, 106] on span "undo" at bounding box center [416, 100] width 26 height 12
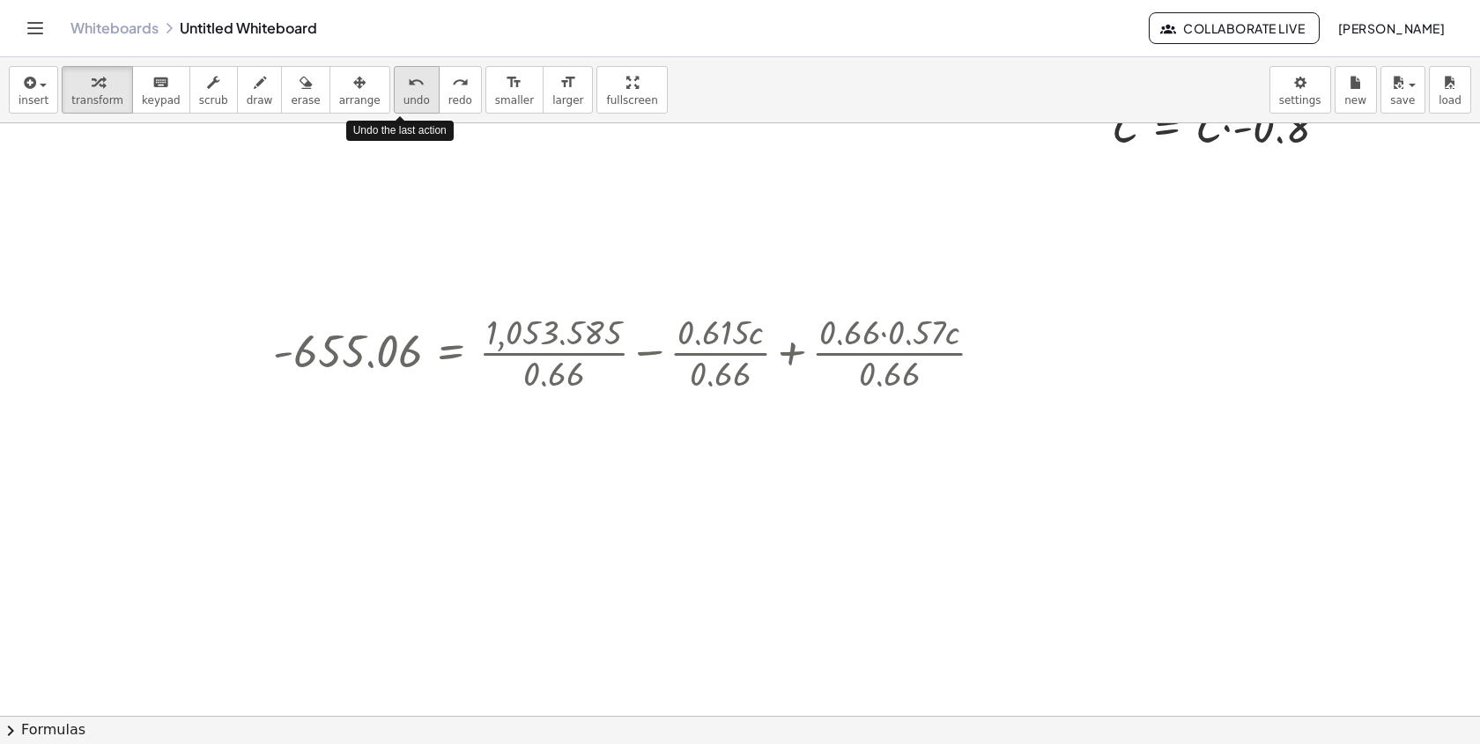
click at [403, 106] on span "undo" at bounding box center [416, 100] width 26 height 12
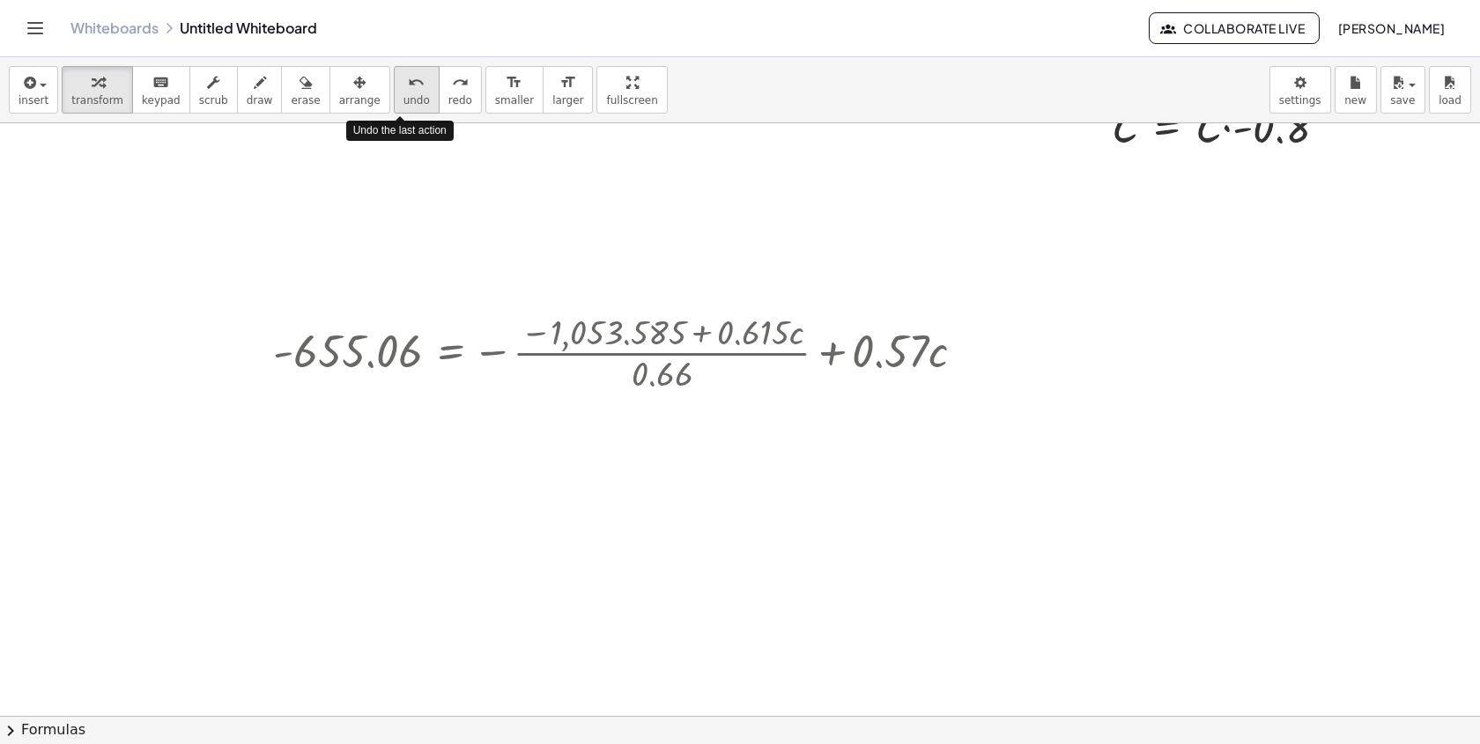
click at [403, 106] on span "undo" at bounding box center [416, 100] width 26 height 12
click at [410, 104] on span "undo" at bounding box center [416, 100] width 26 height 12
click at [409, 104] on span "undo" at bounding box center [416, 100] width 26 height 12
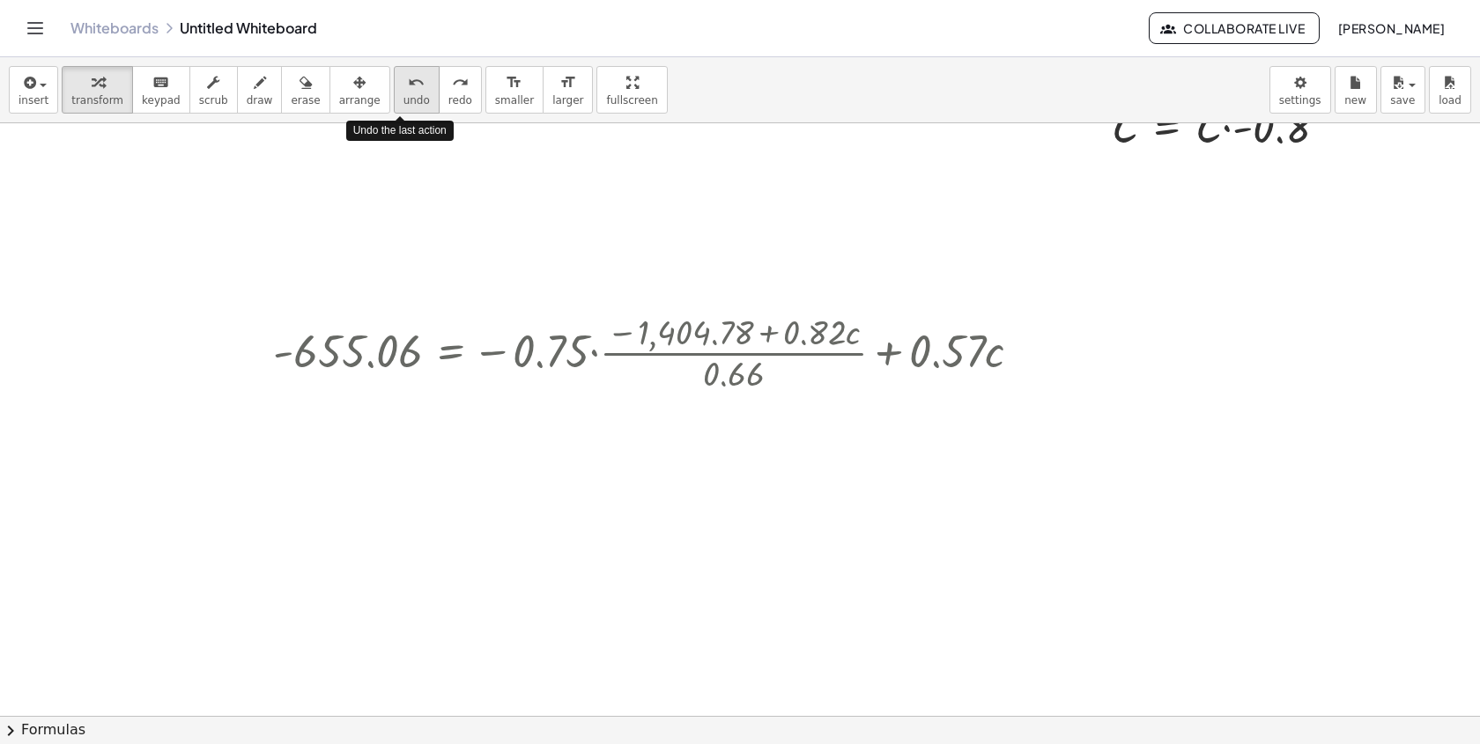
click at [409, 104] on span "undo" at bounding box center [416, 100] width 26 height 12
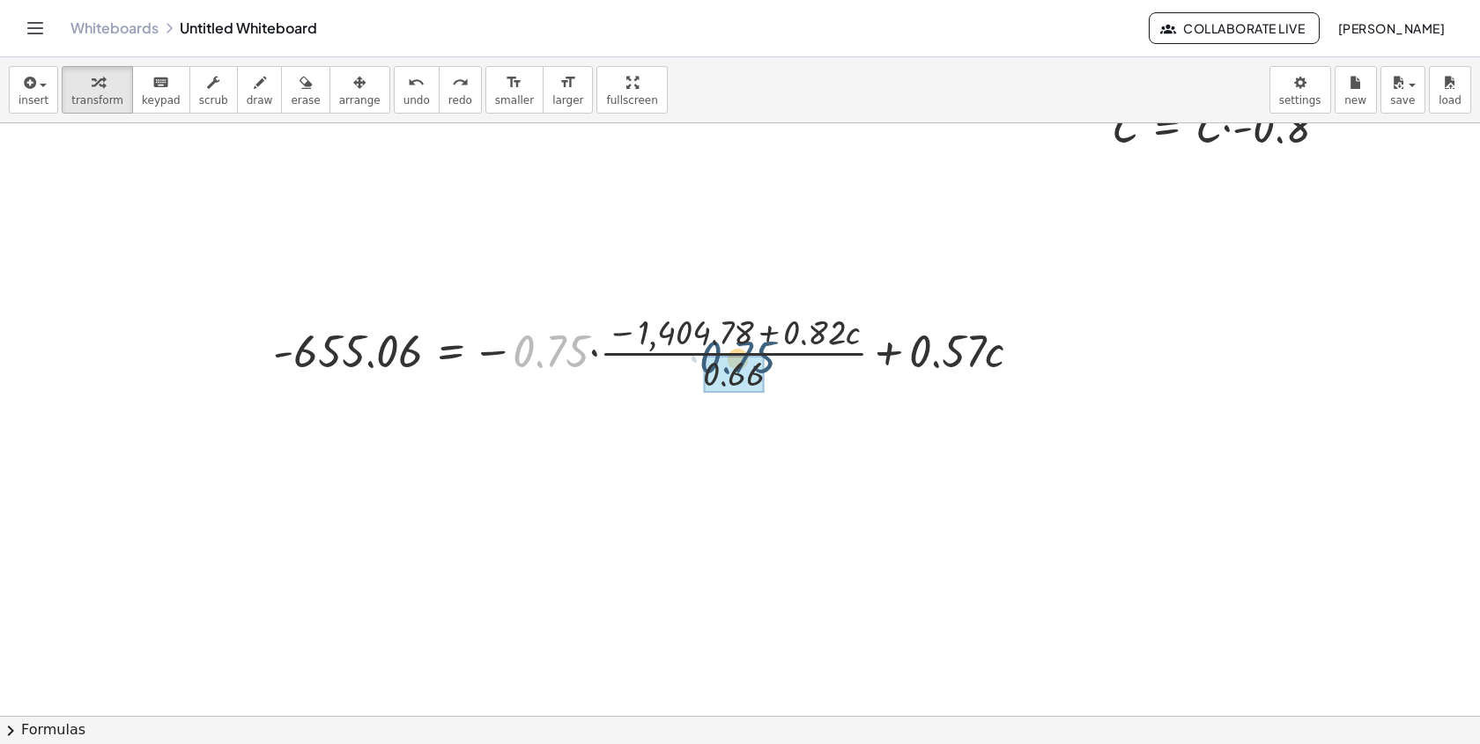
drag, startPoint x: 575, startPoint y: 360, endPoint x: 759, endPoint y: 368, distance: 184.3
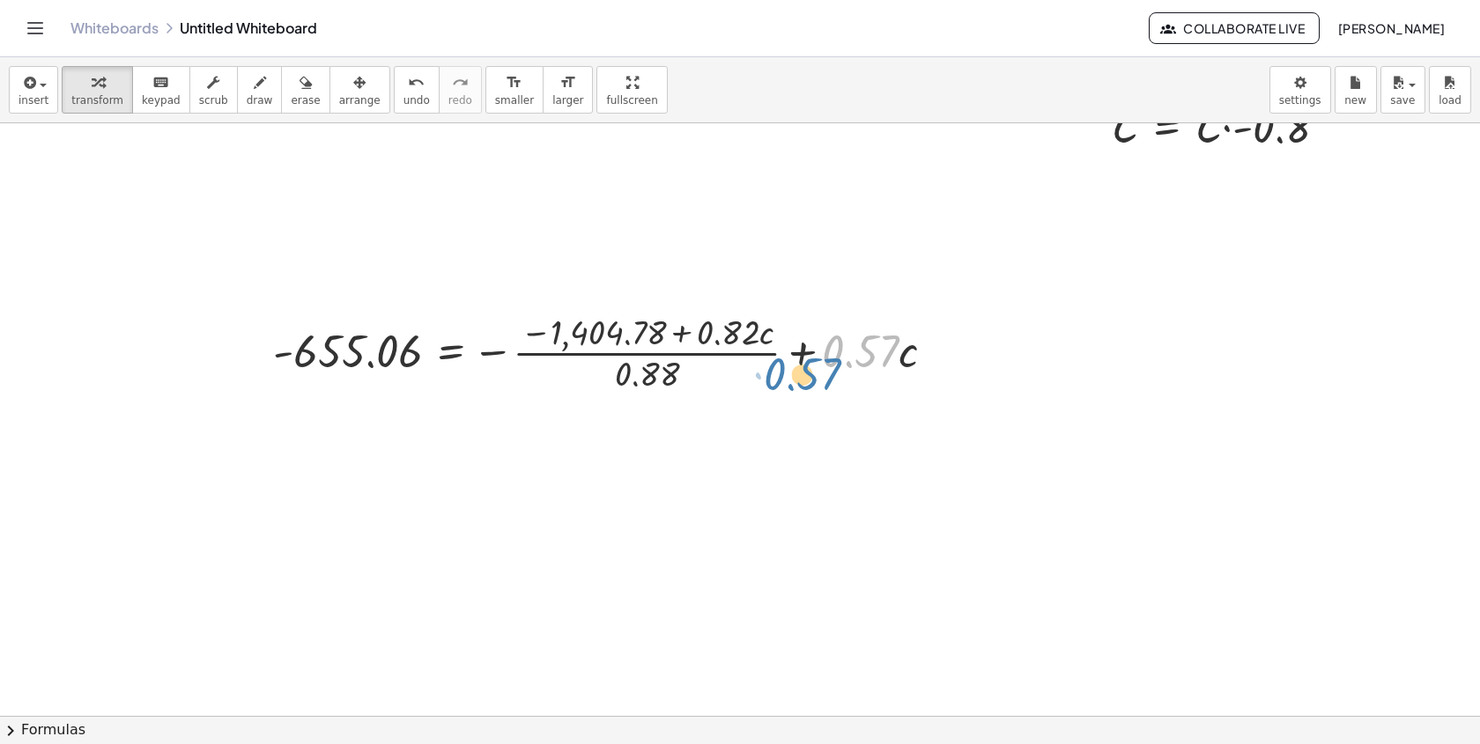
drag, startPoint x: 863, startPoint y: 360, endPoint x: 855, endPoint y: 374, distance: 15.4
click at [857, 377] on div at bounding box center [610, 351] width 693 height 88
drag, startPoint x: 606, startPoint y: 331, endPoint x: 594, endPoint y: 327, distance: 13.1
click at [594, 327] on div at bounding box center [610, 351] width 693 height 88
drag, startPoint x: 640, startPoint y: 375, endPoint x: 633, endPoint y: 343, distance: 33.3
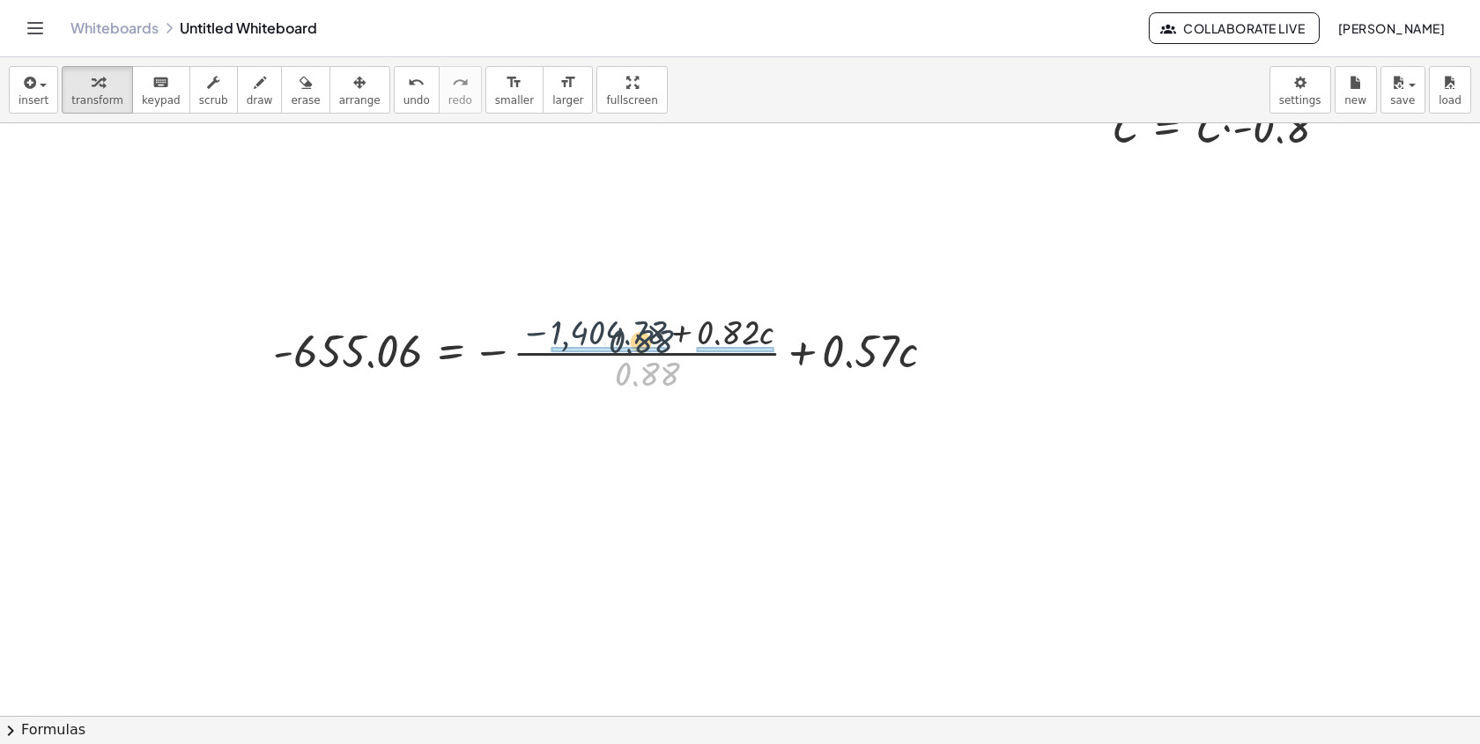
click at [633, 342] on div at bounding box center [610, 351] width 693 height 88
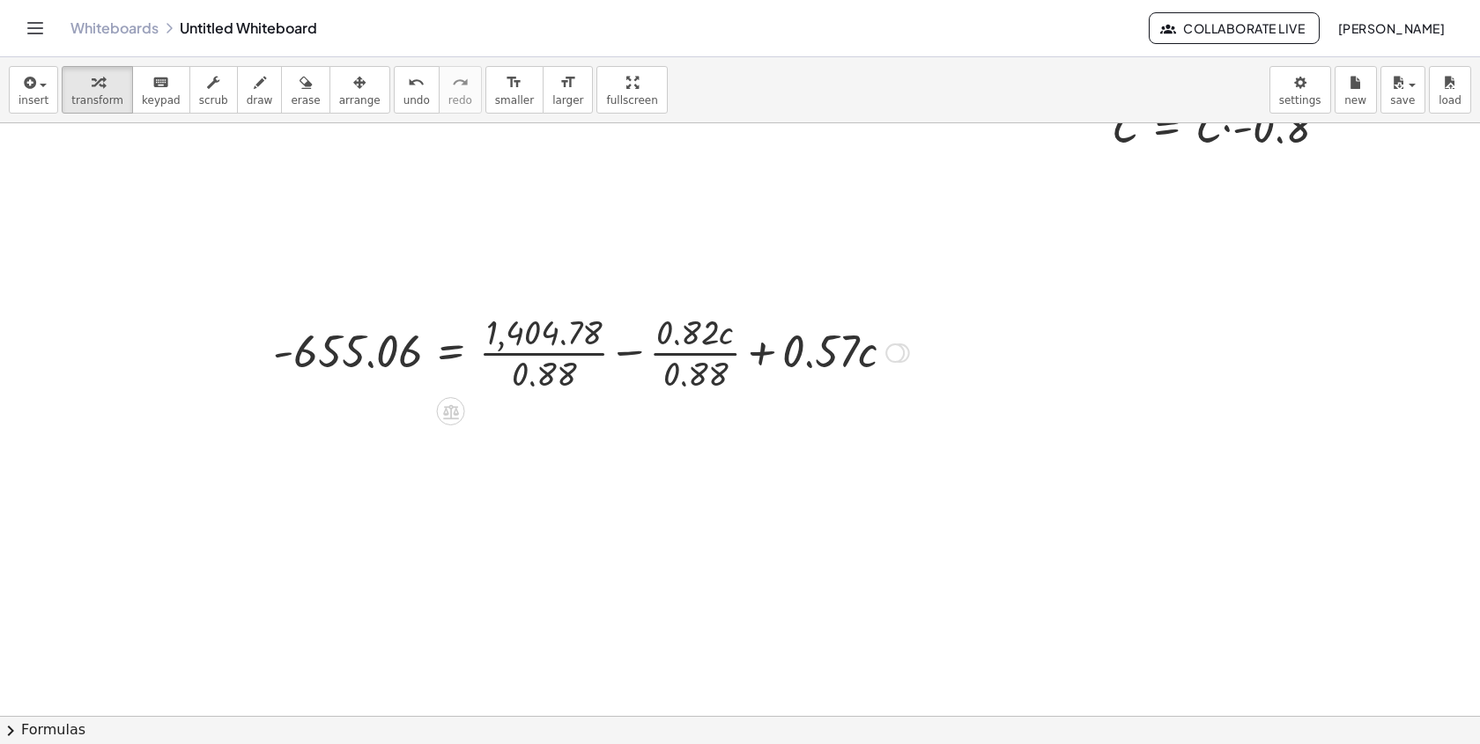
click at [696, 369] on div at bounding box center [591, 351] width 654 height 88
click at [545, 352] on div at bounding box center [619, 351] width 710 height 88
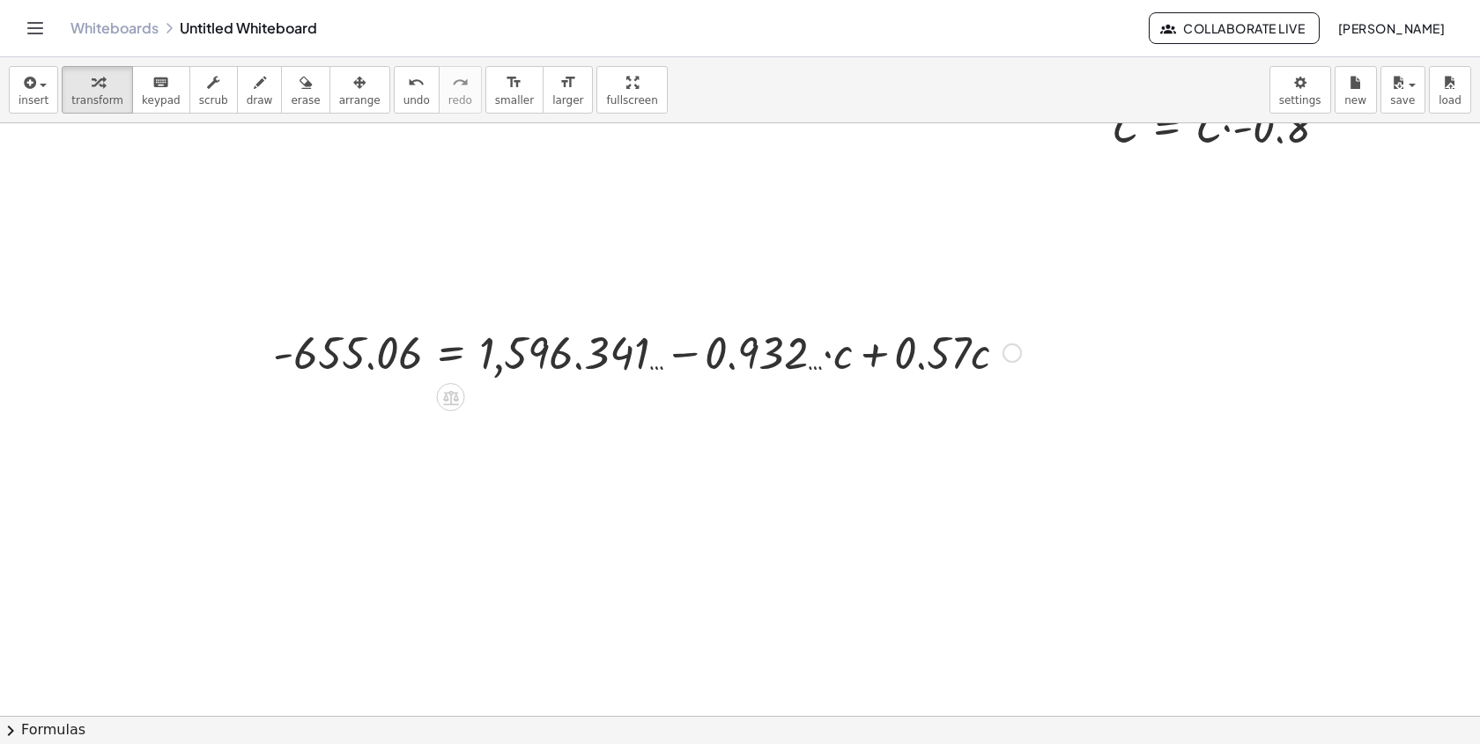
click at [870, 353] on div at bounding box center [647, 352] width 766 height 60
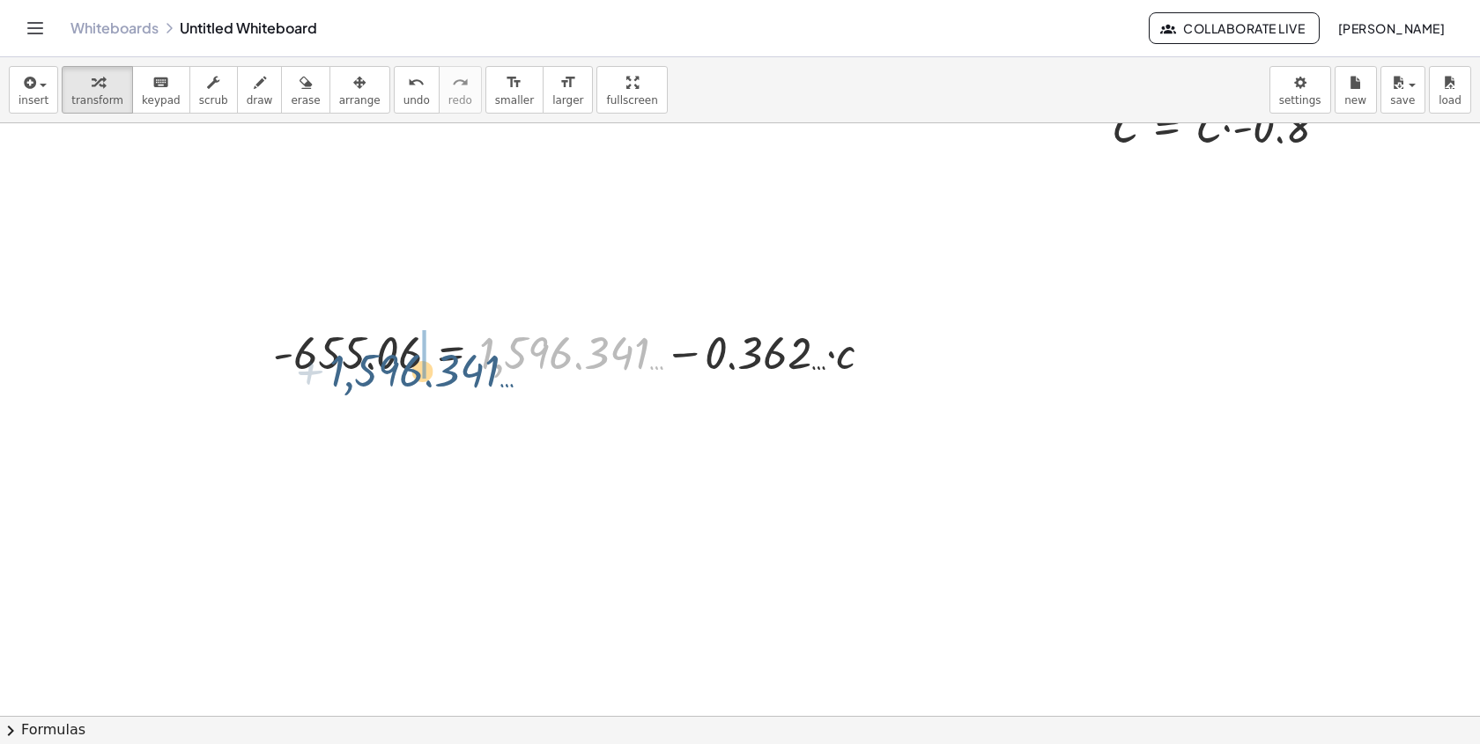
drag, startPoint x: 656, startPoint y: 353, endPoint x: 496, endPoint y: 360, distance: 160.5
click at [497, 362] on div at bounding box center [580, 352] width 632 height 60
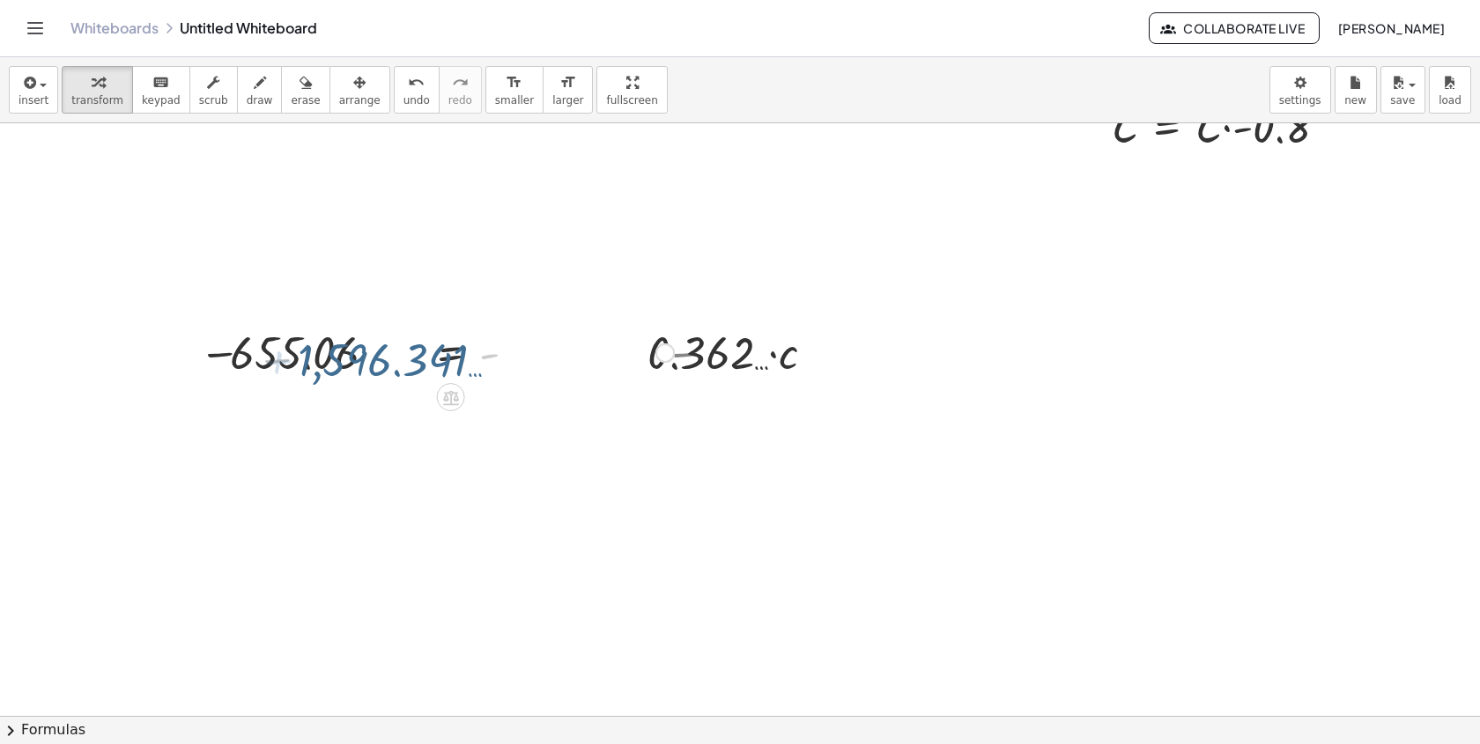
click at [337, 360] on div at bounding box center [350, 352] width 665 height 60
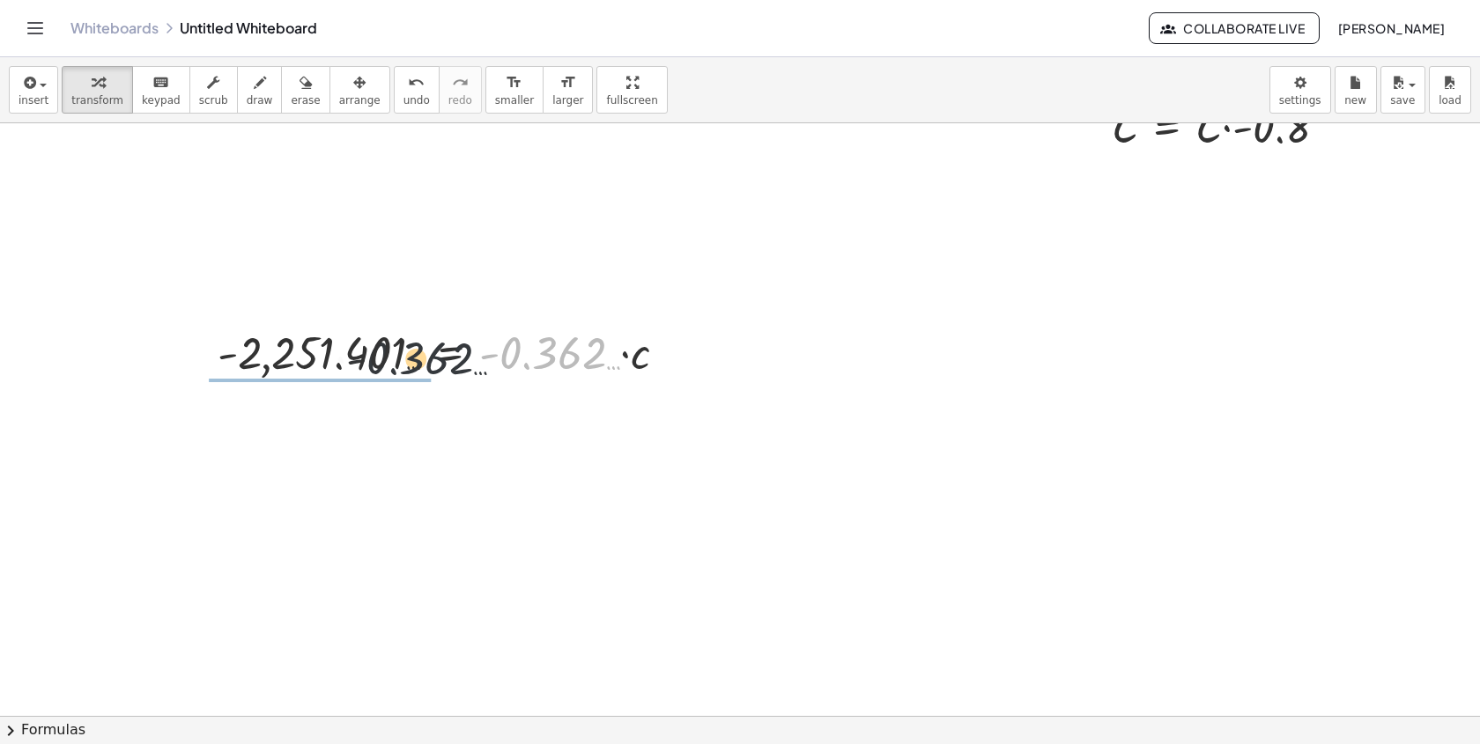
drag, startPoint x: 544, startPoint y: 368, endPoint x: 342, endPoint y: 384, distance: 203.2
click at [349, 382] on div "- 655.06 = − · 0.75 · ( · ( − 1,404.78 + · 0.82 · c ) · 0.66 ) + · 0.57 · c - 6…" at bounding box center [442, 351] width 503 height 69
click at [286, 366] on div at bounding box center [390, 351] width 298 height 88
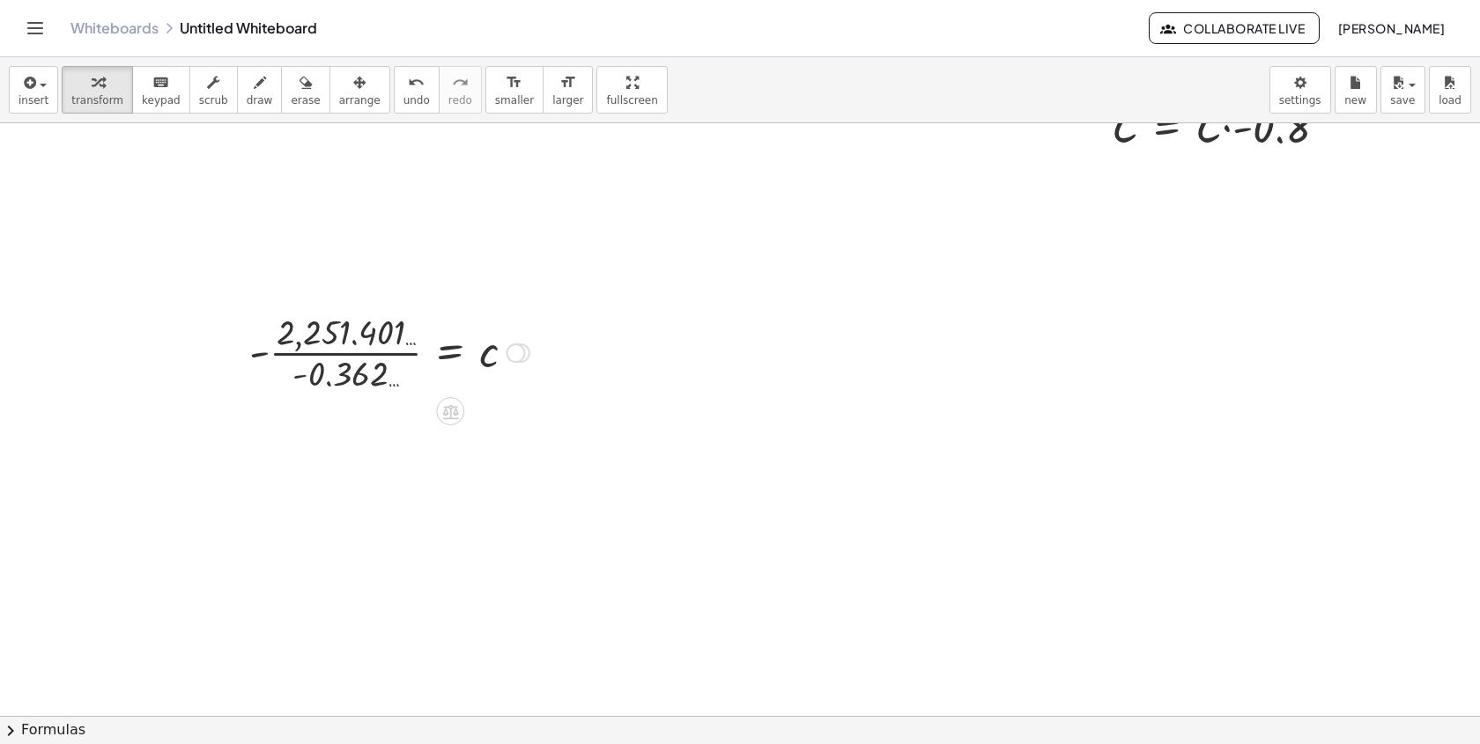
click at [334, 355] on div at bounding box center [390, 351] width 298 height 88
click at [247, 363] on div at bounding box center [353, 351] width 370 height 58
click at [705, 291] on div at bounding box center [740, 313] width 1480 height 1186
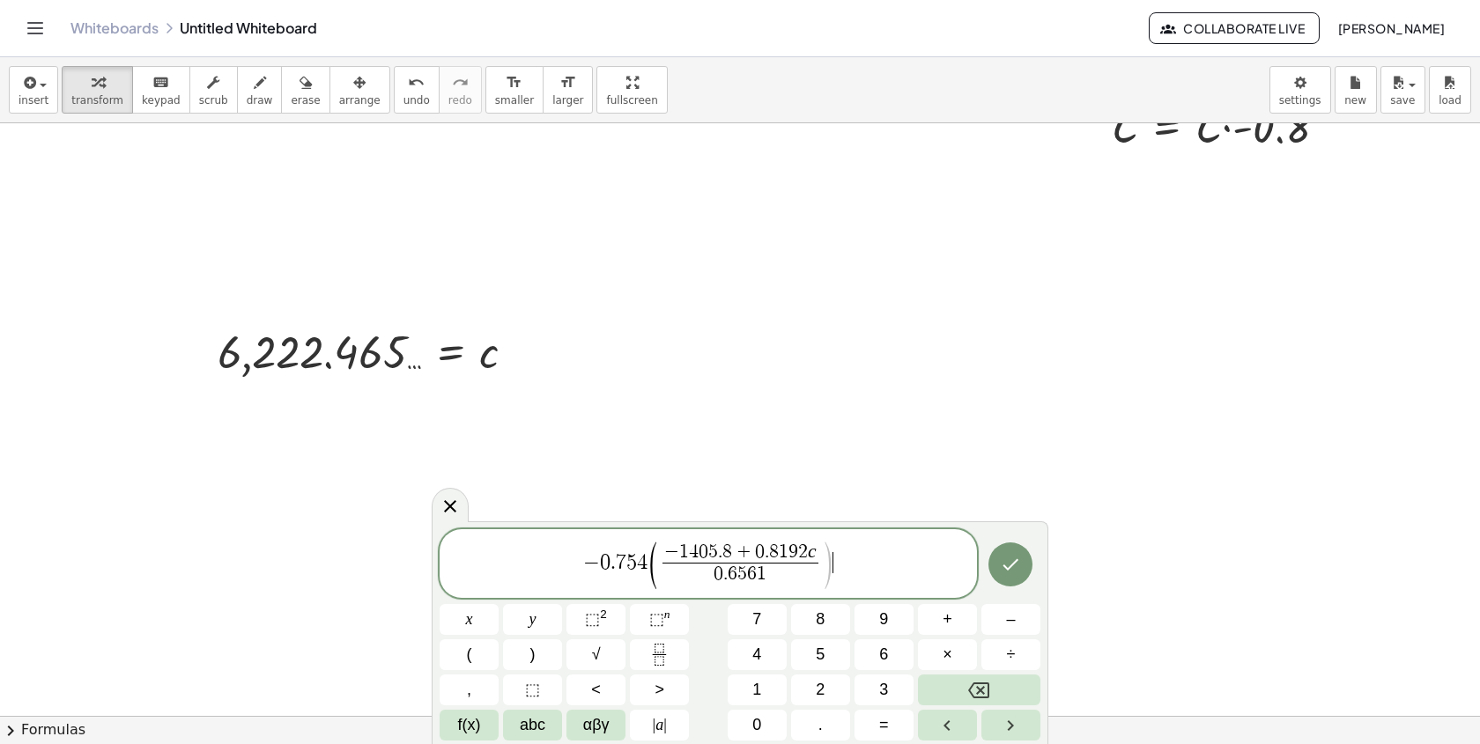
click at [846, 570] on span "− 0 . 7 5 4 ( − 1 4 0 5 . 8 + 0 . 8 1 9 2 c 0 . 6 5 6 1 ​ ) ​" at bounding box center [708, 565] width 537 height 50
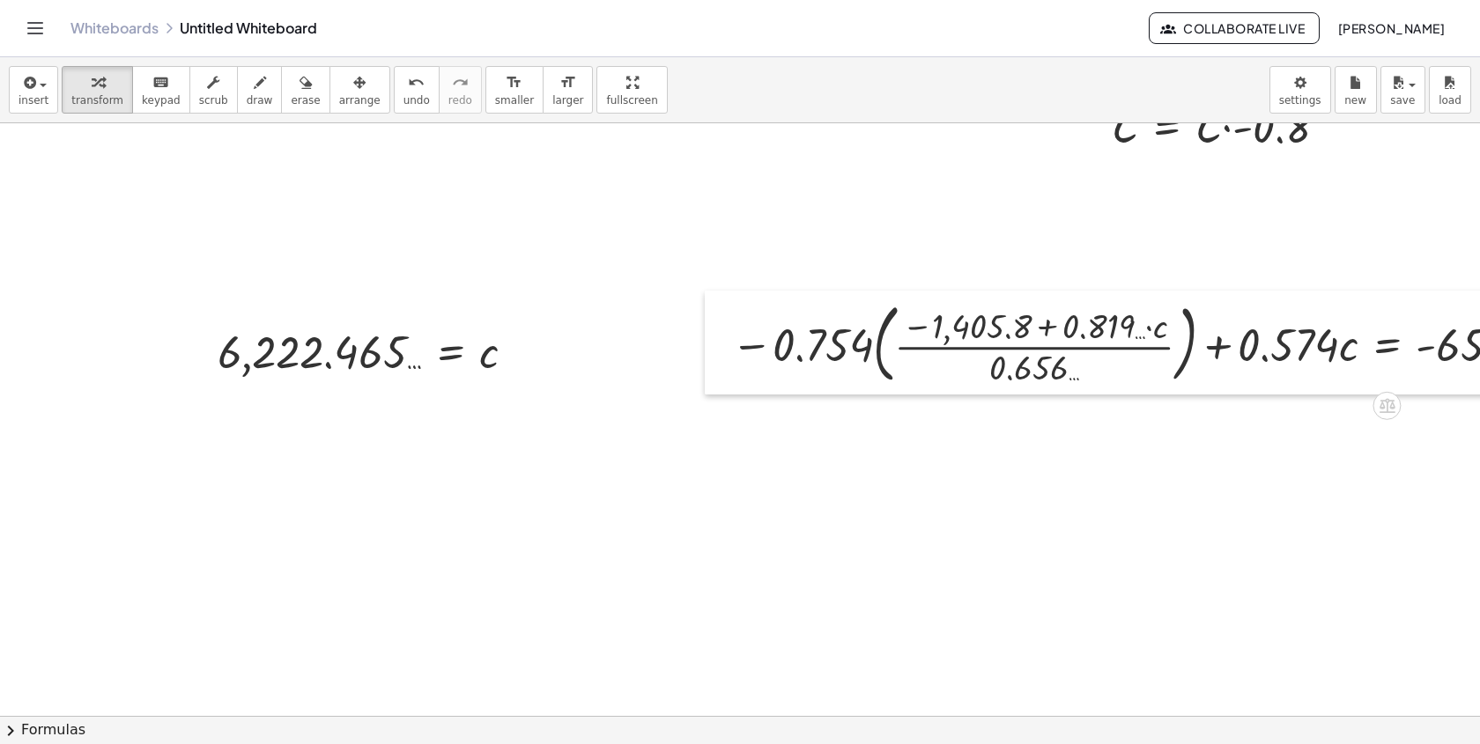
click at [705, 366] on div at bounding box center [718, 343] width 26 height 104
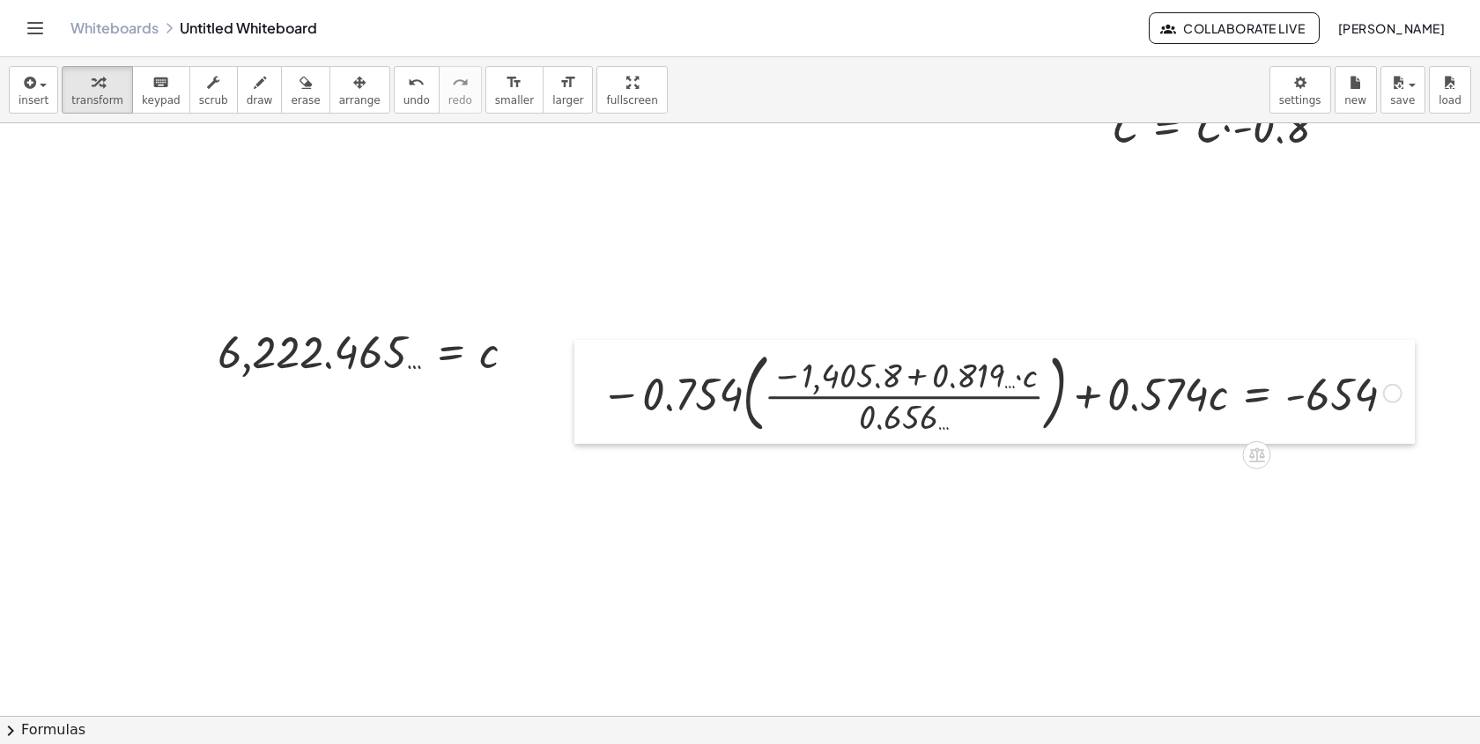
drag, startPoint x: 718, startPoint y: 366, endPoint x: 588, endPoint y: 415, distance: 139.1
click at [588, 415] on div at bounding box center [587, 392] width 26 height 104
click at [775, 403] on div at bounding box center [1001, 391] width 818 height 95
click at [711, 396] on div at bounding box center [1001, 391] width 818 height 95
drag, startPoint x: 709, startPoint y: 395, endPoint x: 818, endPoint y: 394, distance: 109.2
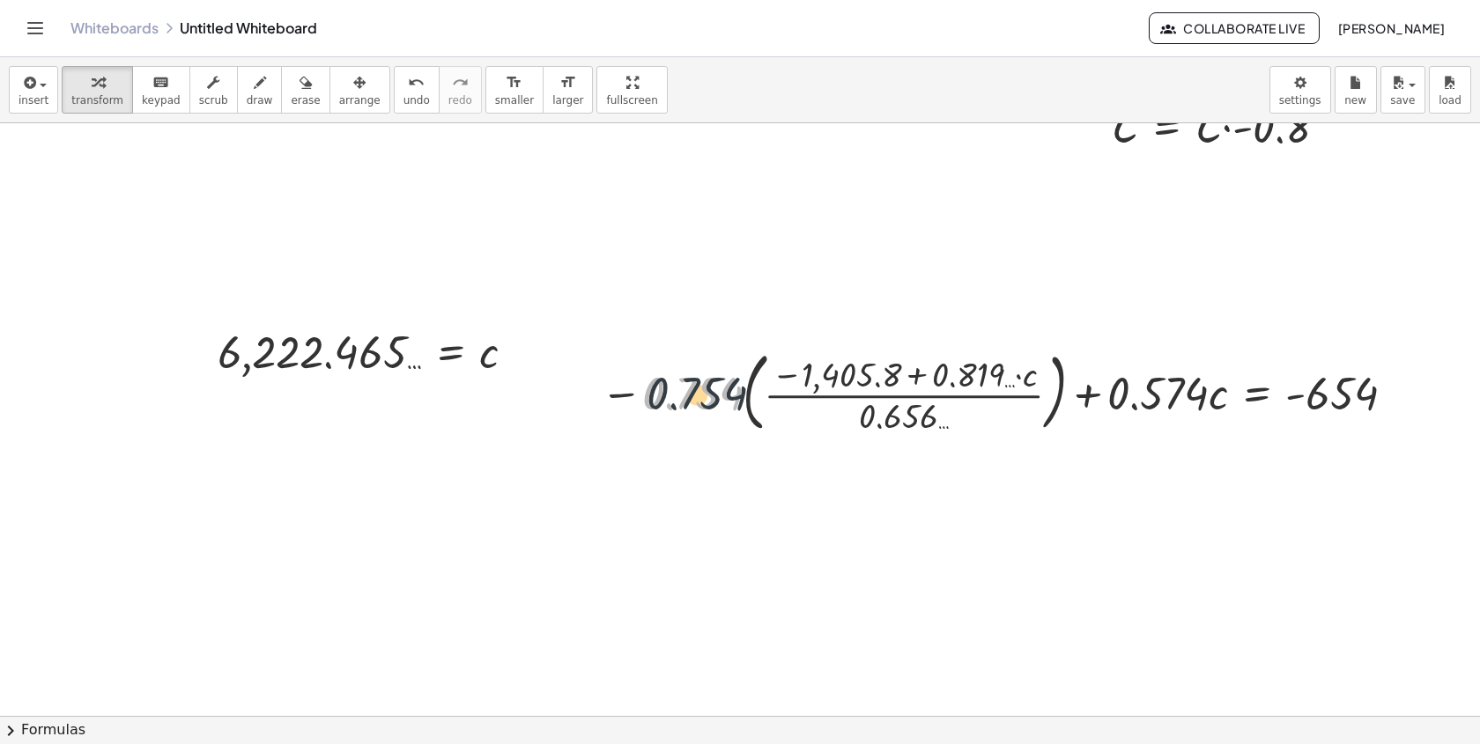
click at [818, 394] on div at bounding box center [1001, 391] width 818 height 95
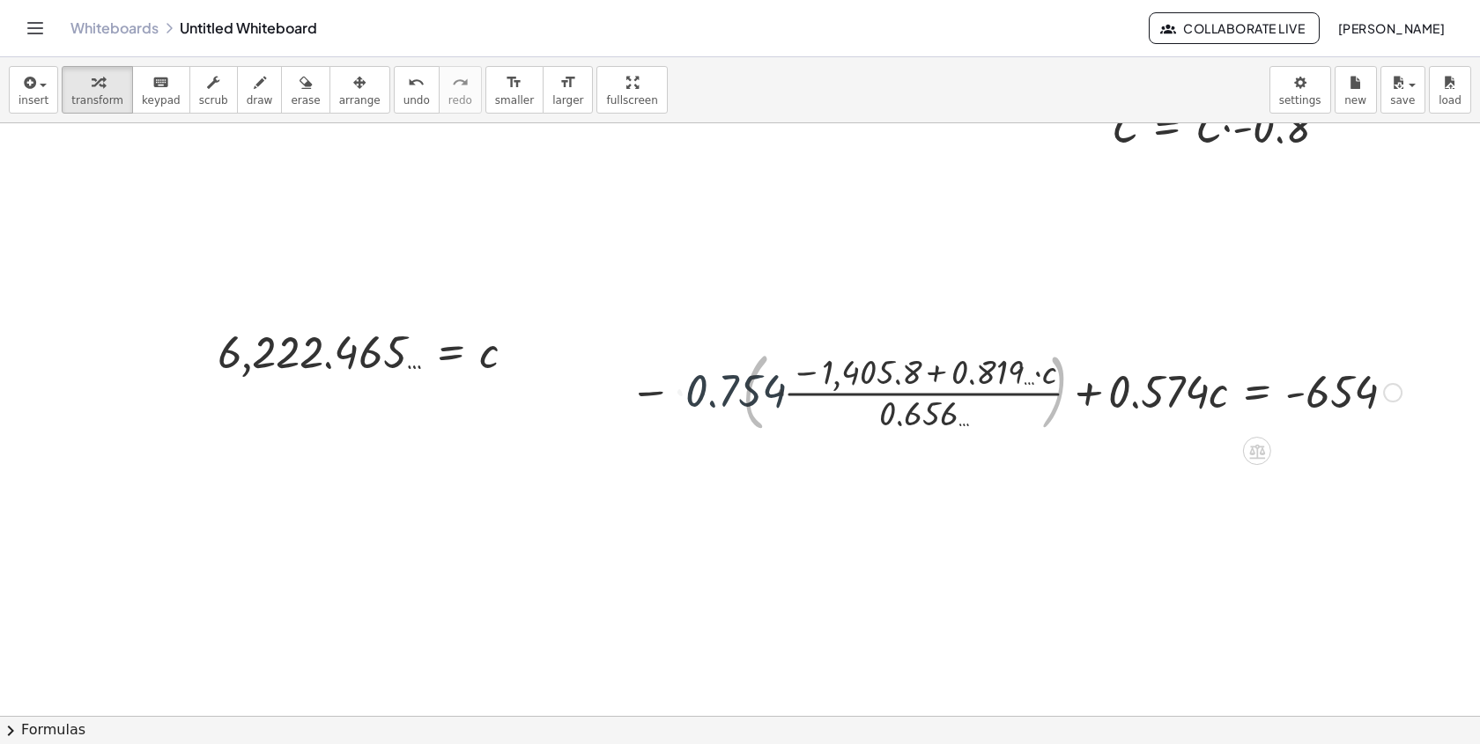
click at [773, 377] on div at bounding box center [1017, 391] width 785 height 88
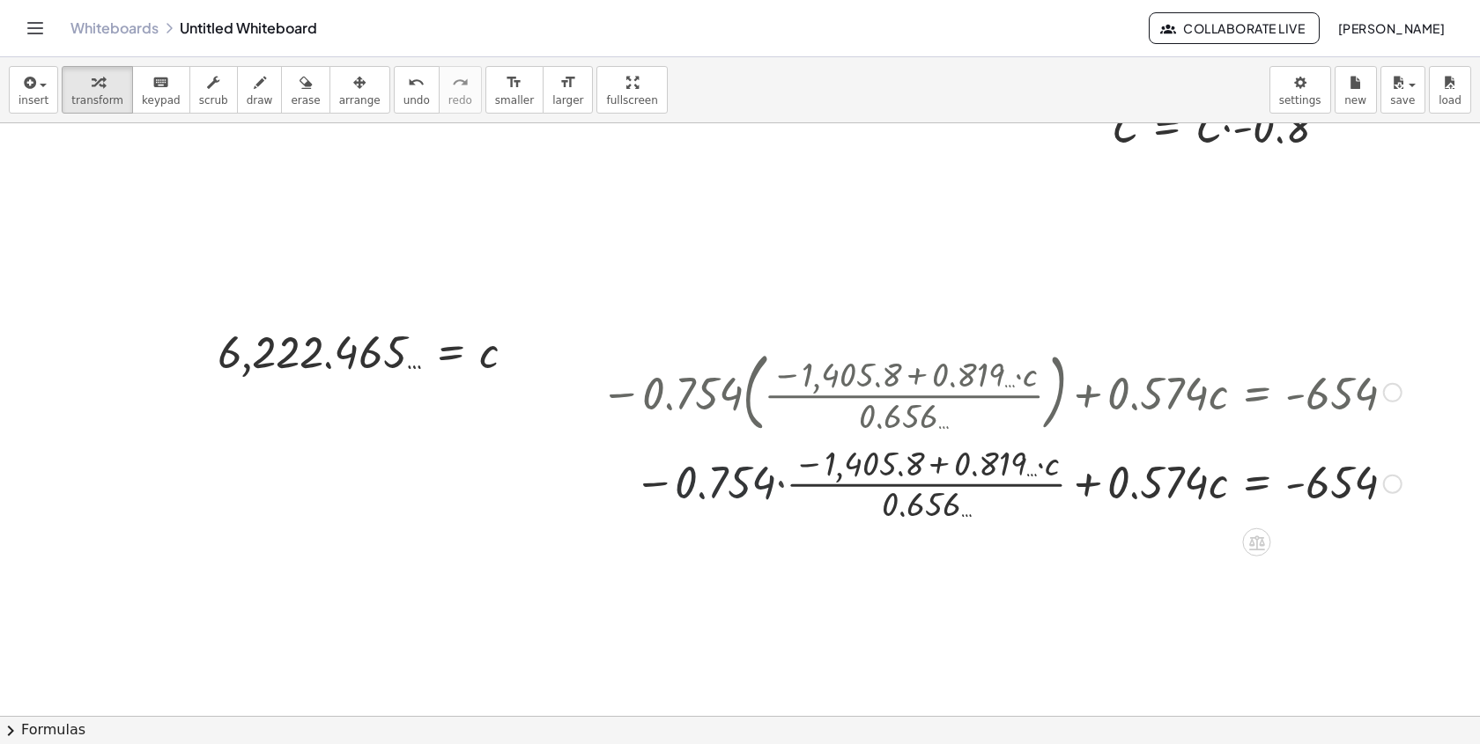
click at [777, 402] on div at bounding box center [1001, 391] width 818 height 95
click at [779, 484] on div at bounding box center [1001, 483] width 818 height 88
click at [806, 464] on div at bounding box center [1001, 482] width 818 height 93
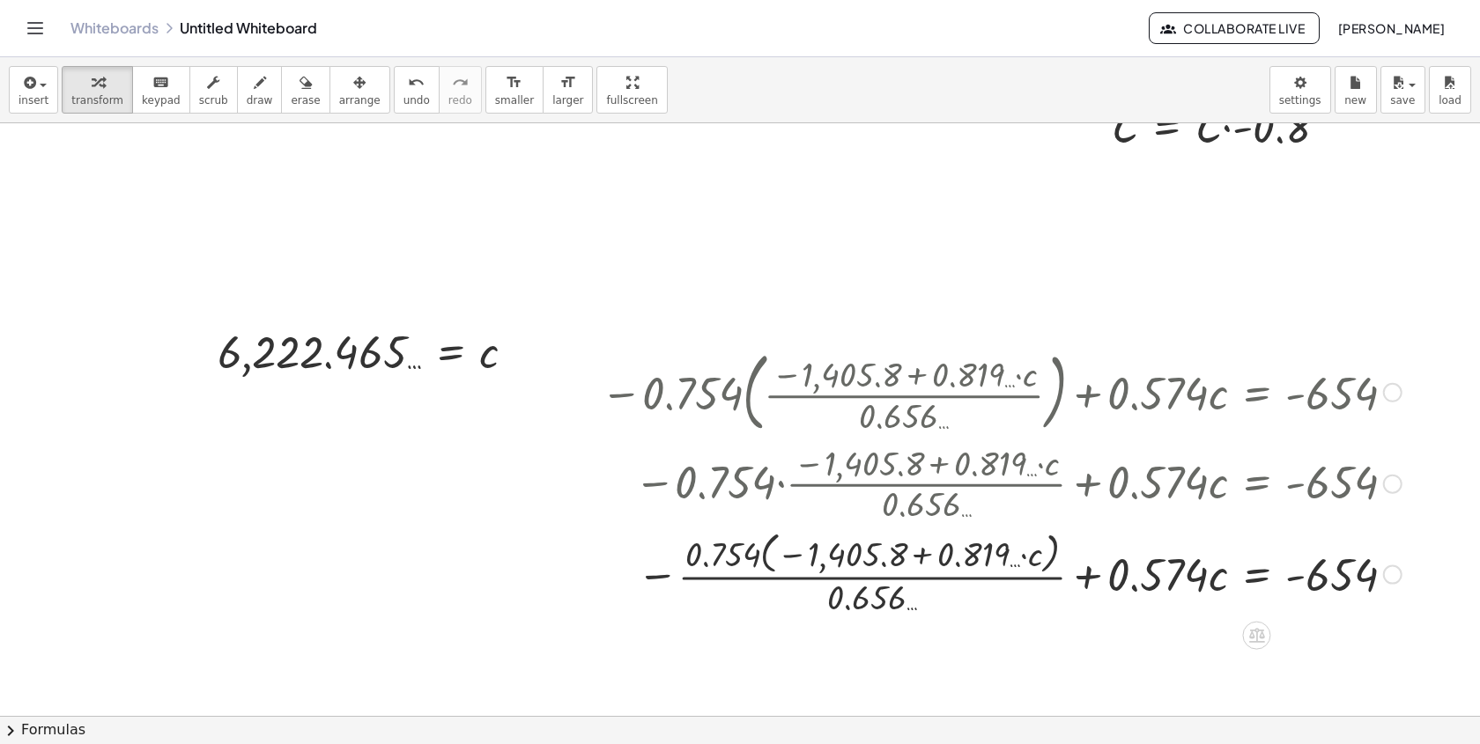
click at [759, 559] on div at bounding box center [1001, 573] width 818 height 93
click at [776, 559] on div at bounding box center [1001, 573] width 818 height 93
click at [771, 558] on div at bounding box center [1001, 573] width 818 height 88
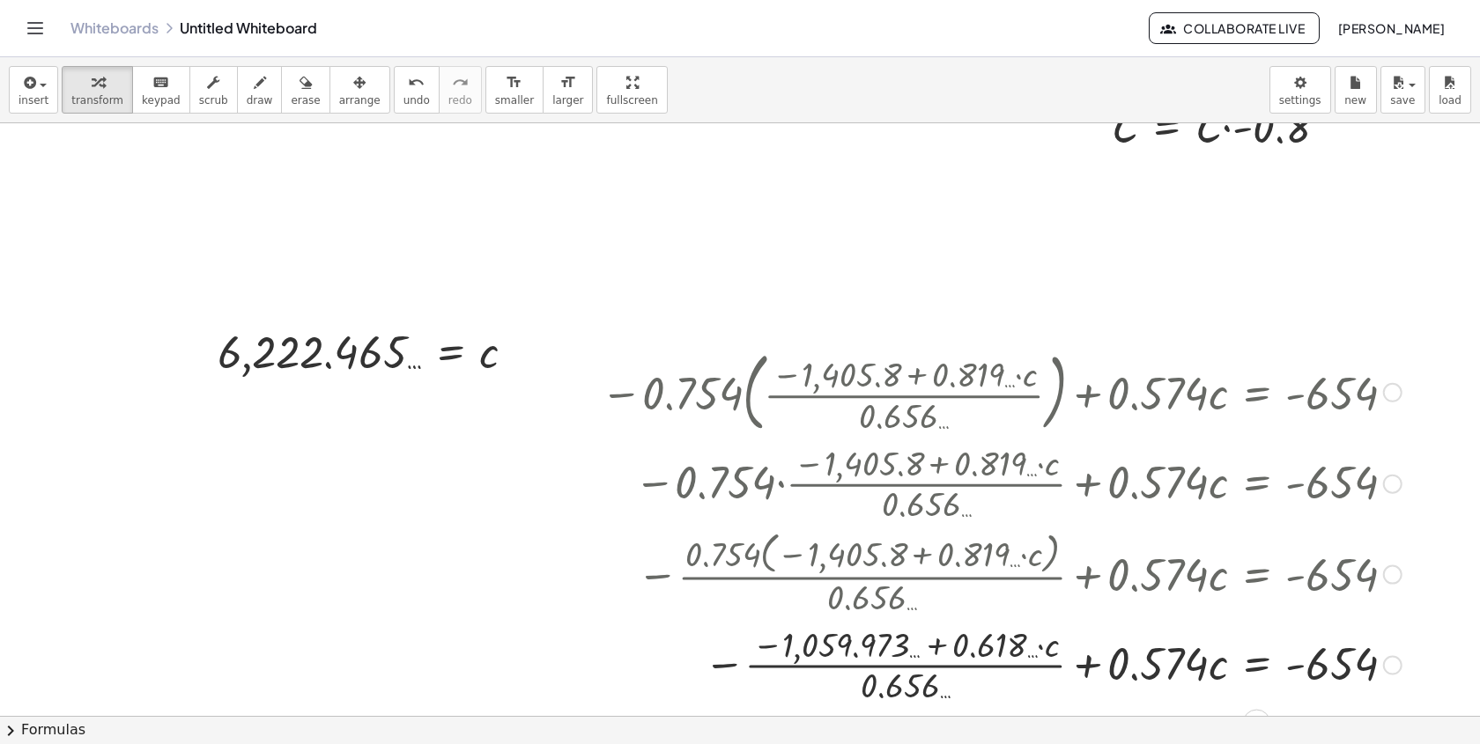
drag, startPoint x: 1399, startPoint y: 662, endPoint x: 1355, endPoint y: 150, distance: 514.6
click at [1357, 171] on div "+ A + B + C = 0 + 1,404.8 + B + C = 0 + 1,404.8 + ⬚ + ⬚ = 0 + 1,404.8 + · B · -…" at bounding box center [775, 313] width 1550 height 1186
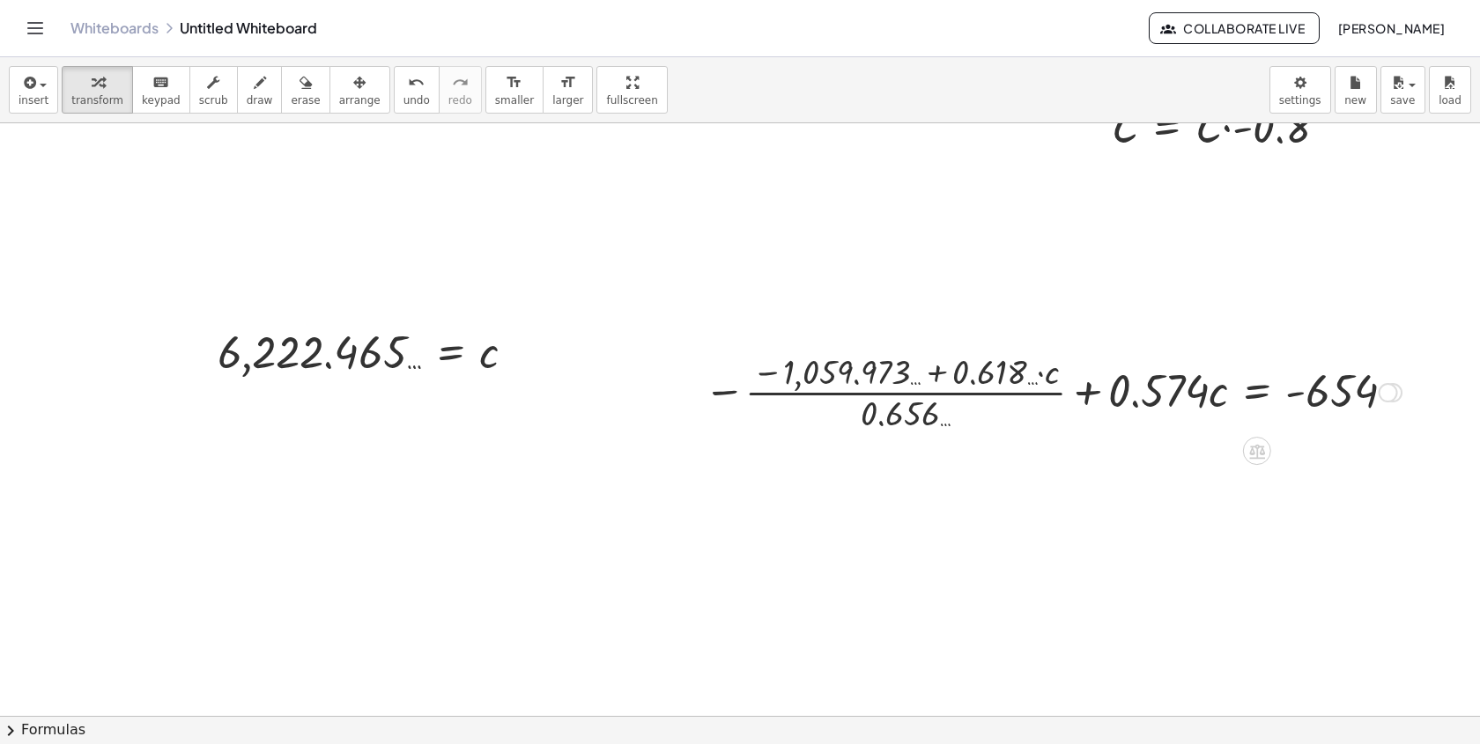
click at [880, 393] on div at bounding box center [1052, 391] width 715 height 88
click at [950, 370] on div at bounding box center [1052, 391] width 715 height 88
click at [951, 370] on div at bounding box center [1052, 391] width 715 height 88
click at [934, 370] on div at bounding box center [1052, 391] width 715 height 88
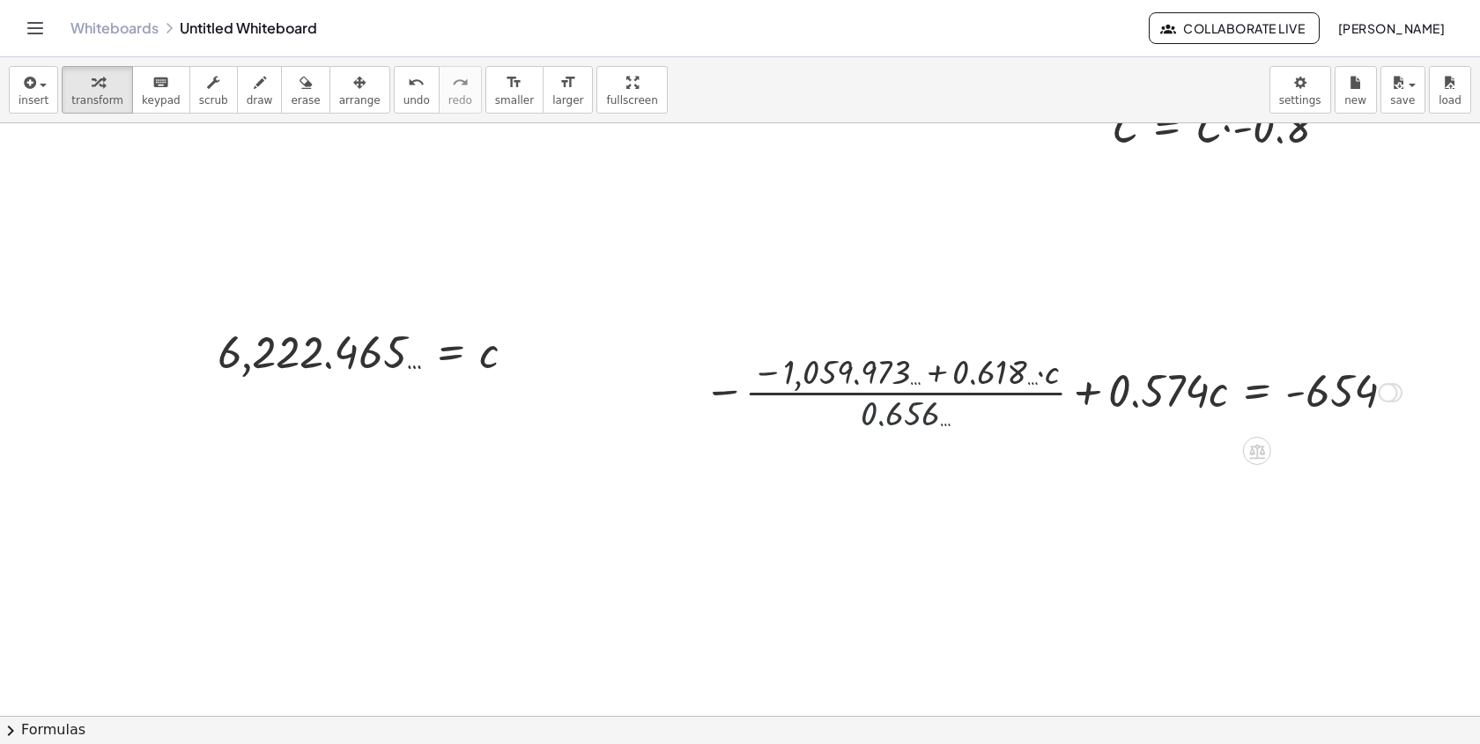
drag, startPoint x: 911, startPoint y: 417, endPoint x: 900, endPoint y: 386, distance: 32.6
click at [900, 386] on div at bounding box center [1052, 391] width 715 height 88
click at [826, 381] on div at bounding box center [1080, 391] width 676 height 88
click at [853, 385] on div at bounding box center [1080, 391] width 676 height 88
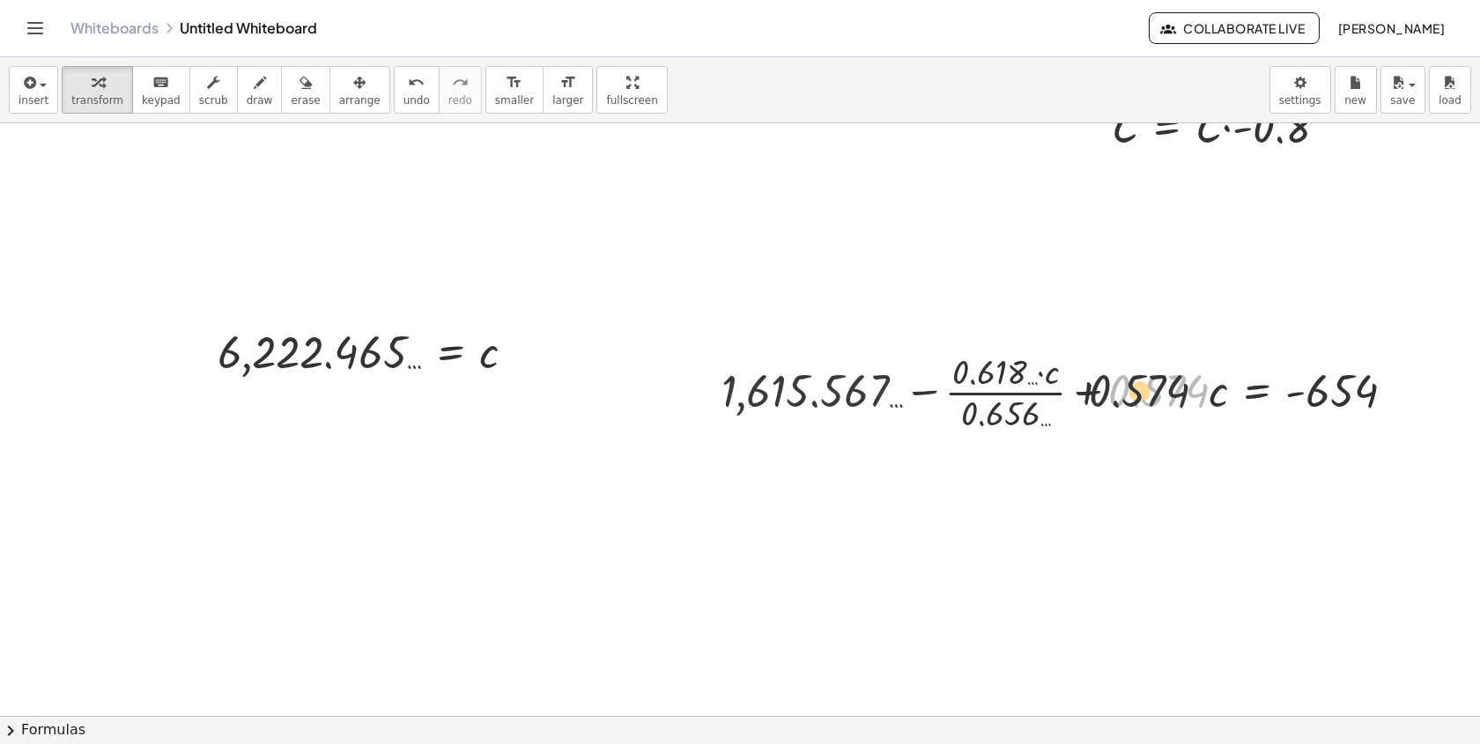
drag, startPoint x: 1117, startPoint y: 397, endPoint x: 1005, endPoint y: 386, distance: 112.5
click at [1005, 386] on div at bounding box center [1065, 391] width 705 height 88
click at [1095, 389] on div at bounding box center [1065, 391] width 705 height 88
click at [1097, 389] on div at bounding box center [1065, 391] width 705 height 88
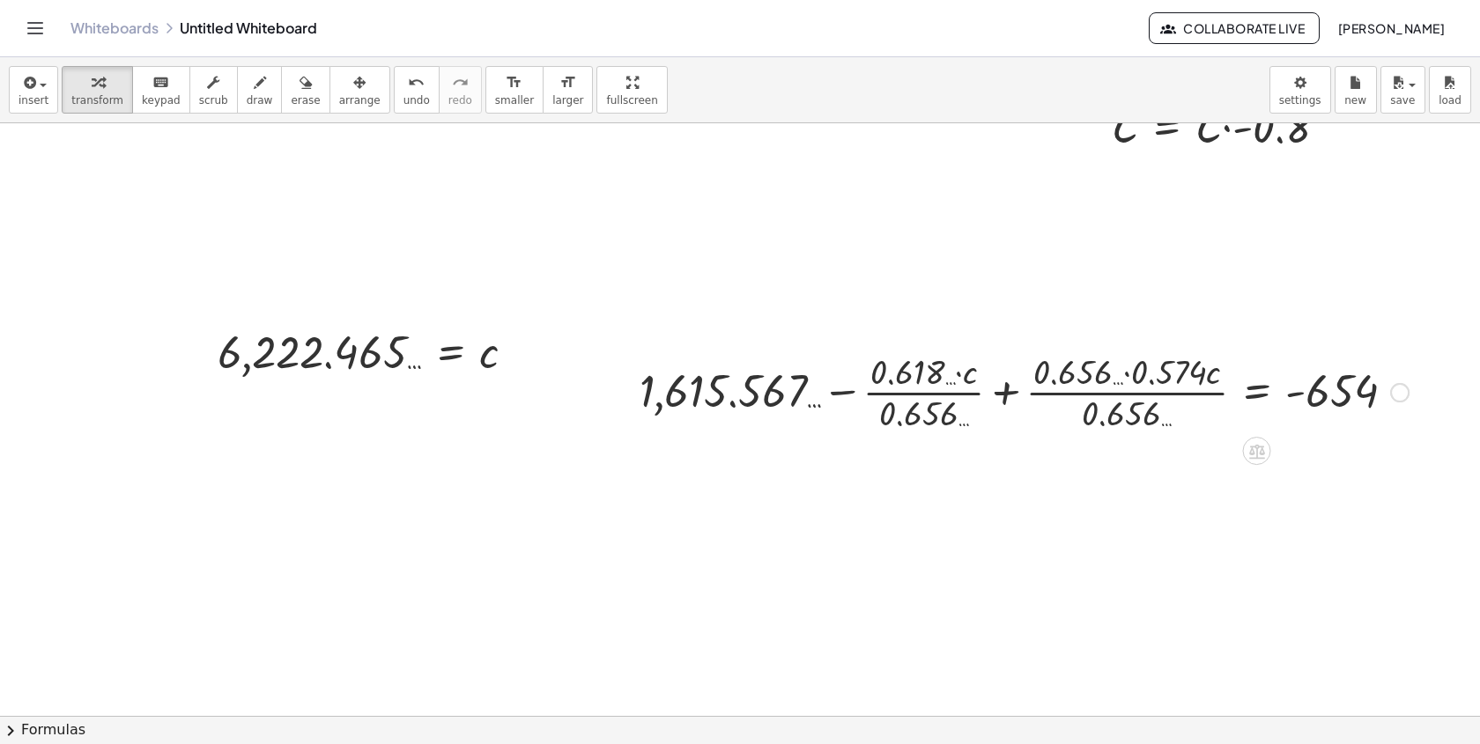
click at [1046, 381] on div at bounding box center [1024, 391] width 787 height 88
click at [1139, 373] on div at bounding box center [1024, 391] width 787 height 88
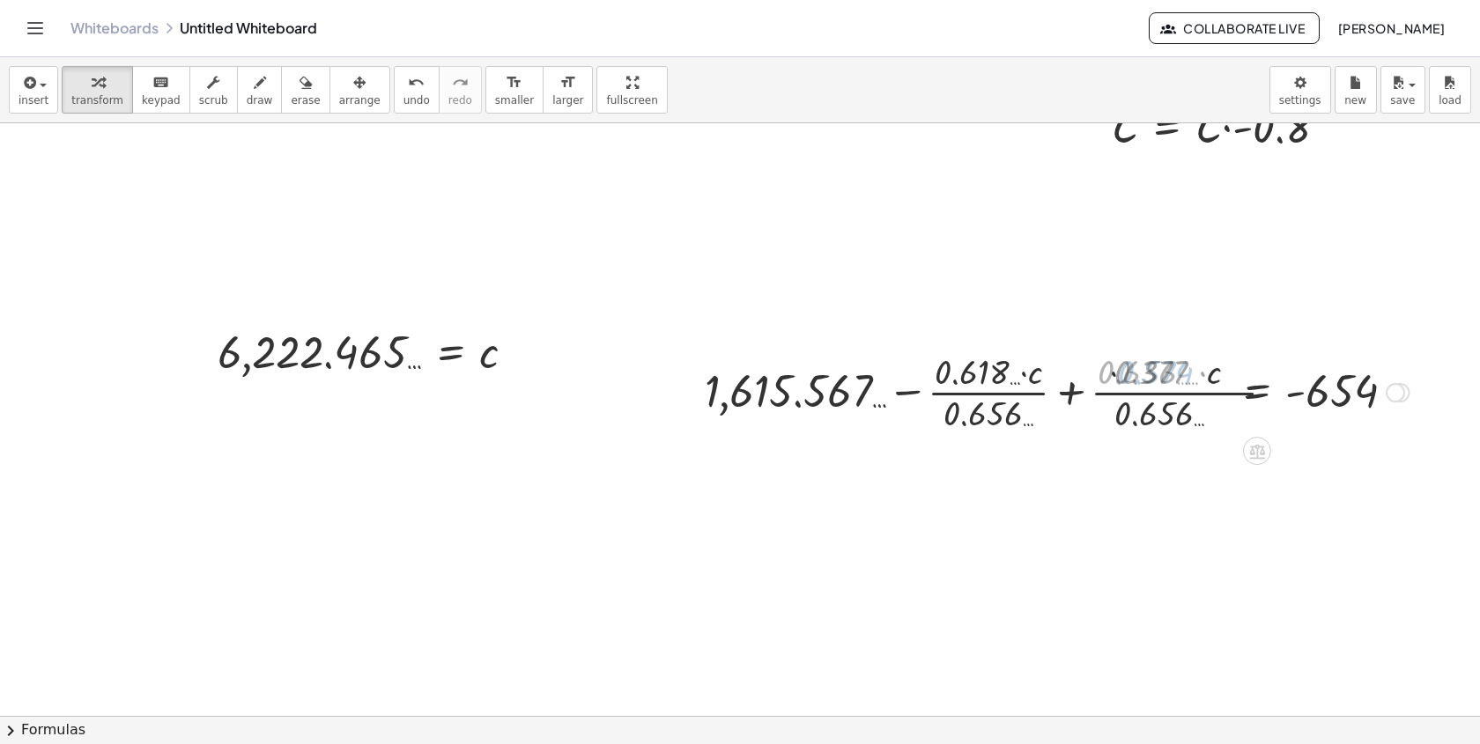
click at [1118, 415] on div at bounding box center [1065, 391] width 707 height 88
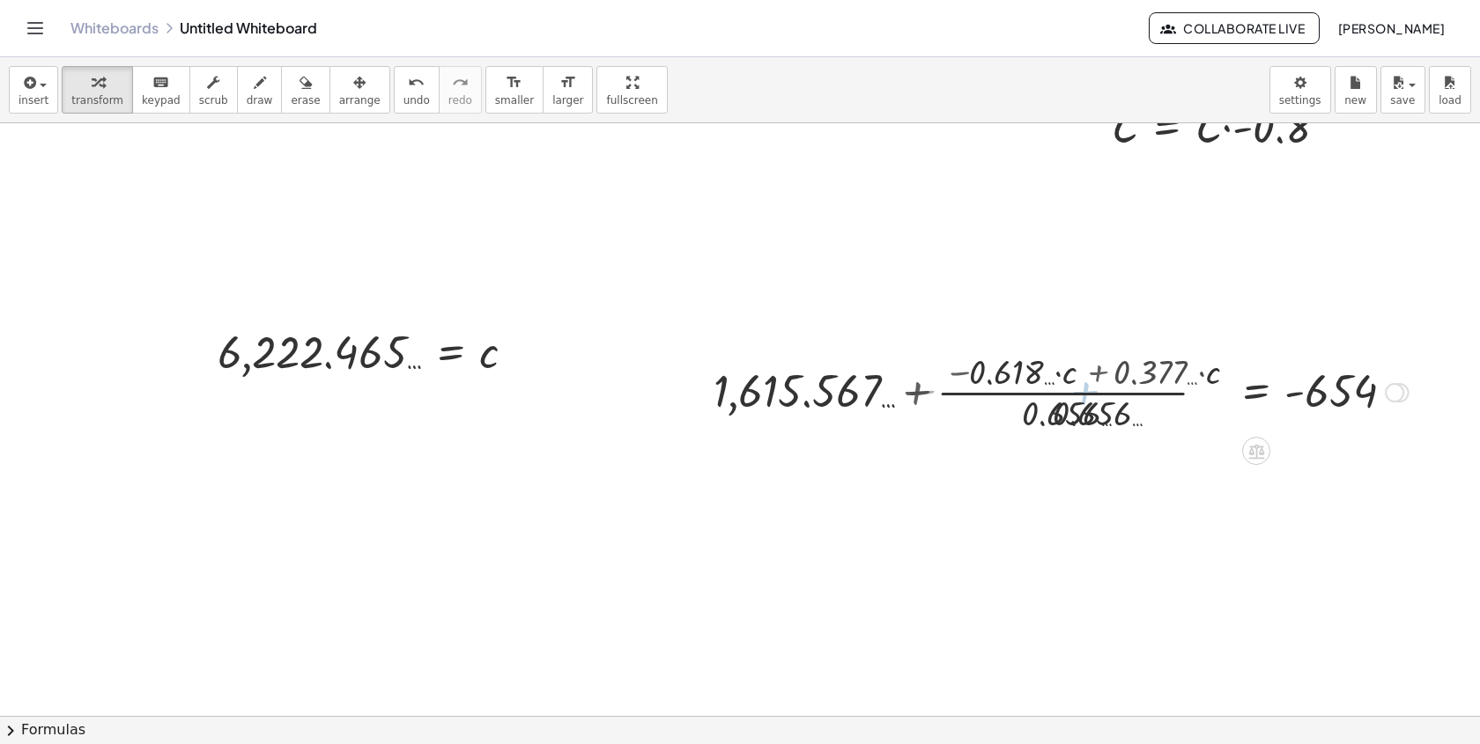
click at [1102, 394] on div at bounding box center [1061, 391] width 713 height 88
click at [1106, 375] on div at bounding box center [1061, 391] width 713 height 88
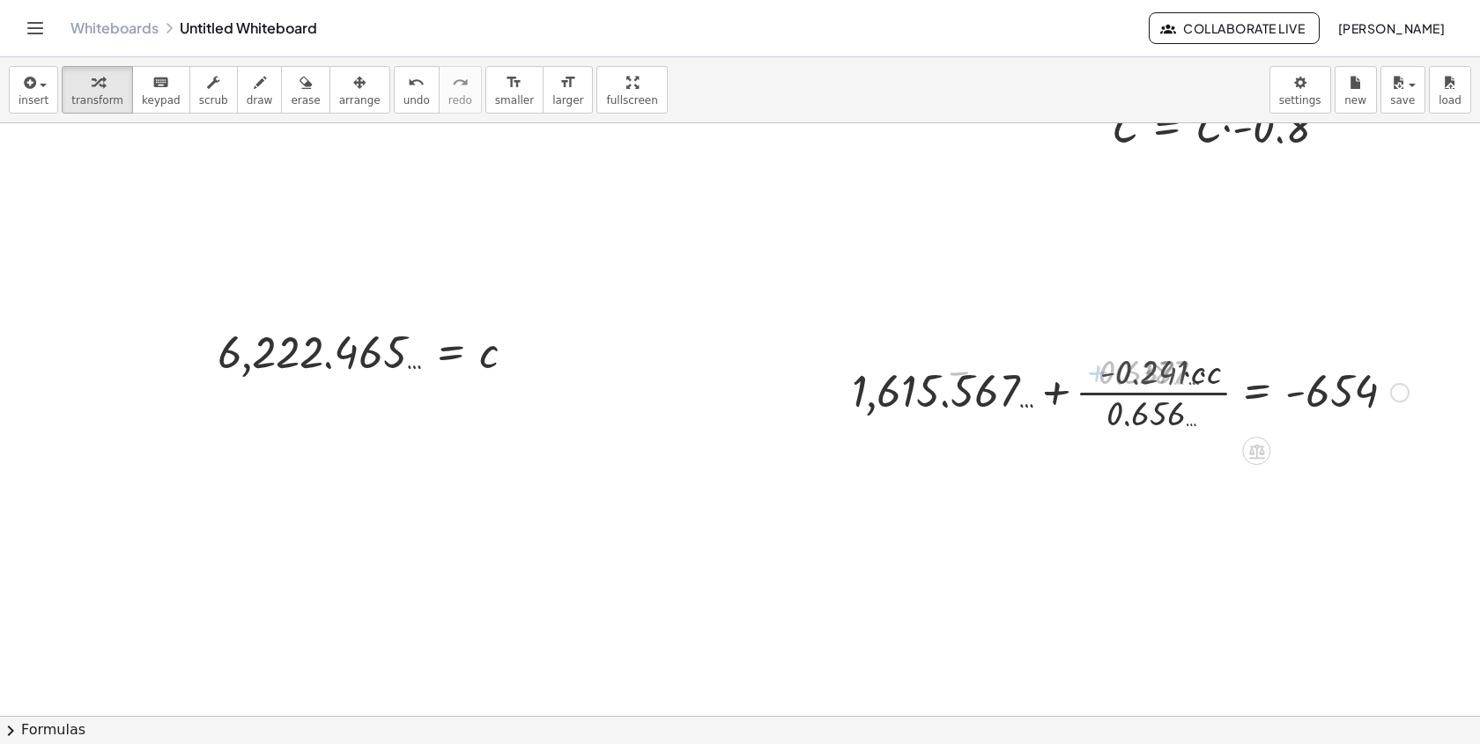
click at [1104, 378] on div at bounding box center [1139, 391] width 557 height 88
click at [1142, 394] on div at bounding box center [1139, 391] width 557 height 88
click at [1154, 420] on div at bounding box center [1123, 391] width 589 height 60
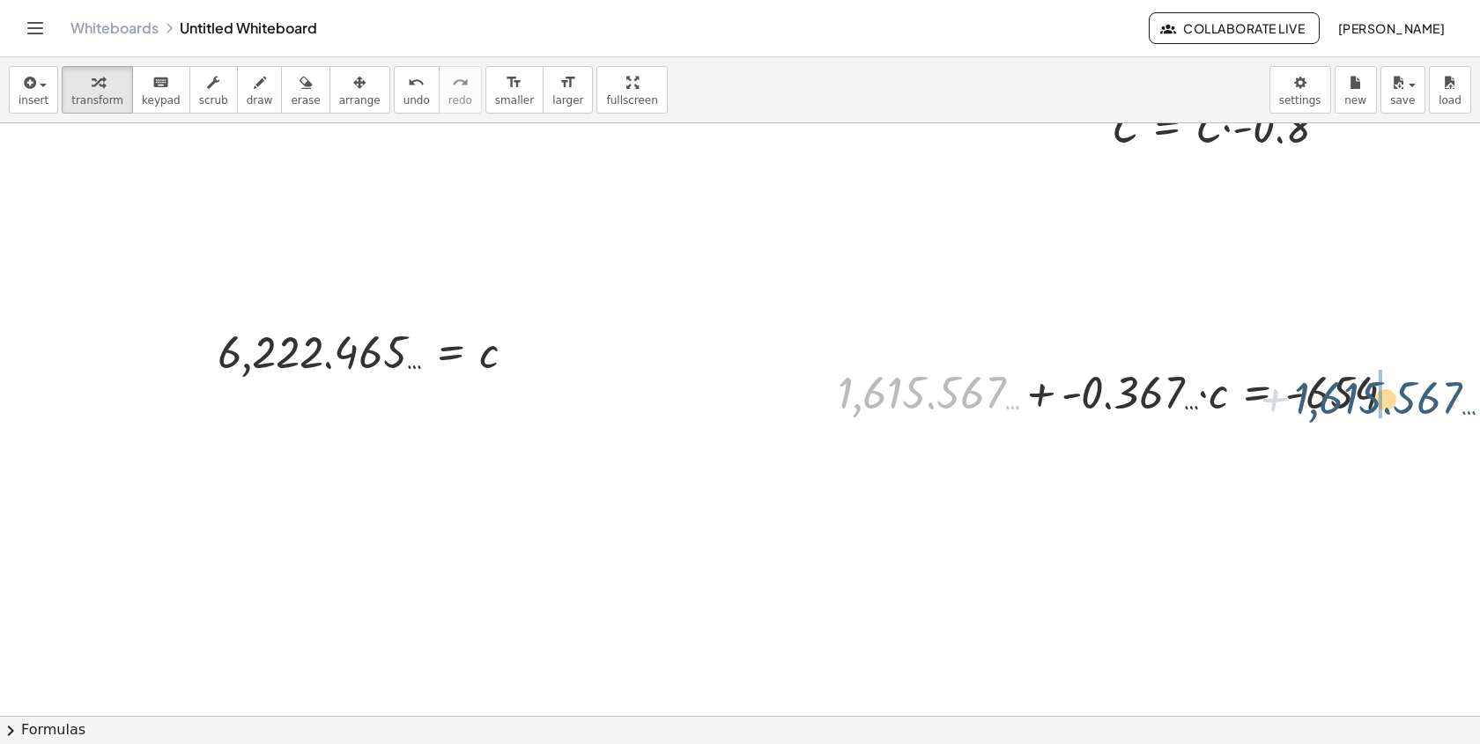
drag, startPoint x: 944, startPoint y: 396, endPoint x: 1399, endPoint y: 397, distance: 455.5
click at [1400, 400] on div at bounding box center [1123, 391] width 589 height 60
click at [1412, 388] on div at bounding box center [1353, 391] width 603 height 60
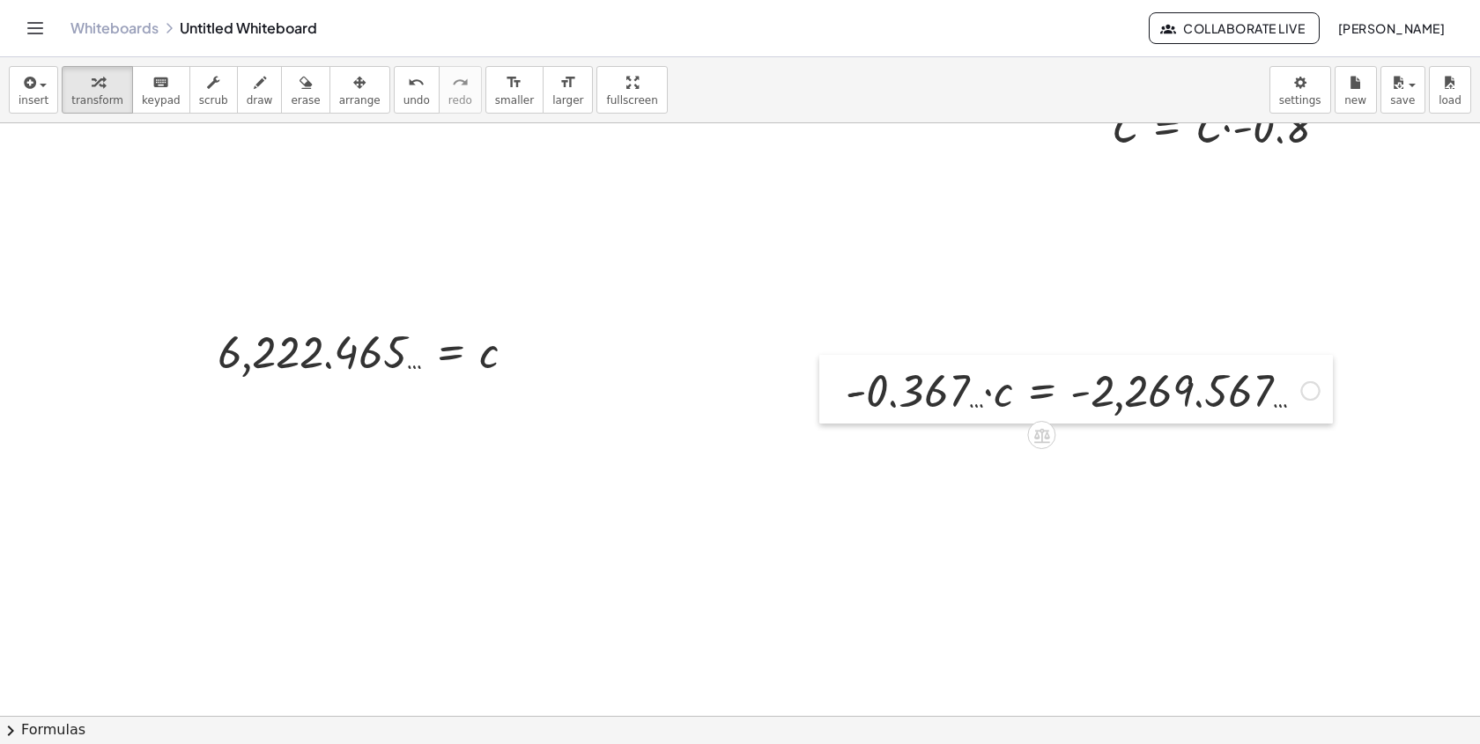
drag, startPoint x: 1055, startPoint y: 388, endPoint x: 796, endPoint y: 372, distance: 259.5
click at [819, 372] on div at bounding box center [832, 389] width 26 height 69
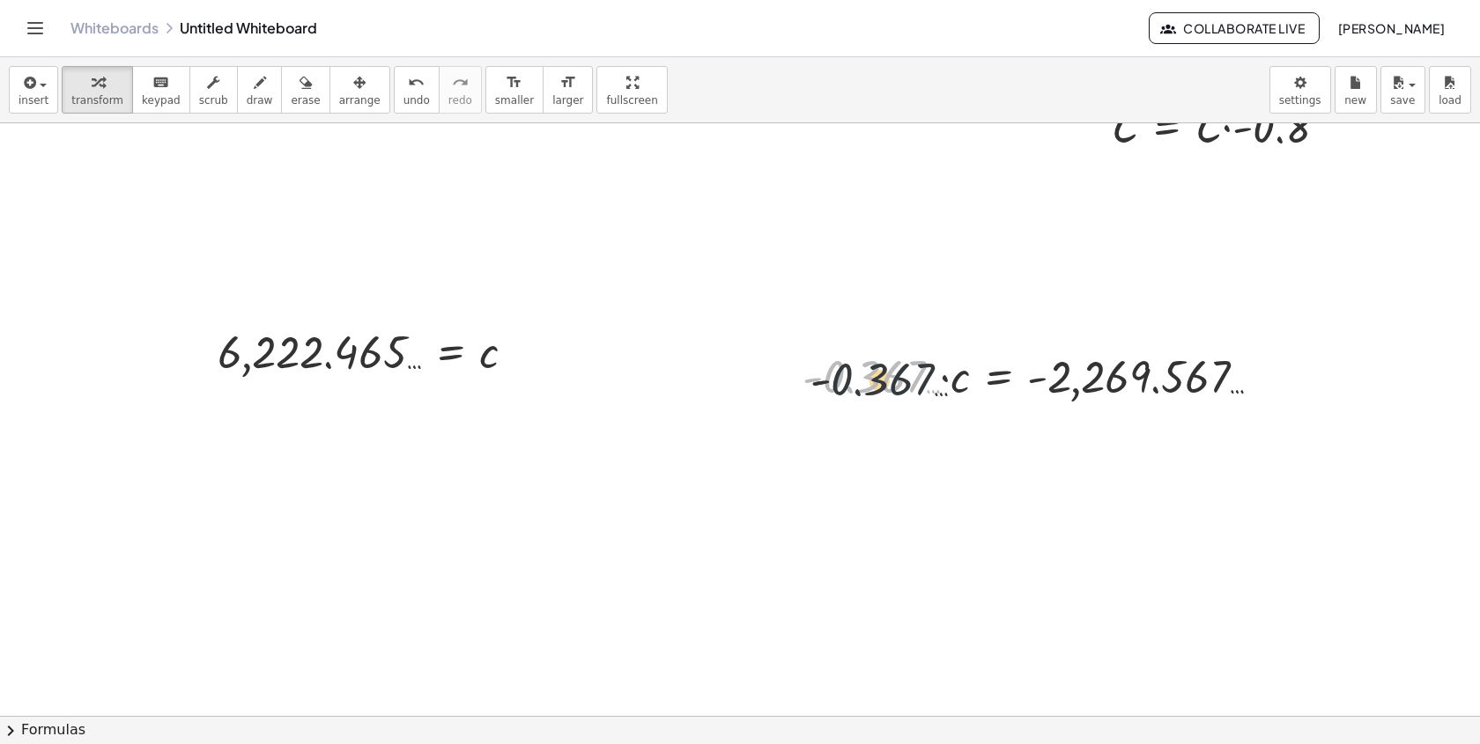
drag, startPoint x: 882, startPoint y: 384, endPoint x: 1142, endPoint y: 415, distance: 261.7
click at [1142, 417] on div "+ A + B + C = 0 + 1,404.8 + B + C = 0 + 1,404.8 + ⬚ + ⬚ = 0 + 1,404.8 + · B · -…" at bounding box center [831, 313] width 1663 height 1186
click at [1142, 415] on div at bounding box center [1096, 375] width 308 height 88
click at [1062, 373] on div at bounding box center [1114, 375] width 344 height 58
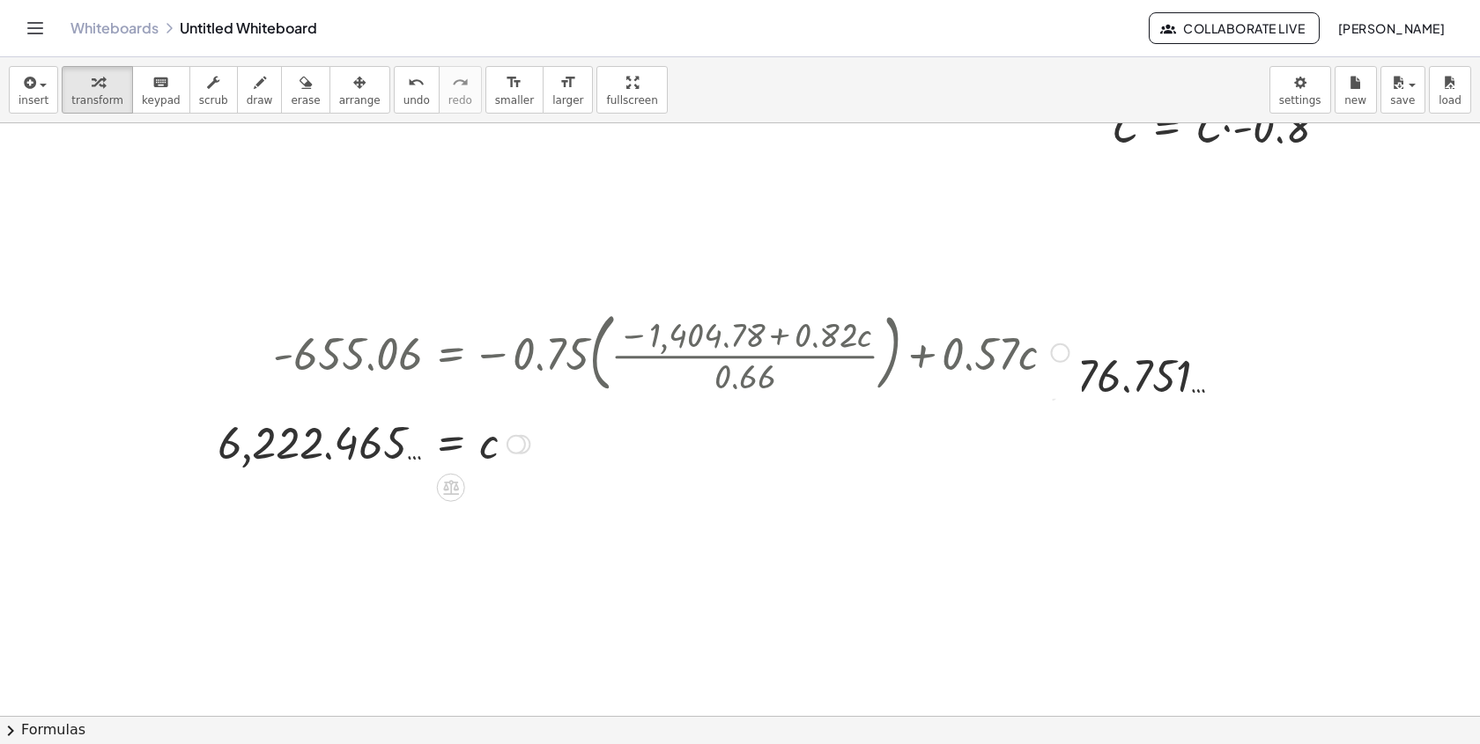
drag, startPoint x: 517, startPoint y: 353, endPoint x: 609, endPoint y: 796, distance: 451.6
click at [609, 744] on html "Graspable Math Activities Whiteboards Classes Account v1.30.1 | Privacy policy …" at bounding box center [740, 372] width 1480 height 744
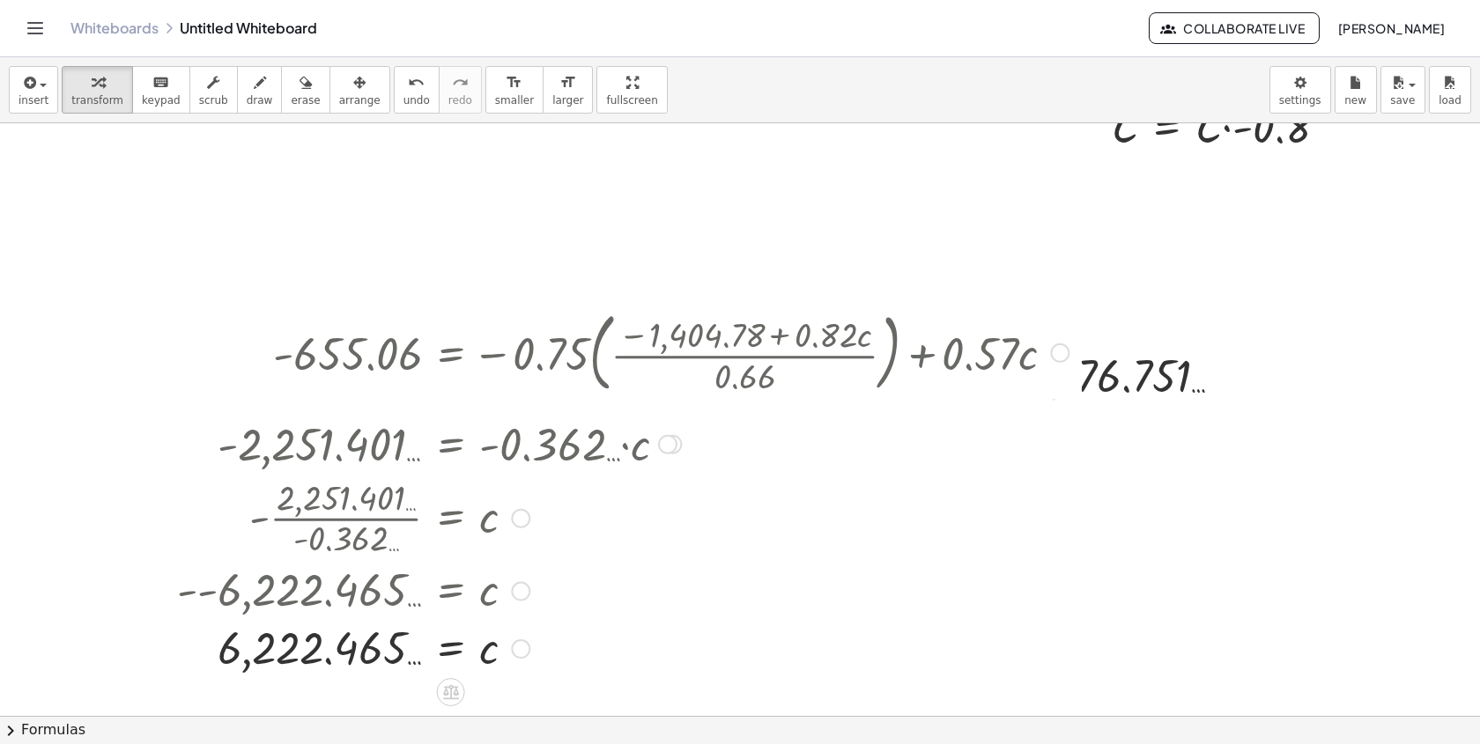
click at [1059, 352] on div at bounding box center [1059, 353] width 19 height 19
click at [1098, 331] on span "Go back to this line" at bounding box center [1149, 326] width 105 height 14
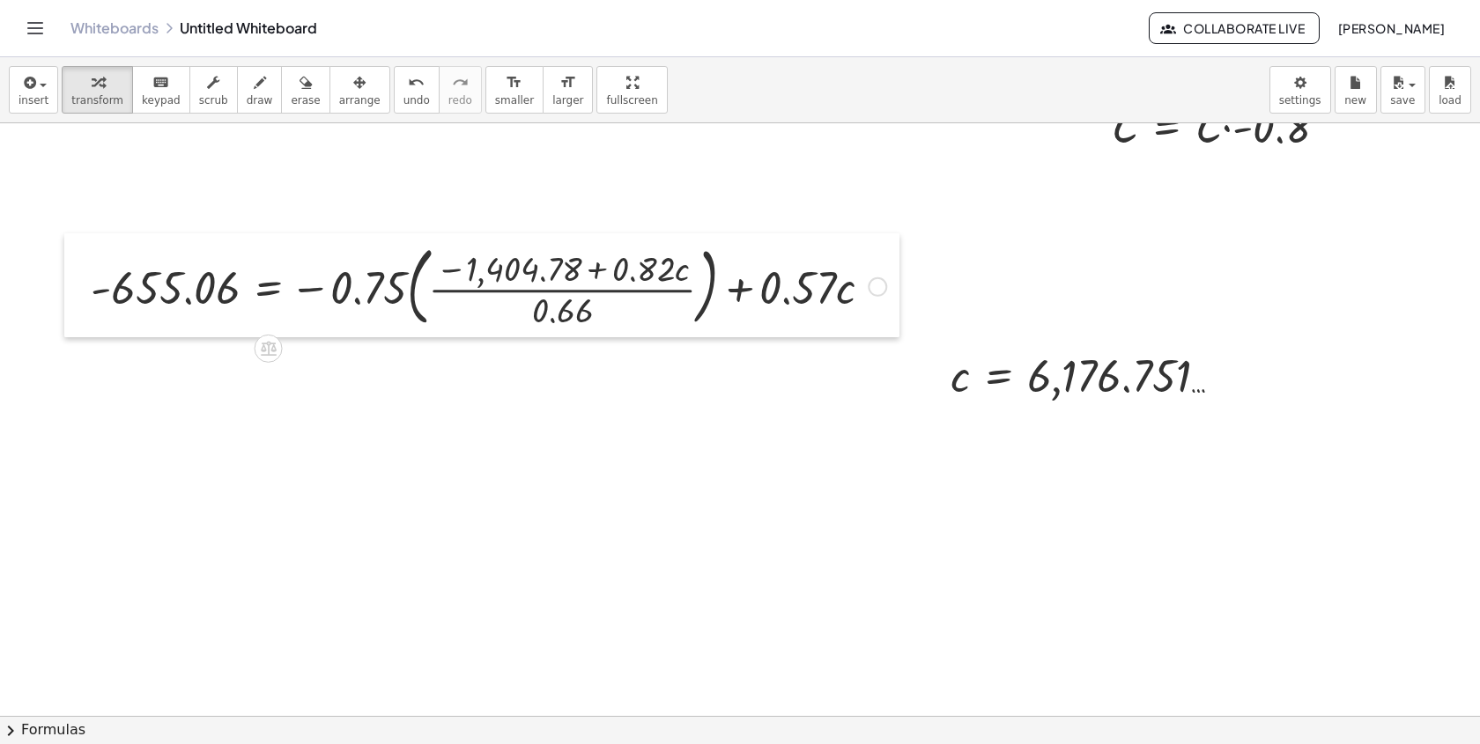
drag, startPoint x: 255, startPoint y: 334, endPoint x: 67, endPoint y: 267, distance: 200.1
click at [70, 267] on div at bounding box center [77, 285] width 26 height 104
drag, startPoint x: 1240, startPoint y: 379, endPoint x: 1240, endPoint y: 390, distance: 11.5
click at [1240, 393] on div at bounding box center [1094, 375] width 304 height 58
click at [1234, 367] on div at bounding box center [1094, 375] width 304 height 58
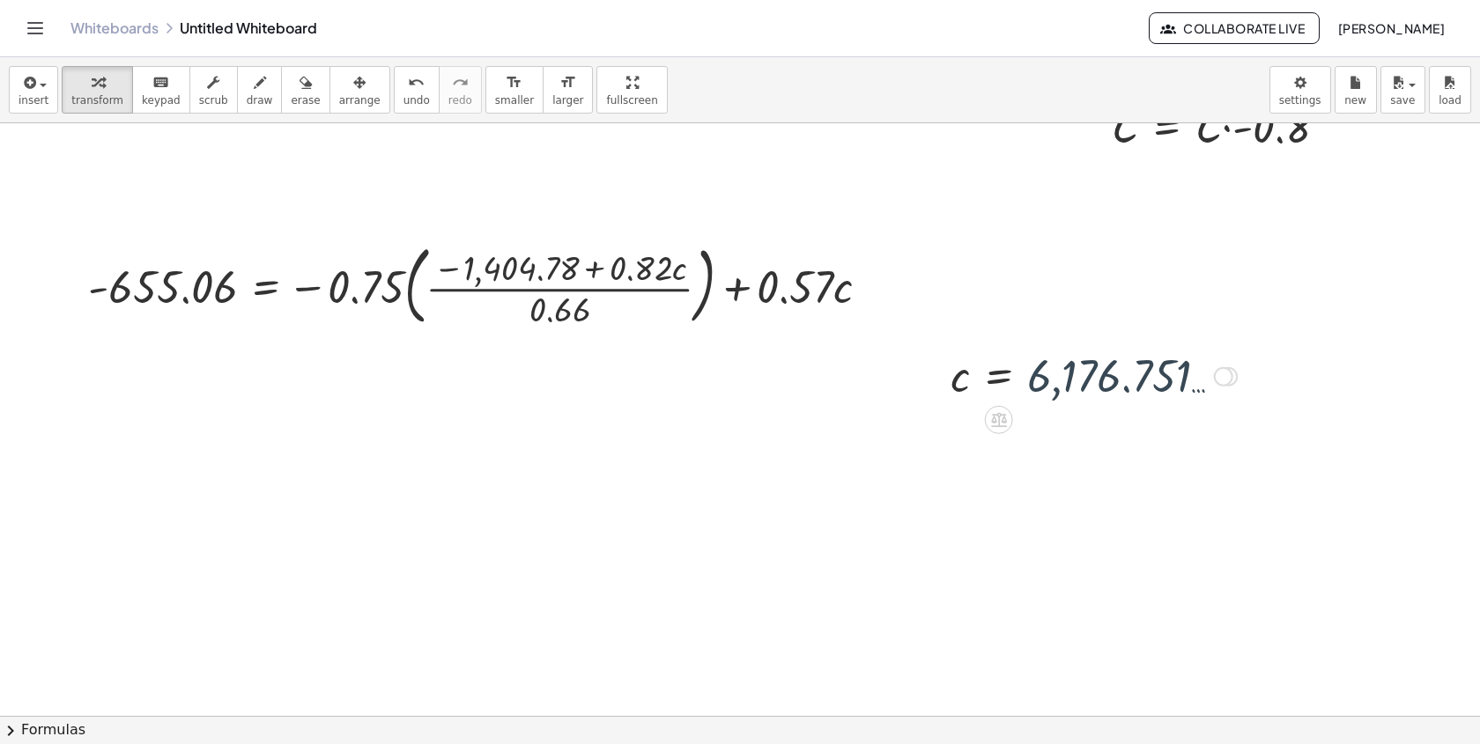
click at [1225, 386] on div at bounding box center [1094, 375] width 304 height 58
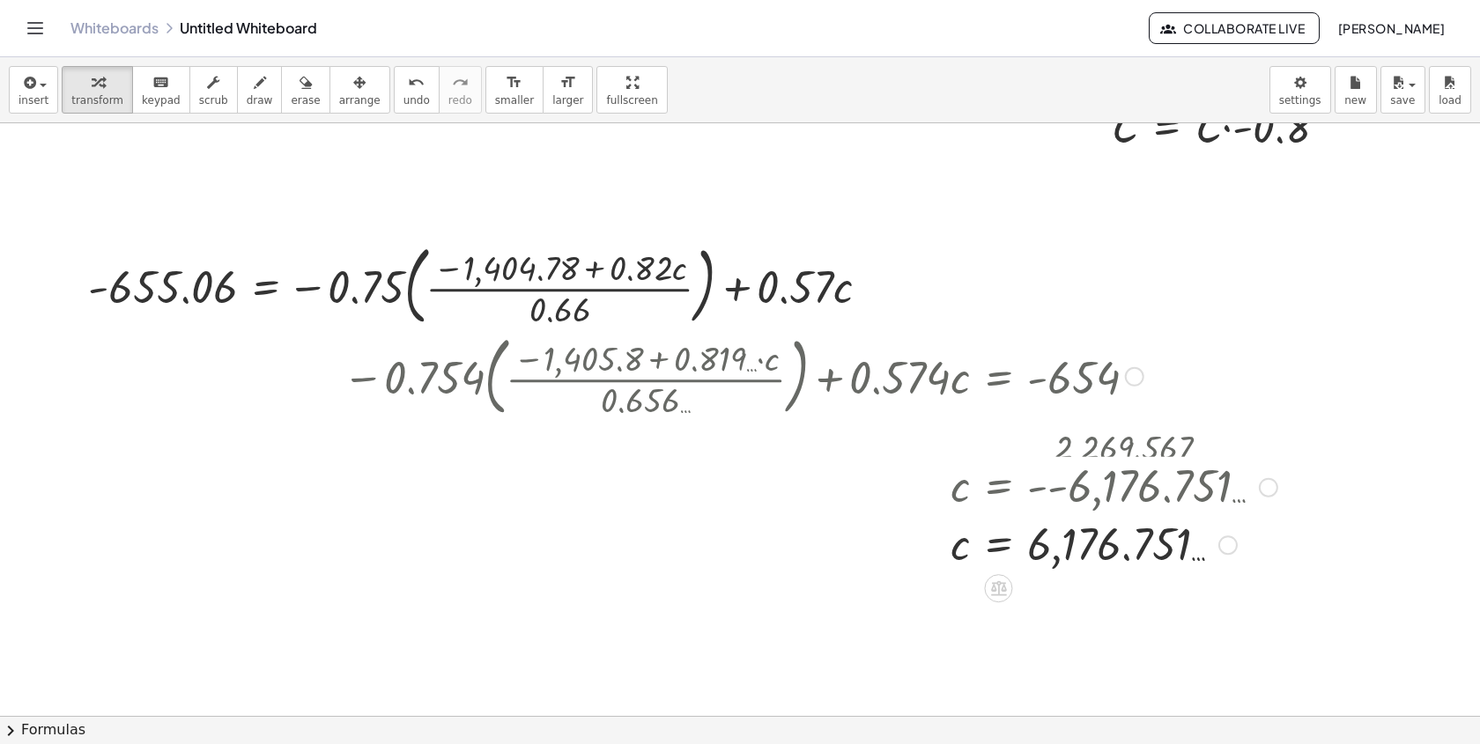
drag, startPoint x: 1225, startPoint y: 377, endPoint x: 1255, endPoint y: 553, distance: 178.9
click at [998, 545] on div "c = 6,176.751 …" at bounding box center [998, 545] width 0 height 0
click at [1130, 380] on div at bounding box center [1134, 376] width 19 height 19
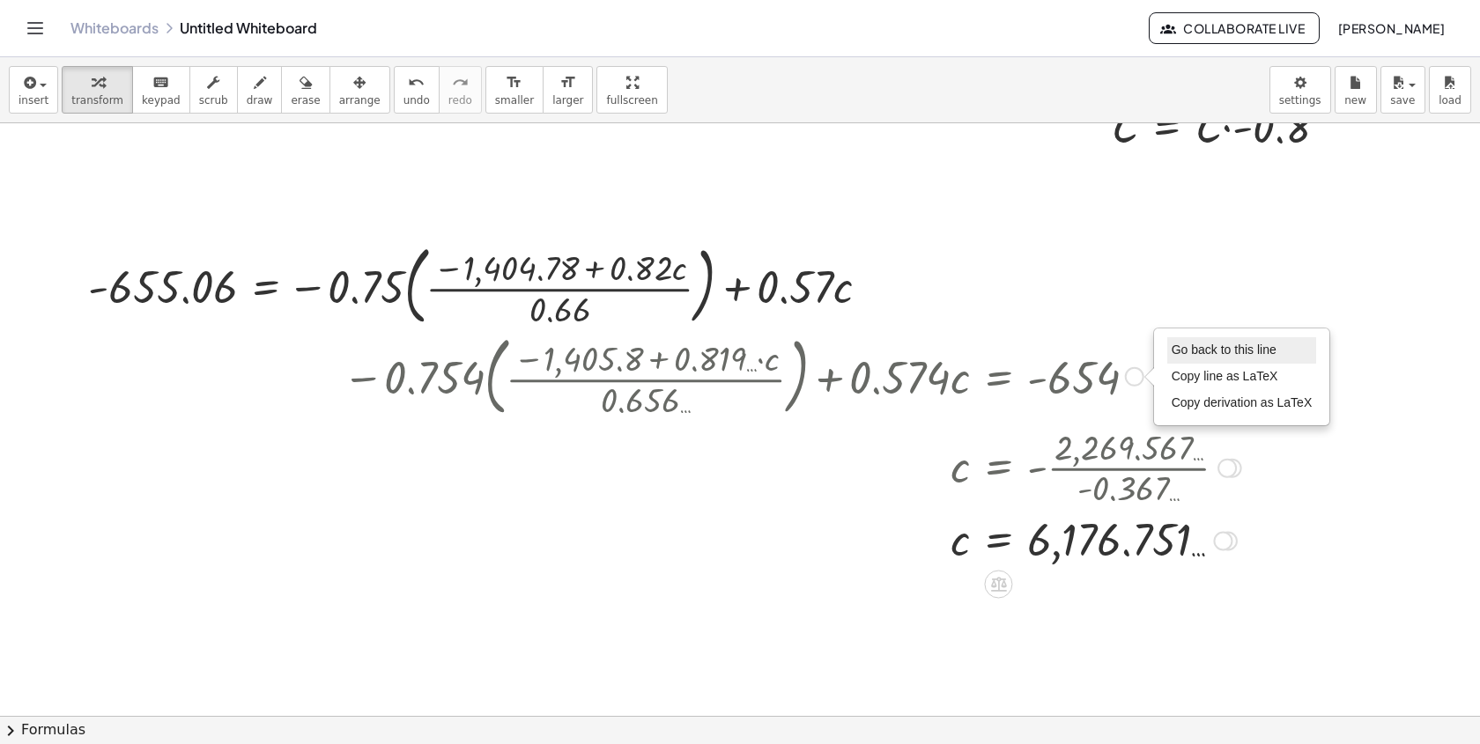
click at [1173, 347] on span "Go back to this line" at bounding box center [1224, 350] width 105 height 14
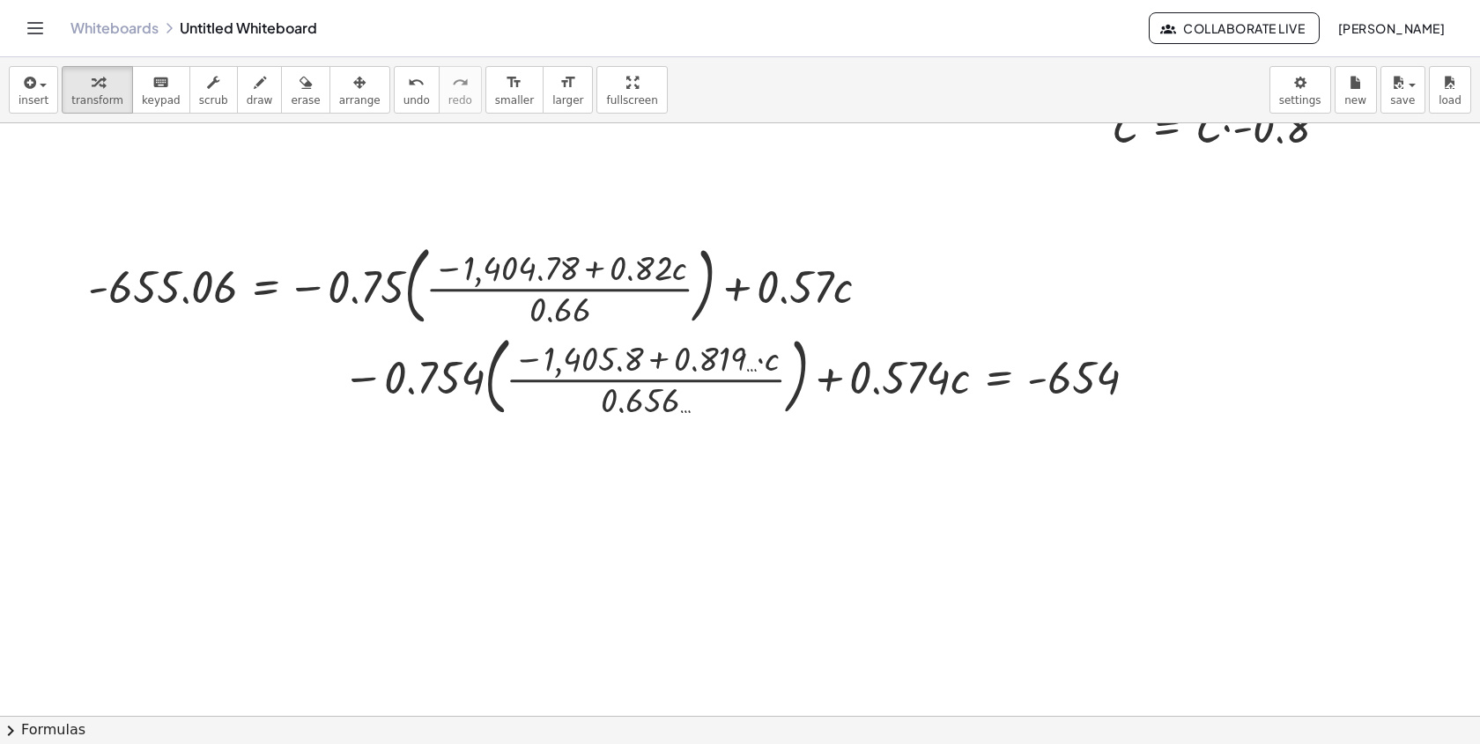
click at [1160, 372] on div at bounding box center [831, 313] width 1663 height 1186
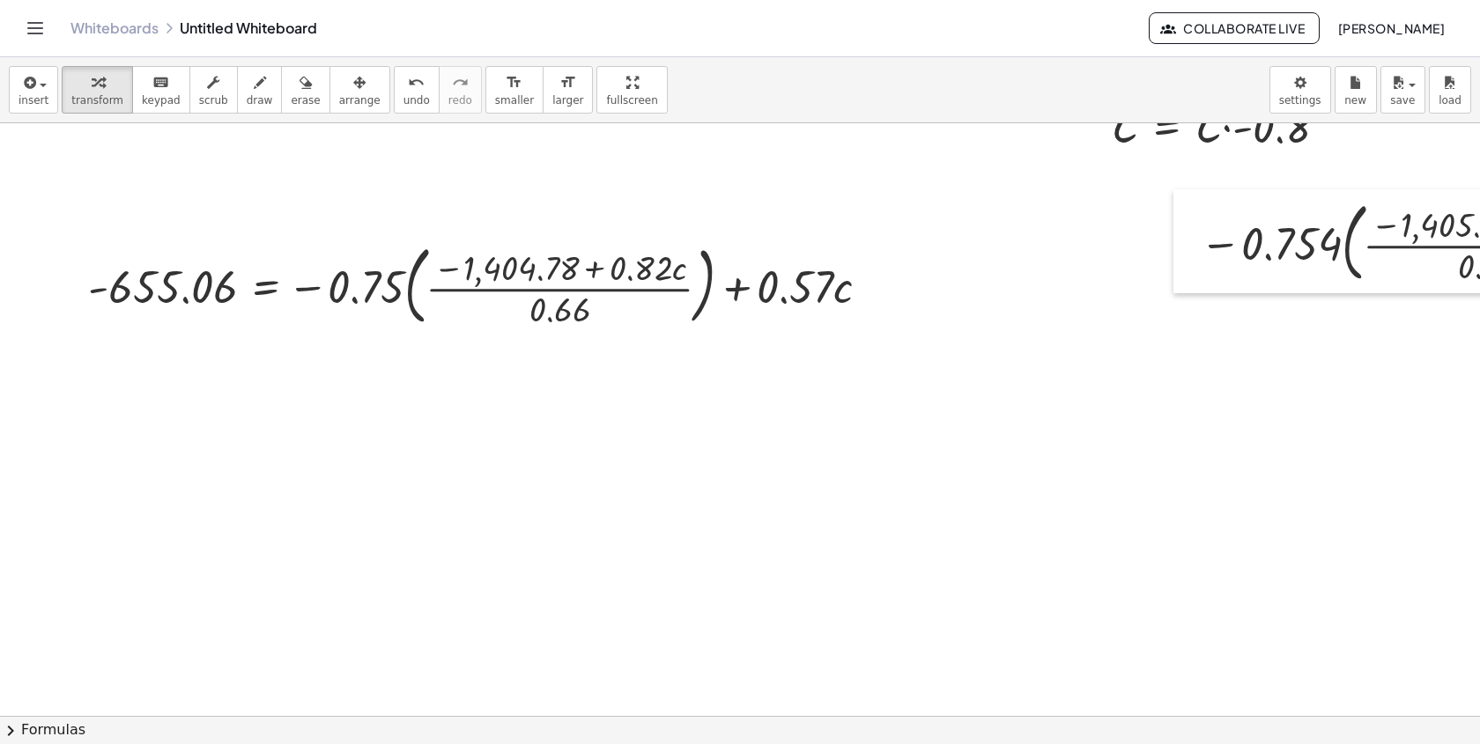
drag, startPoint x: 339, startPoint y: 390, endPoint x: 1218, endPoint y: 189, distance: 901.9
click at [1200, 192] on div at bounding box center [1186, 241] width 26 height 104
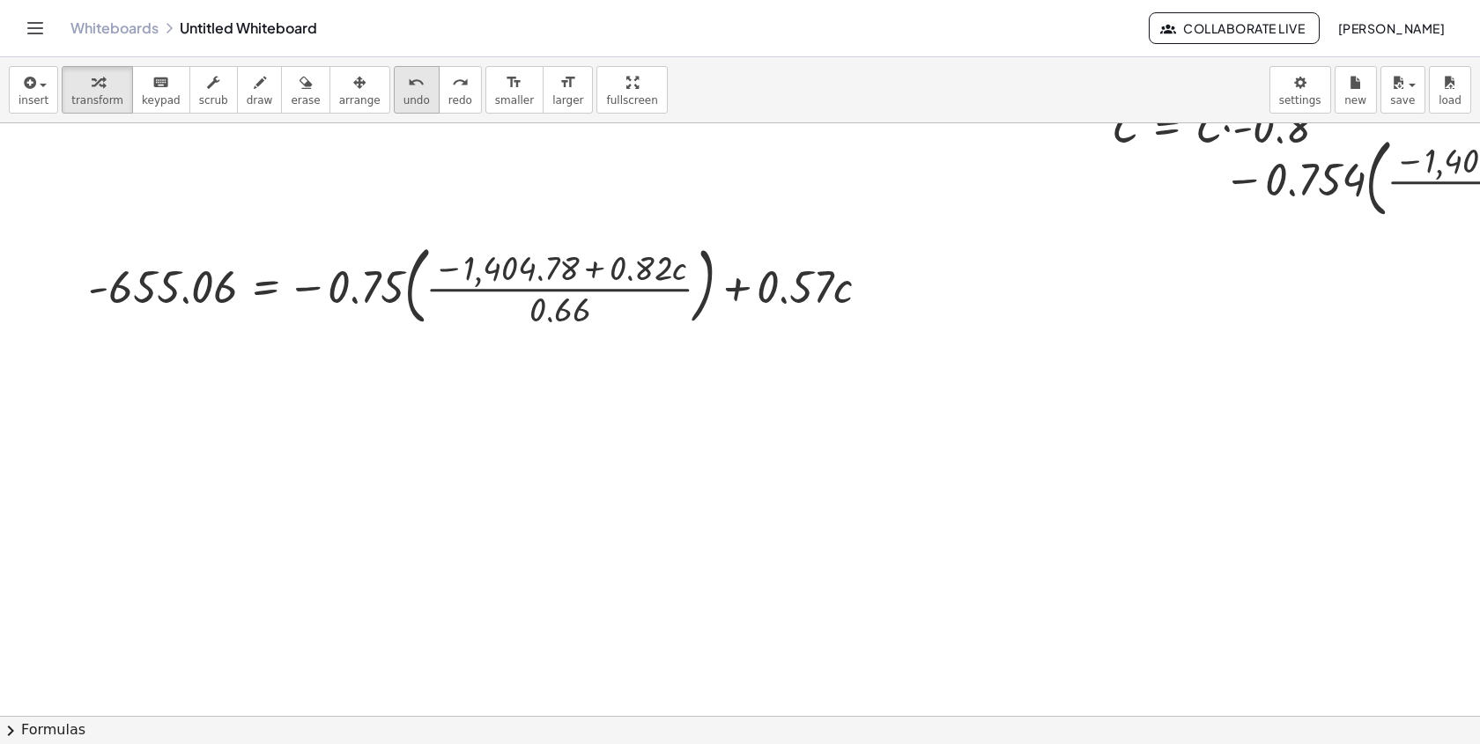
click at [397, 93] on button "undo undo" at bounding box center [417, 90] width 46 height 48
click at [398, 93] on button "undo undo" at bounding box center [417, 90] width 46 height 48
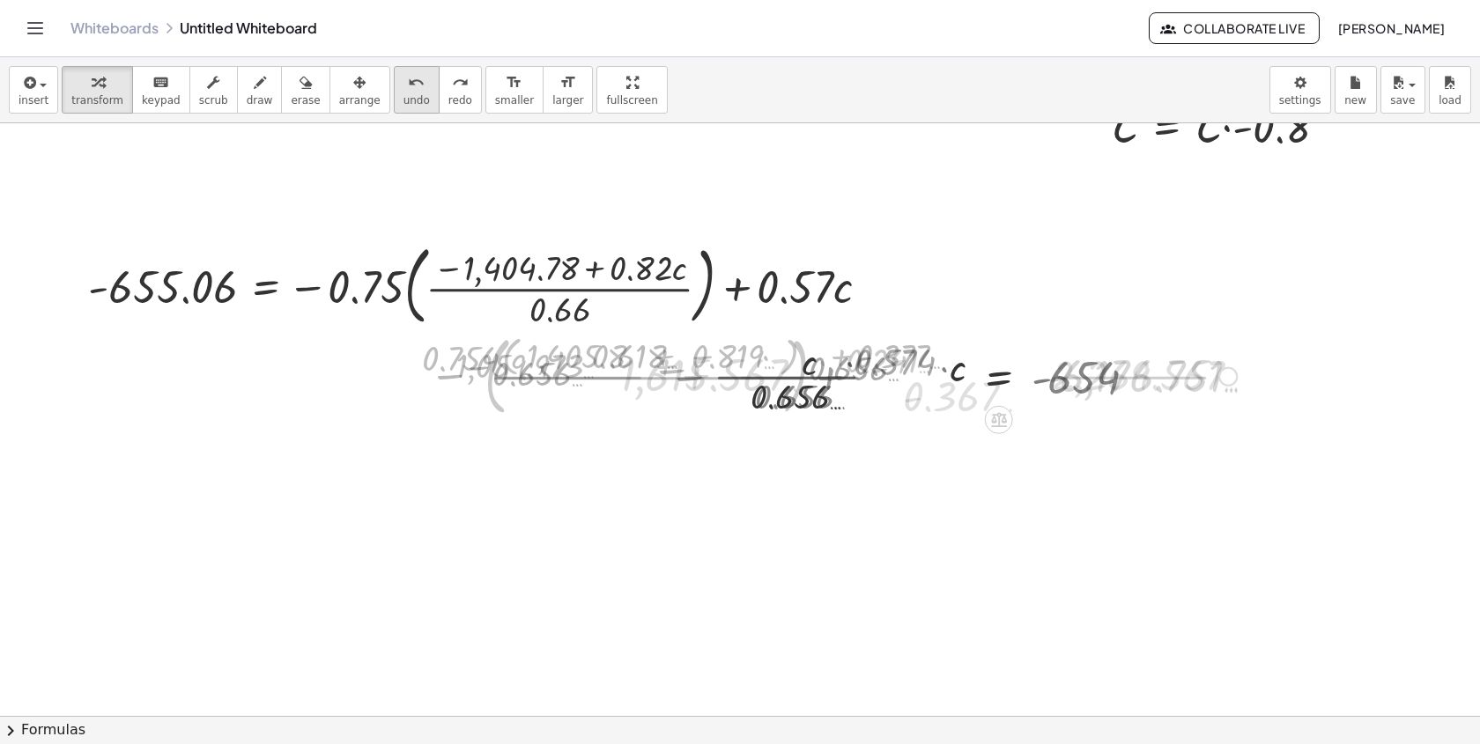
click at [398, 93] on button "undo undo" at bounding box center [417, 90] width 46 height 48
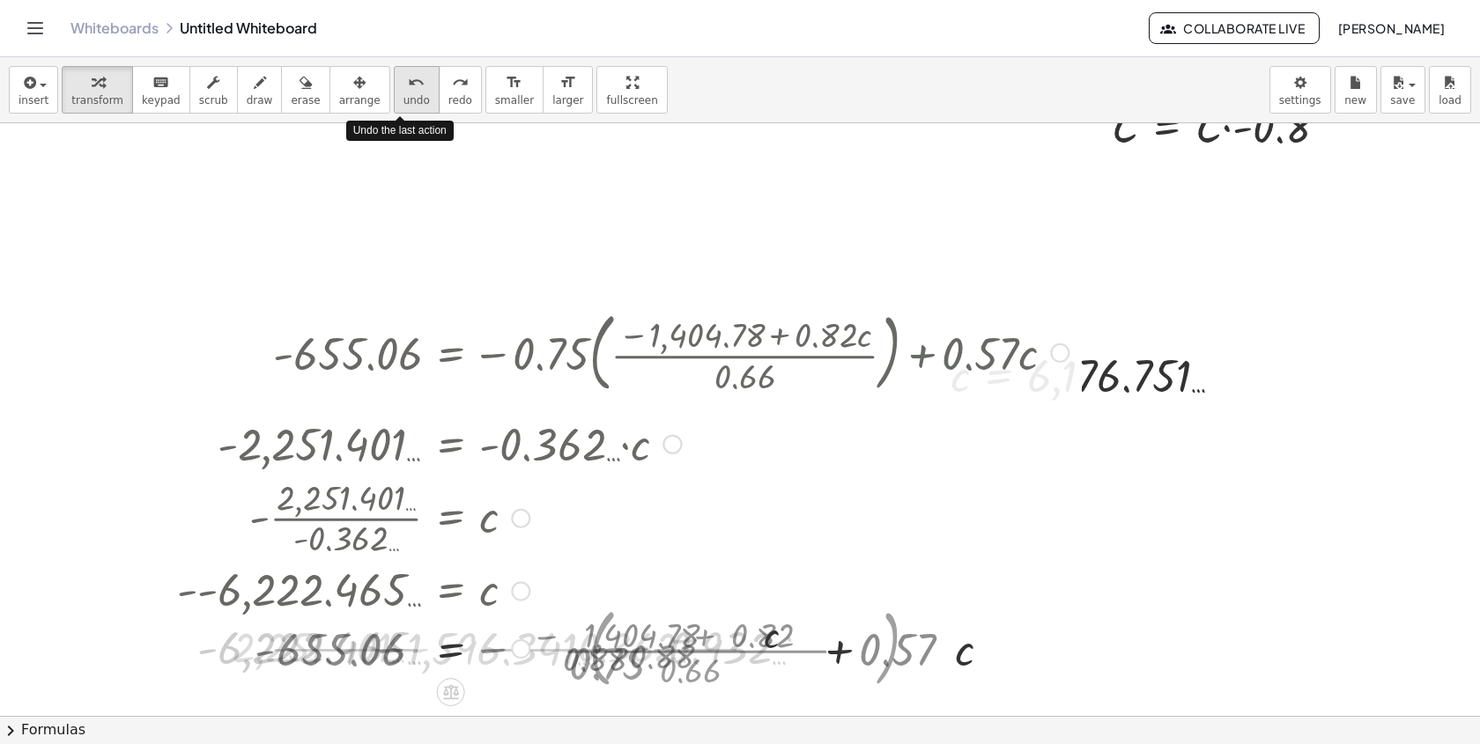
click at [398, 93] on button "undo undo" at bounding box center [417, 90] width 46 height 48
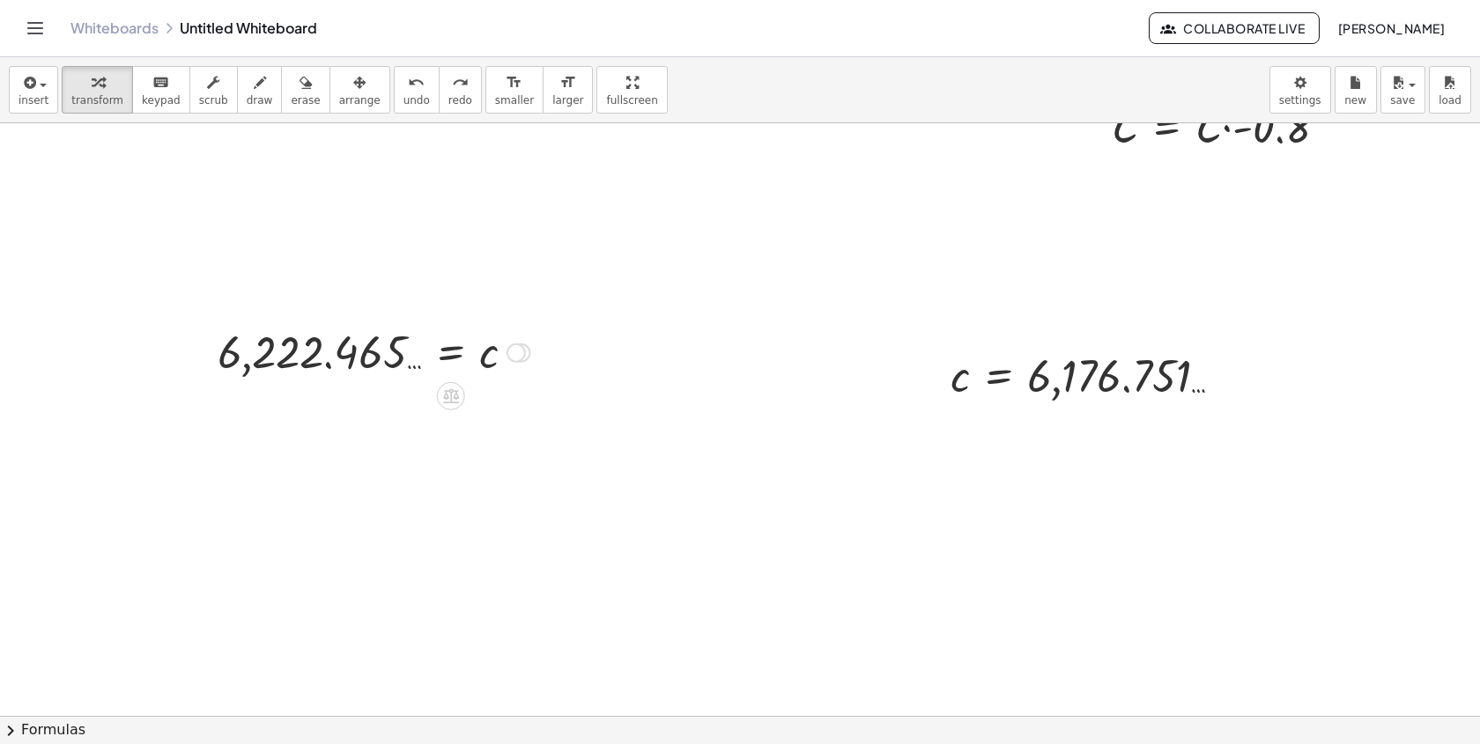
drag, startPoint x: 516, startPoint y: 356, endPoint x: 587, endPoint y: 761, distance: 411.3
click at [587, 744] on html "Graspable Math Activities Whiteboards Classes Account v1.30.1 | Privacy policy …" at bounding box center [740, 372] width 1480 height 744
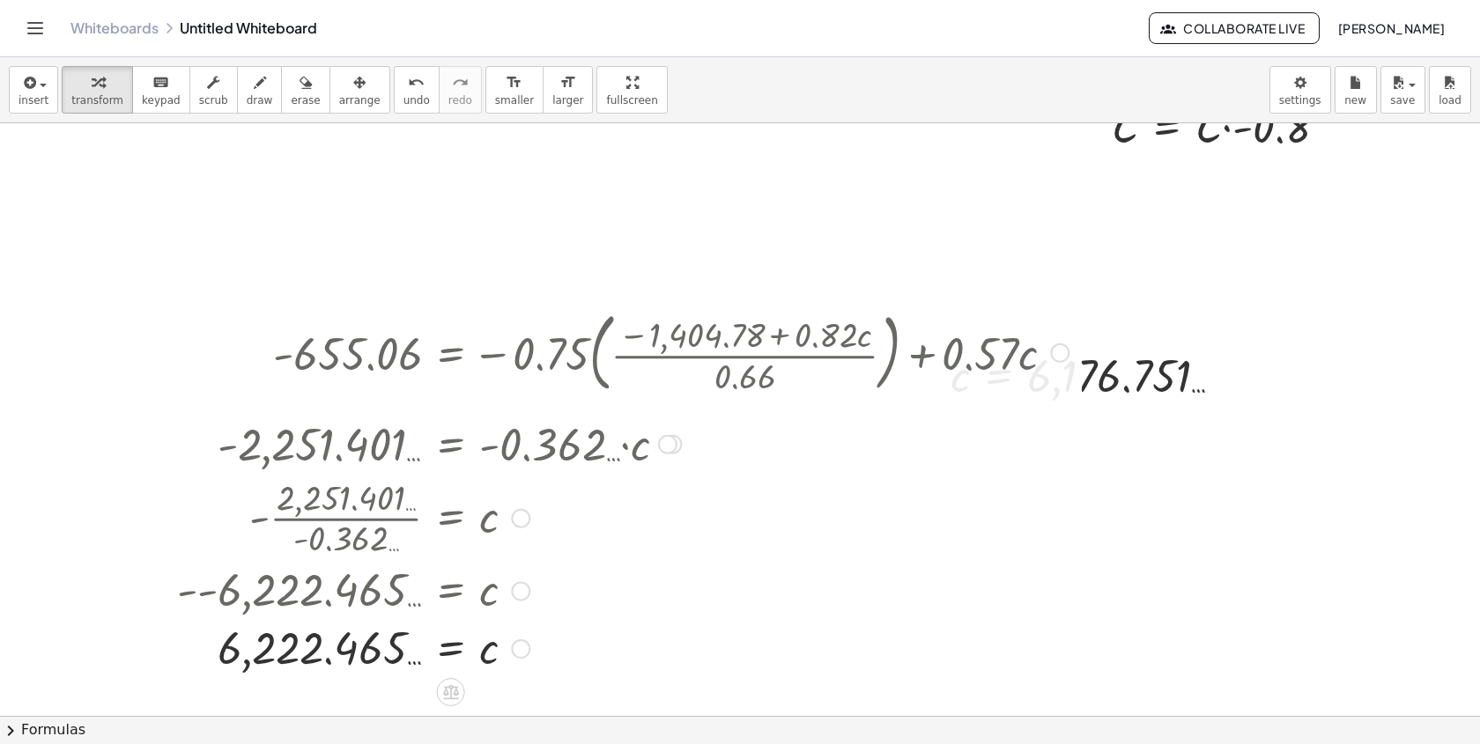
click at [1055, 353] on div at bounding box center [1059, 353] width 19 height 19
click at [1105, 328] on span "Go back to this line" at bounding box center [1149, 326] width 105 height 14
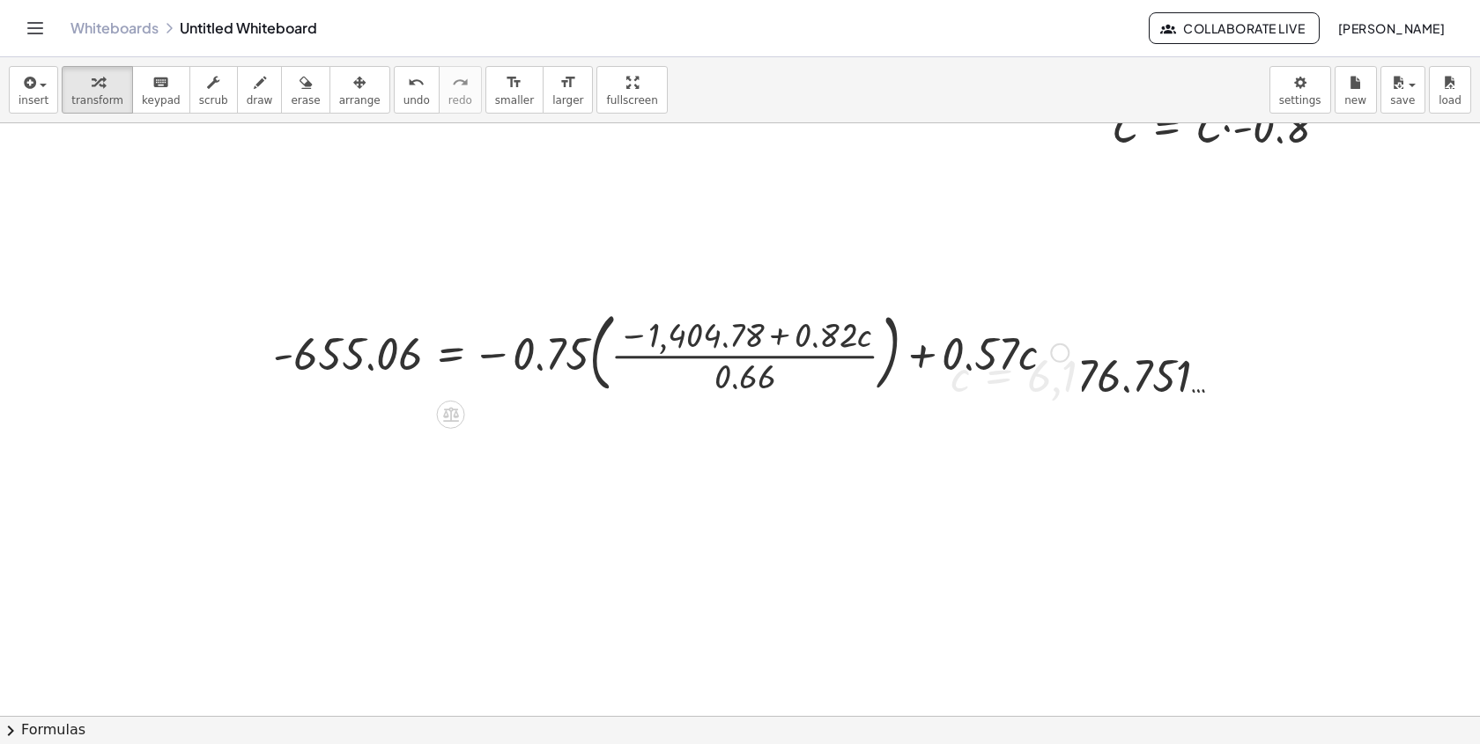
click at [1048, 351] on div at bounding box center [670, 351] width 813 height 95
click at [1066, 352] on div "Go back to this line Copy line as LaTeX Copy derivation as LaTeX" at bounding box center [1059, 353] width 19 height 19
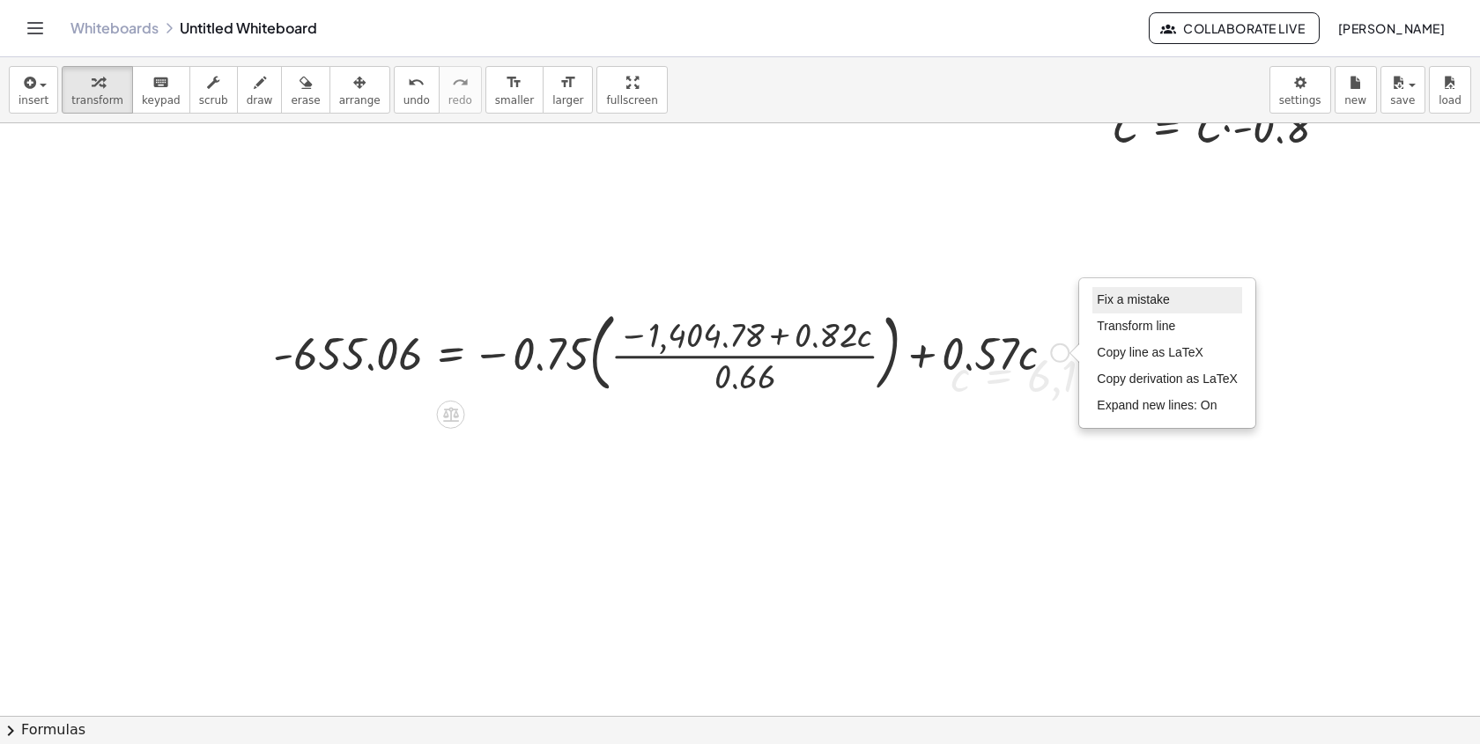
click at [1110, 296] on span "Fix a mistake" at bounding box center [1133, 299] width 72 height 14
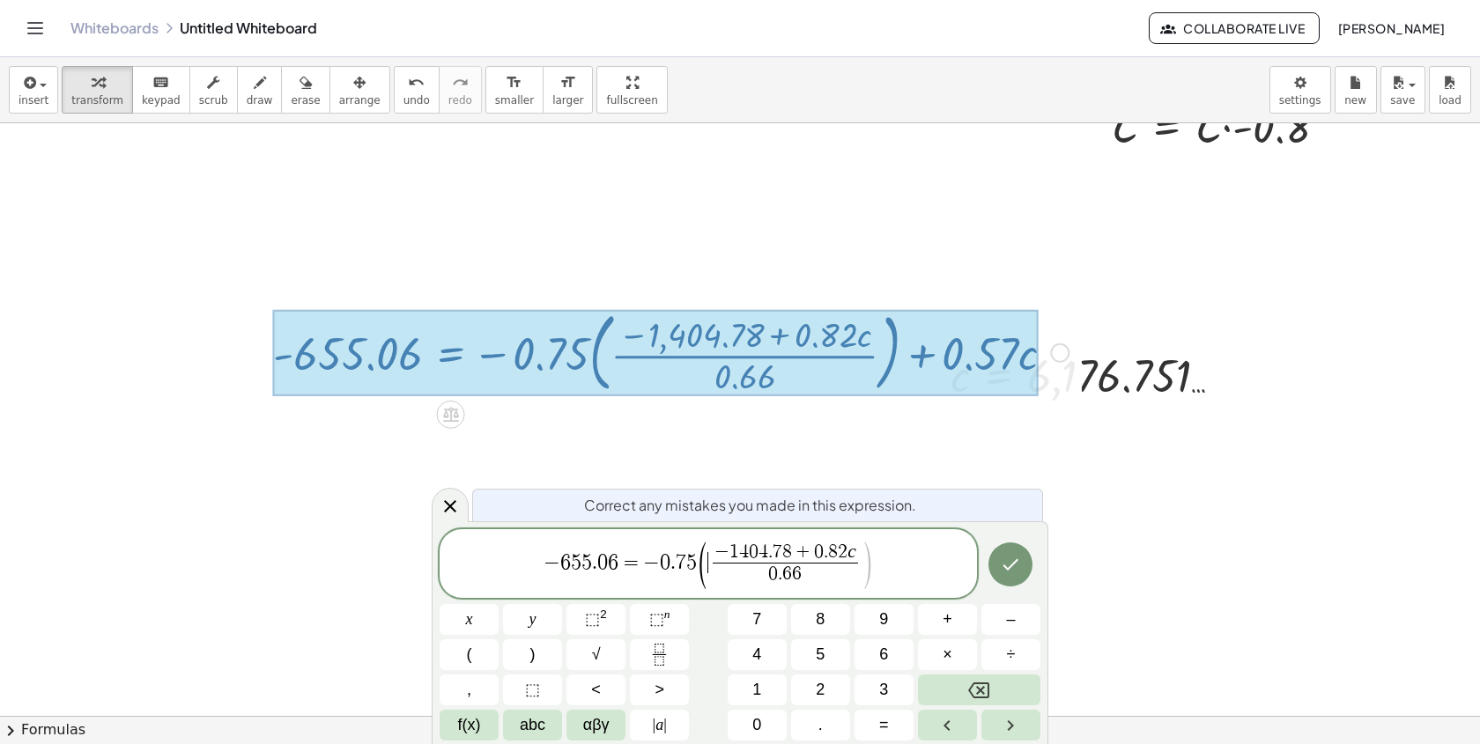
click at [707, 562] on span "(" at bounding box center [702, 566] width 13 height 52
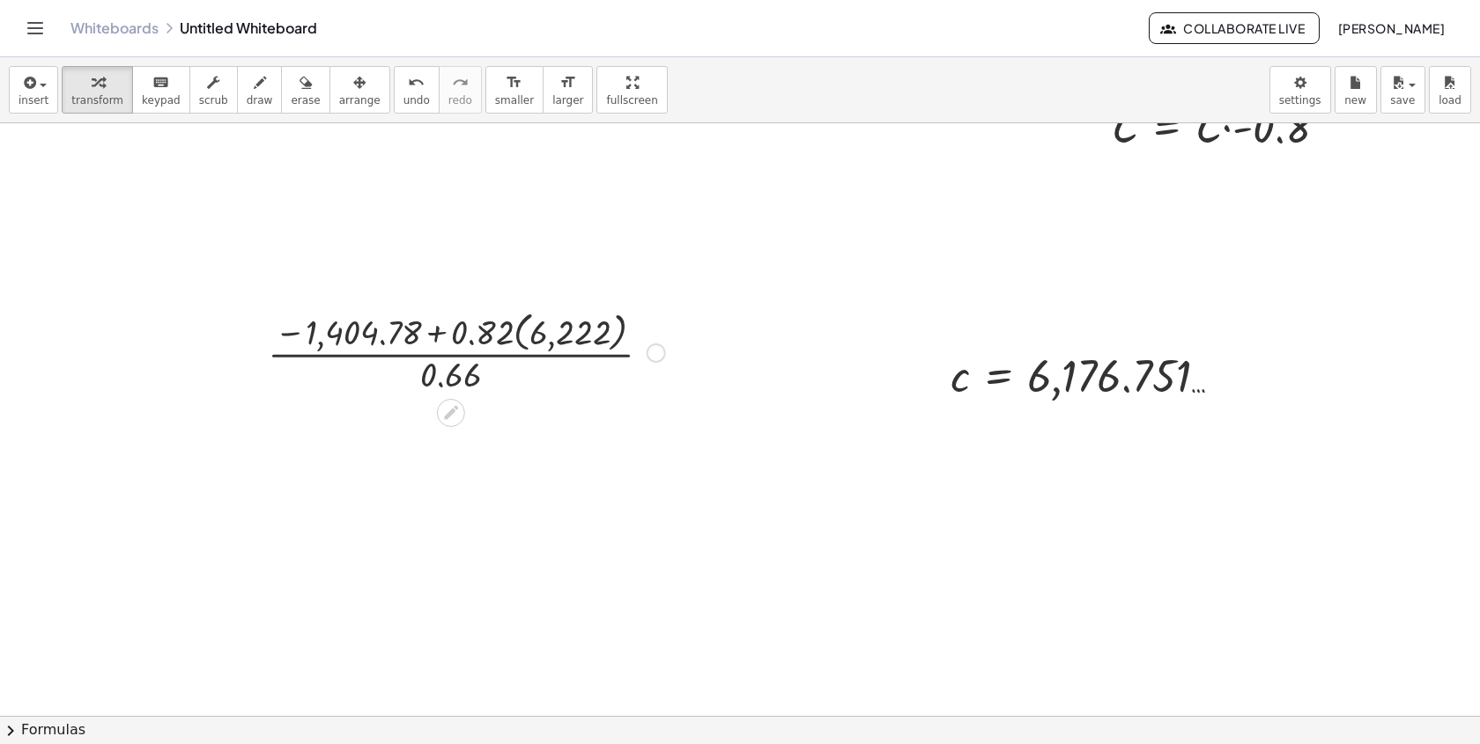
click at [520, 333] on div at bounding box center [466, 352] width 415 height 92
click at [520, 333] on div at bounding box center [465, 351] width 389 height 88
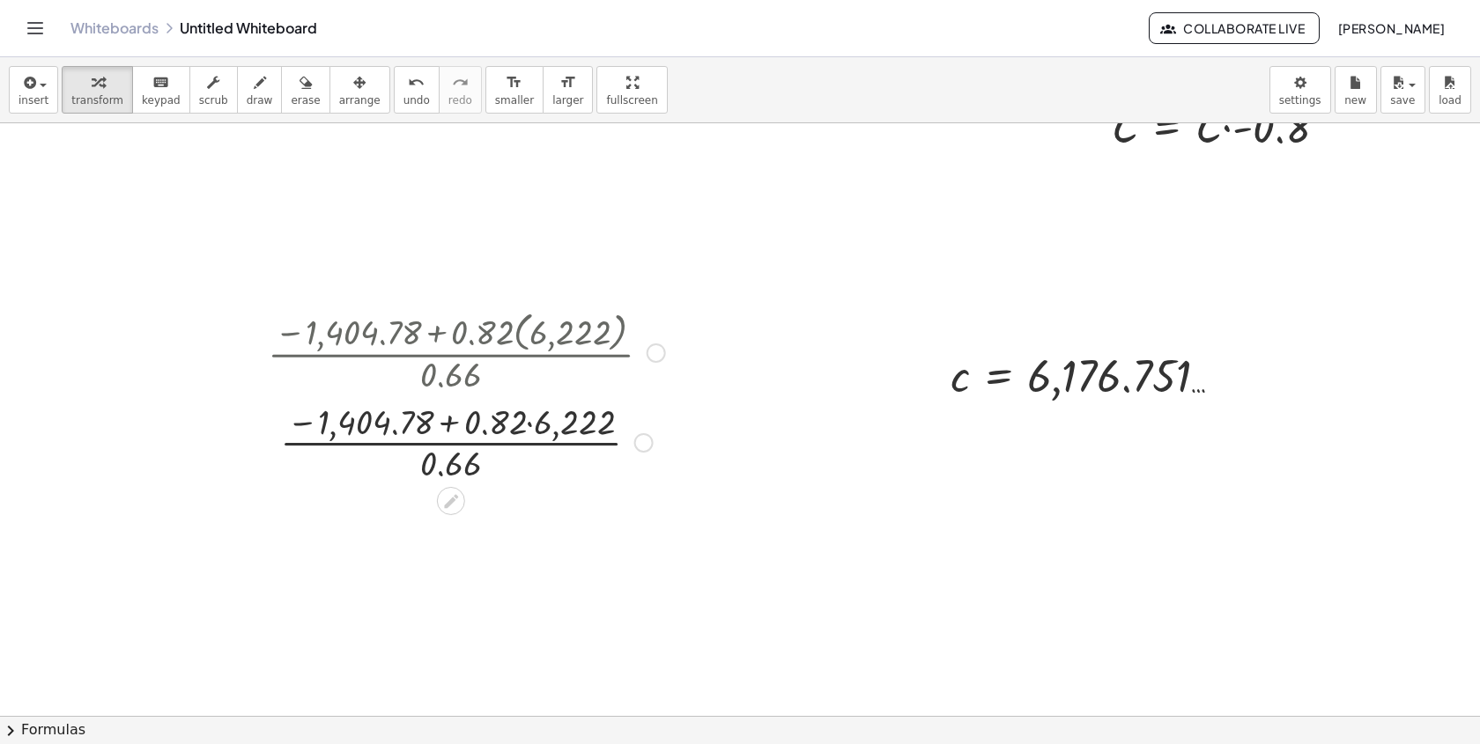
click at [539, 411] on div at bounding box center [466, 441] width 415 height 88
click at [456, 426] on div at bounding box center [466, 441] width 415 height 88
click at [483, 459] on div at bounding box center [466, 441] width 415 height 88
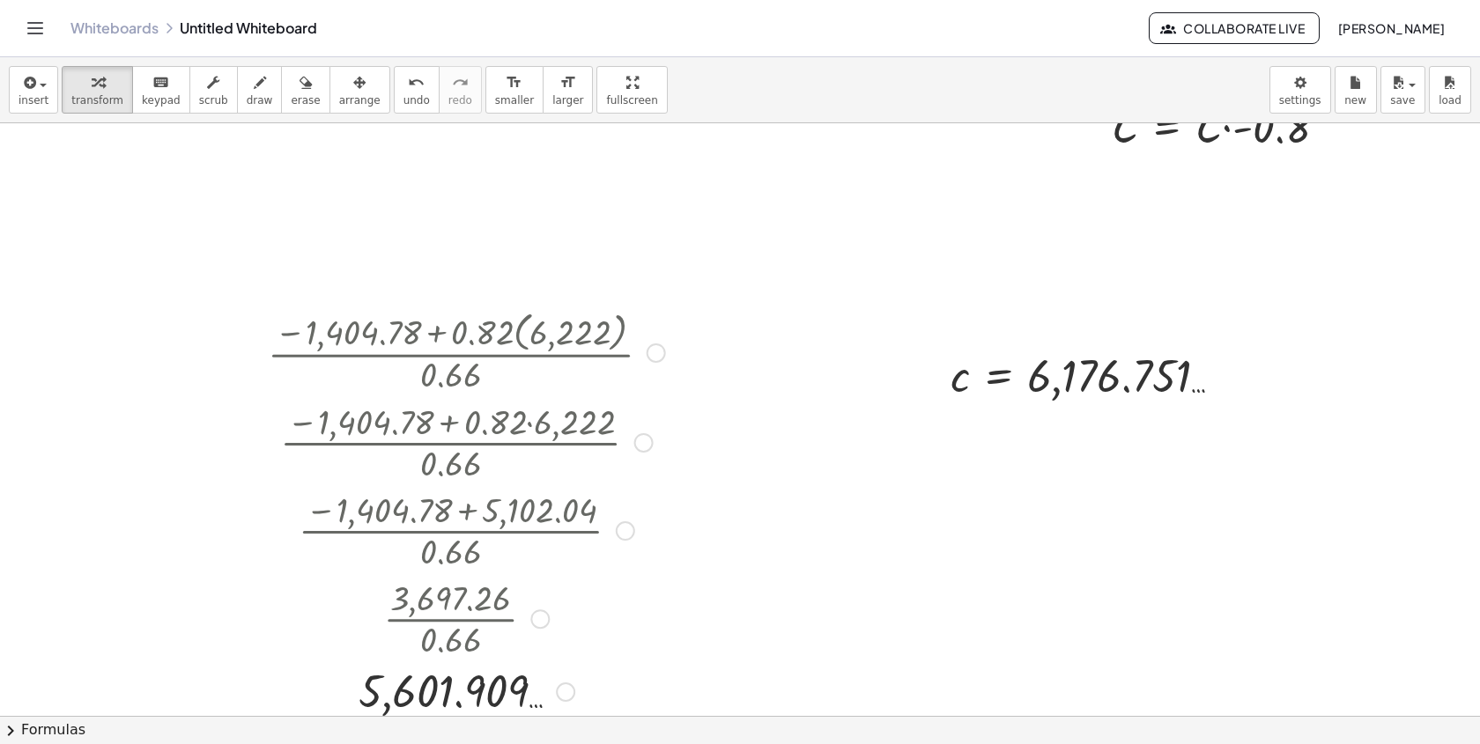
click at [625, 604] on div at bounding box center [466, 618] width 415 height 88
